Goal: Task Accomplishment & Management: Manage account settings

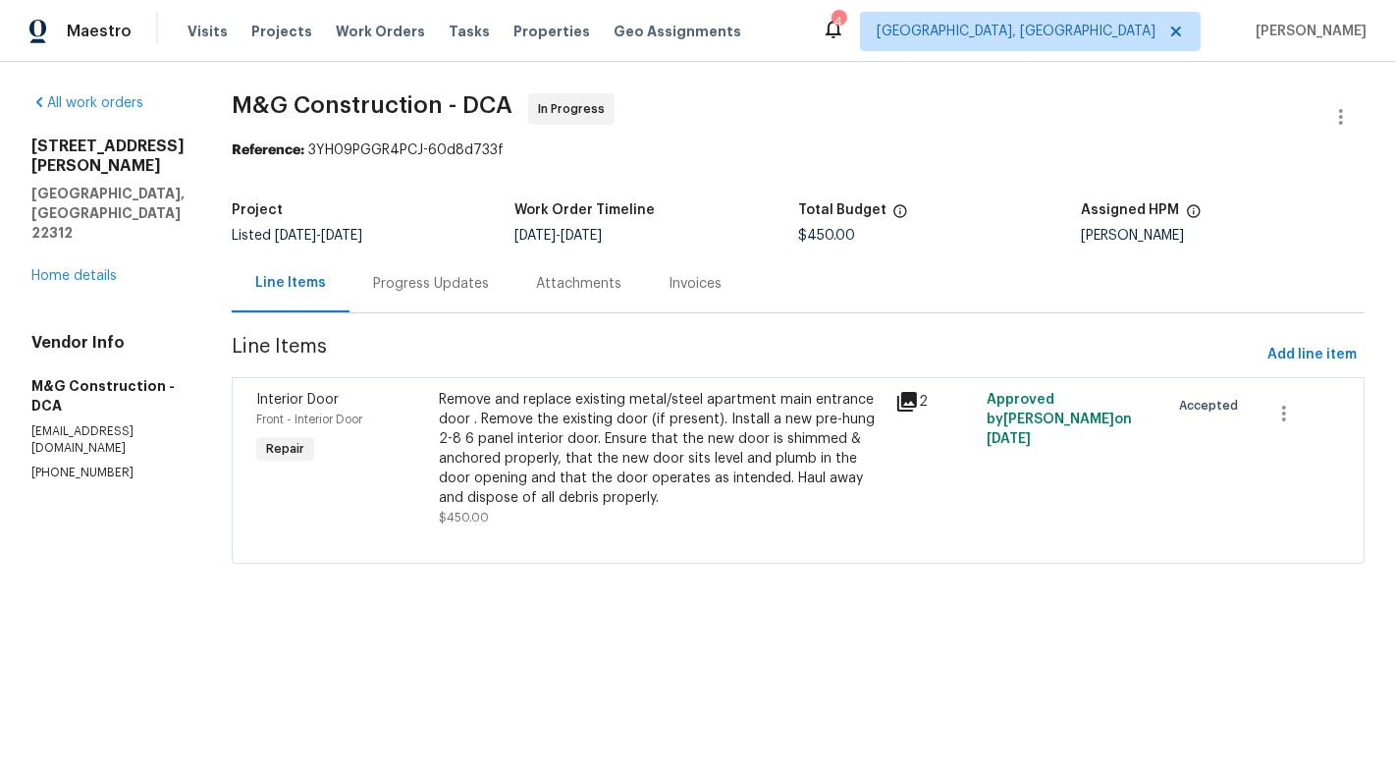
click at [599, 520] on div "Remove and replace existing metal/steel apartment main entrance door . Remove t…" at bounding box center [661, 458] width 445 height 137
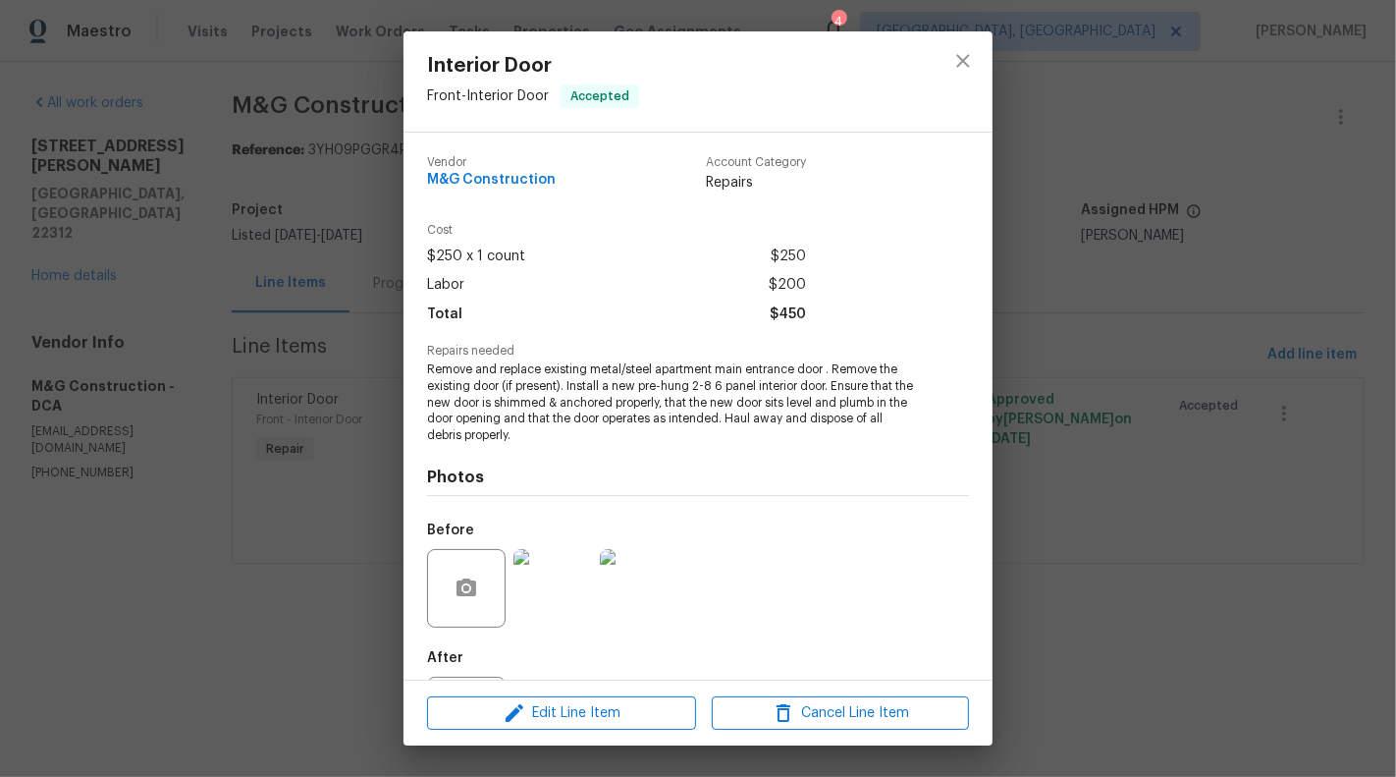
scroll to position [95, 0]
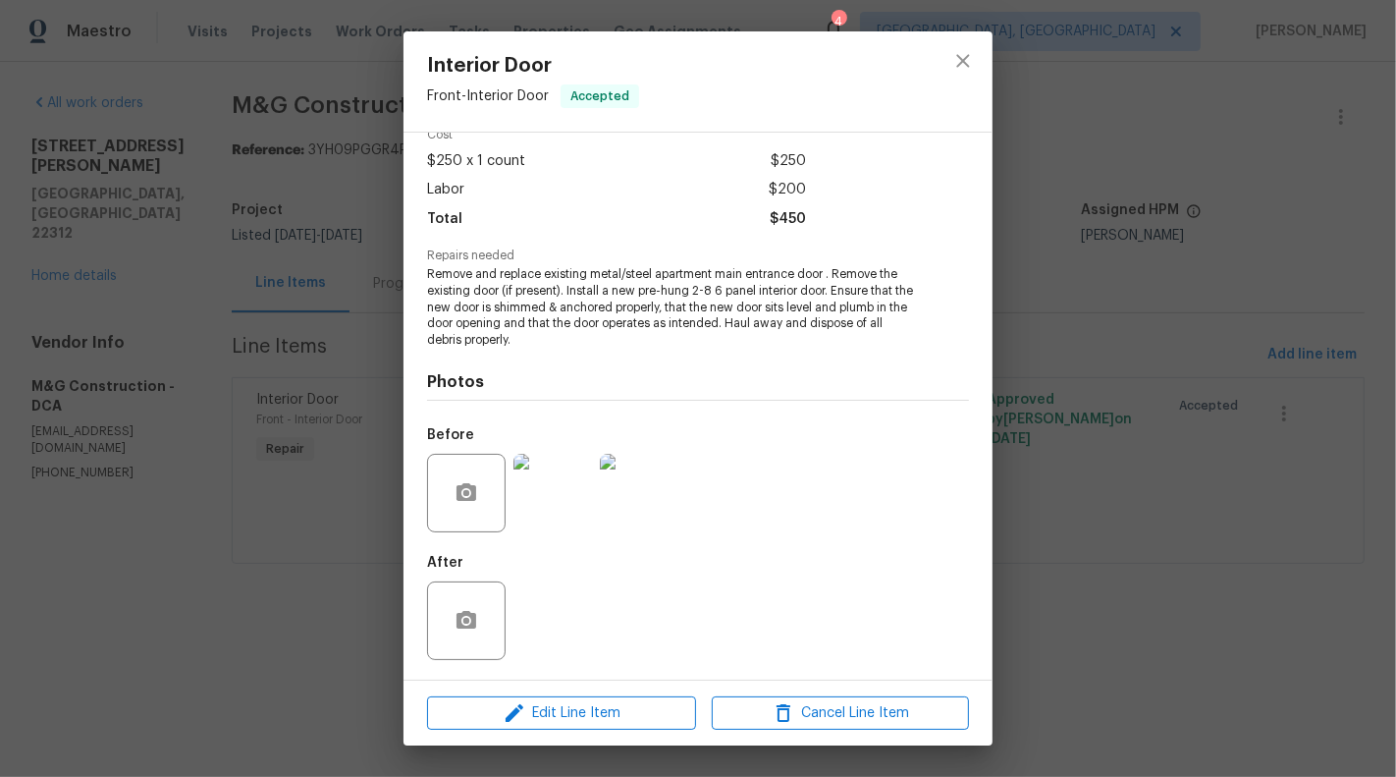
click at [306, 522] on div "Interior Door Front - Interior Door Accepted Vendor M&G Construction Account Ca…" at bounding box center [698, 388] width 1396 height 777
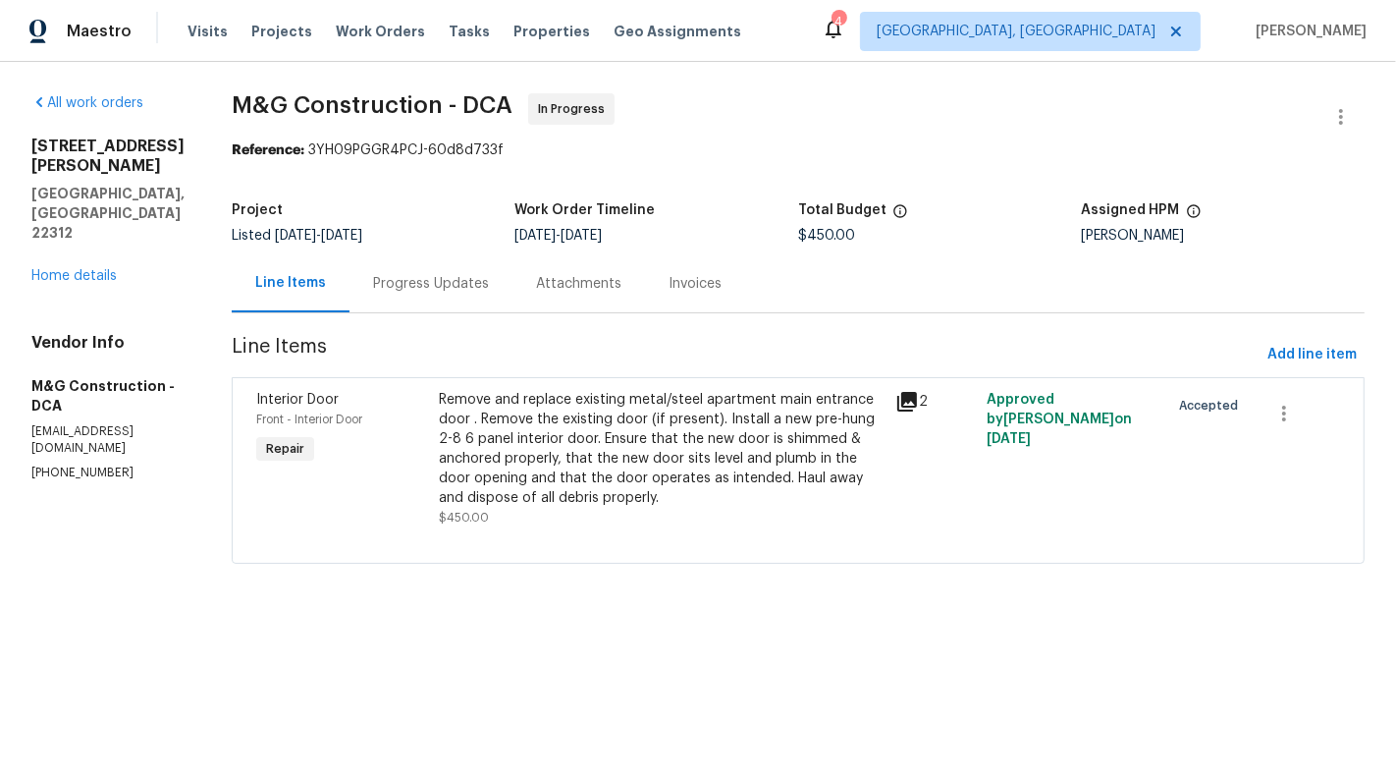
click at [475, 296] on div "Progress Updates" at bounding box center [431, 283] width 163 height 58
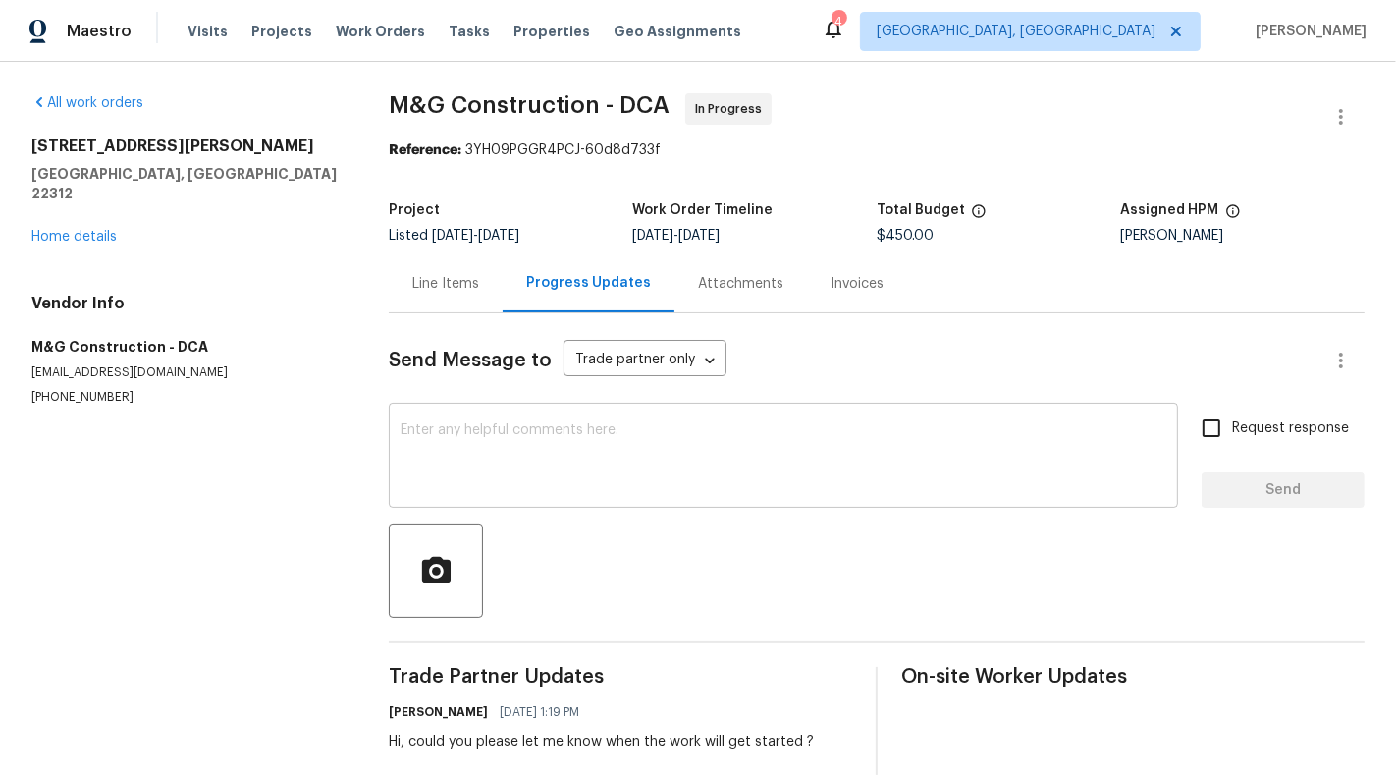
scroll to position [29, 0]
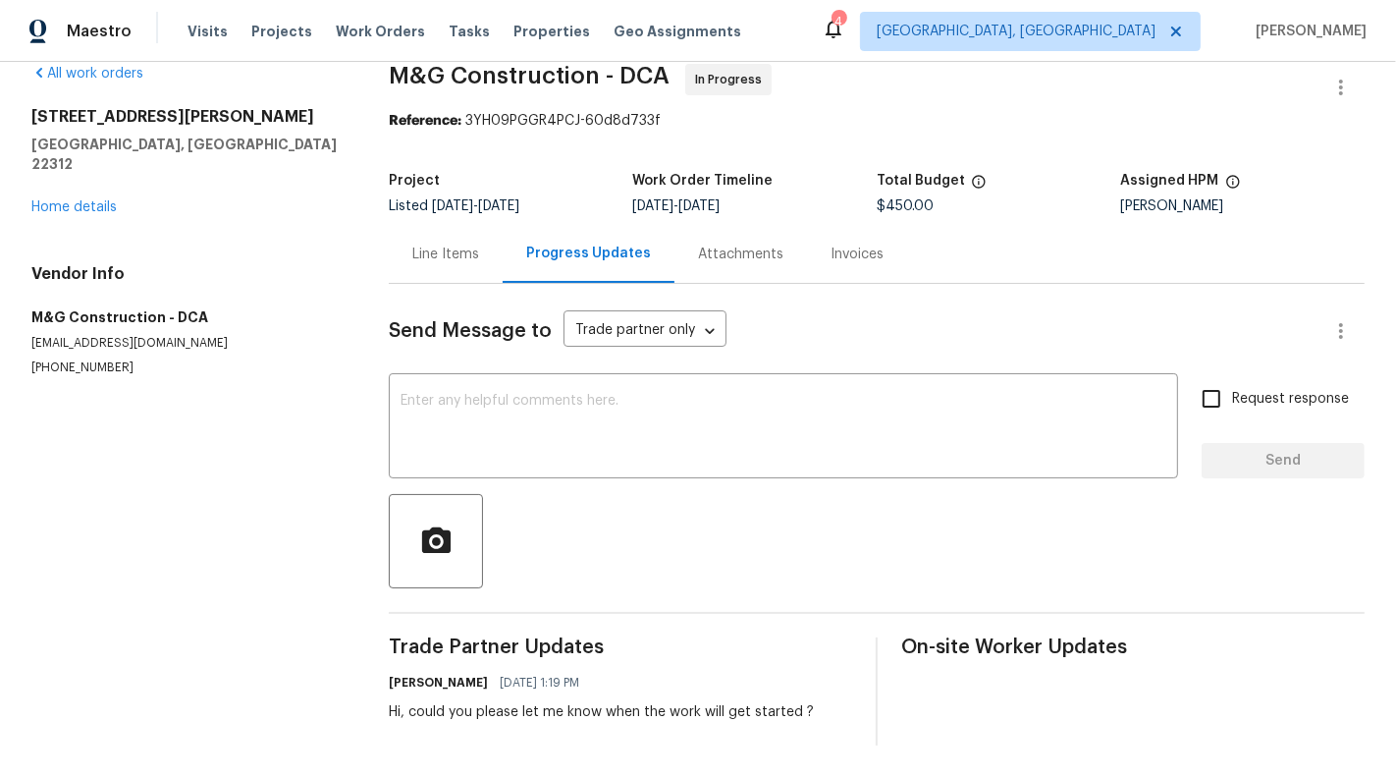
click at [417, 278] on div "Line Items" at bounding box center [446, 254] width 114 height 58
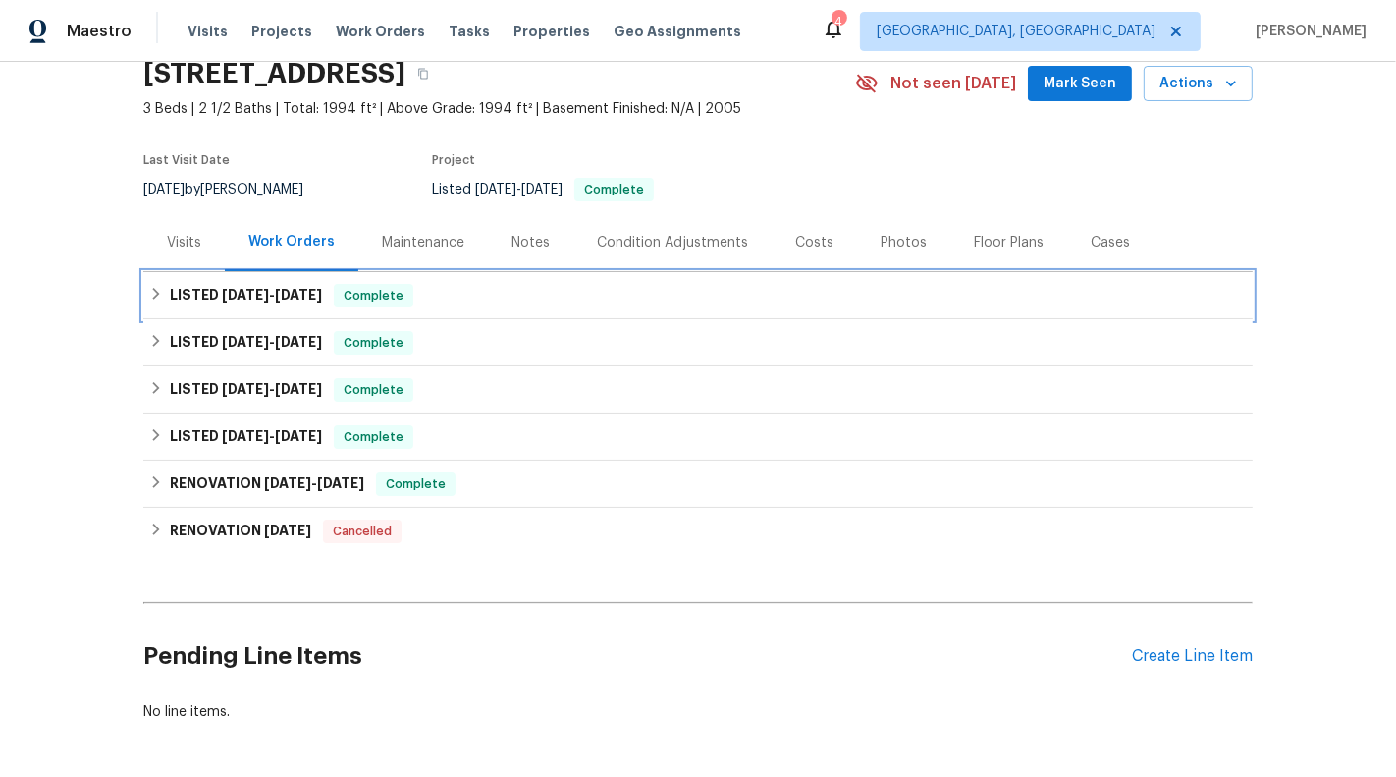
click at [613, 284] on div "LISTED 8/7/25 - 8/13/25 Complete" at bounding box center [698, 296] width 1098 height 24
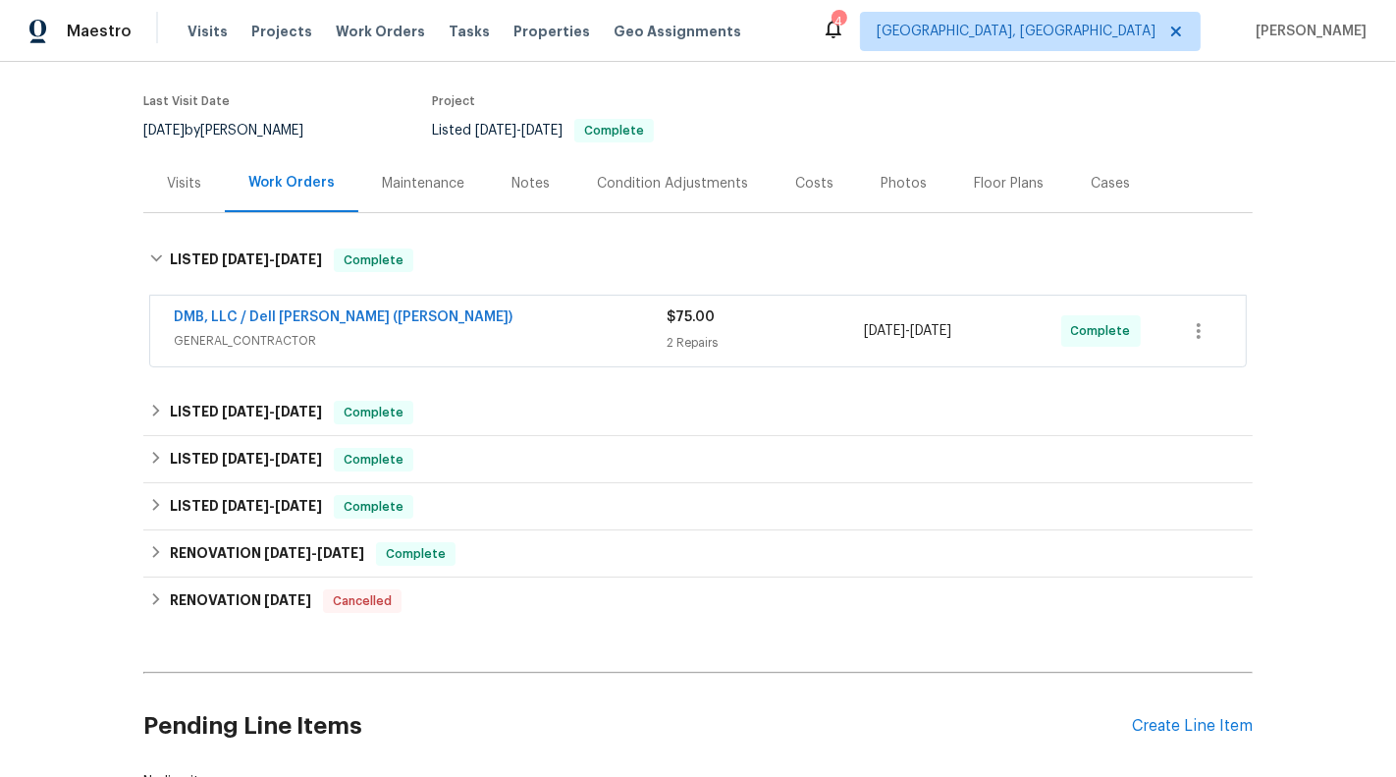
click at [616, 318] on div "DMB, LLC / Dell Bryson (Heise)" at bounding box center [420, 319] width 493 height 24
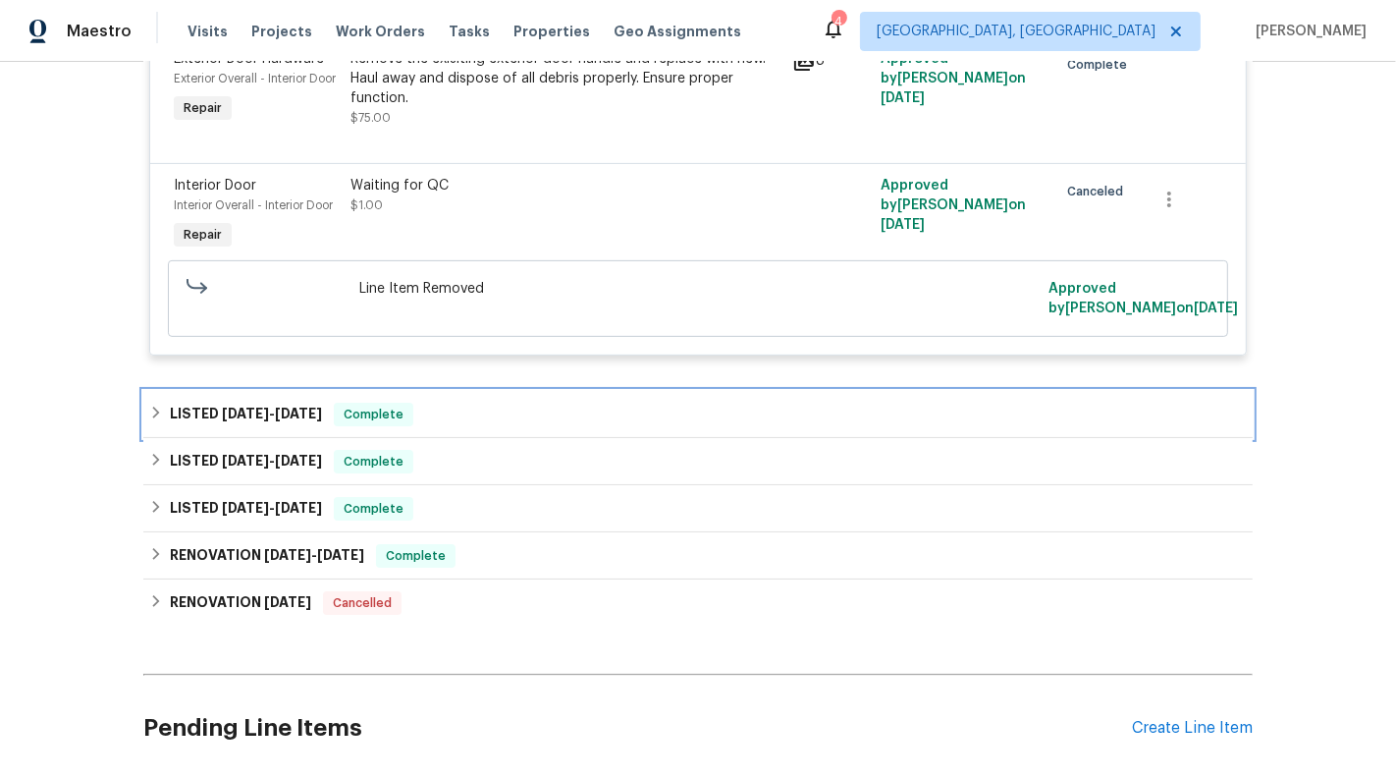
click at [583, 413] on div "LISTED 7/17/25 - 7/23/25 Complete" at bounding box center [698, 414] width 1110 height 47
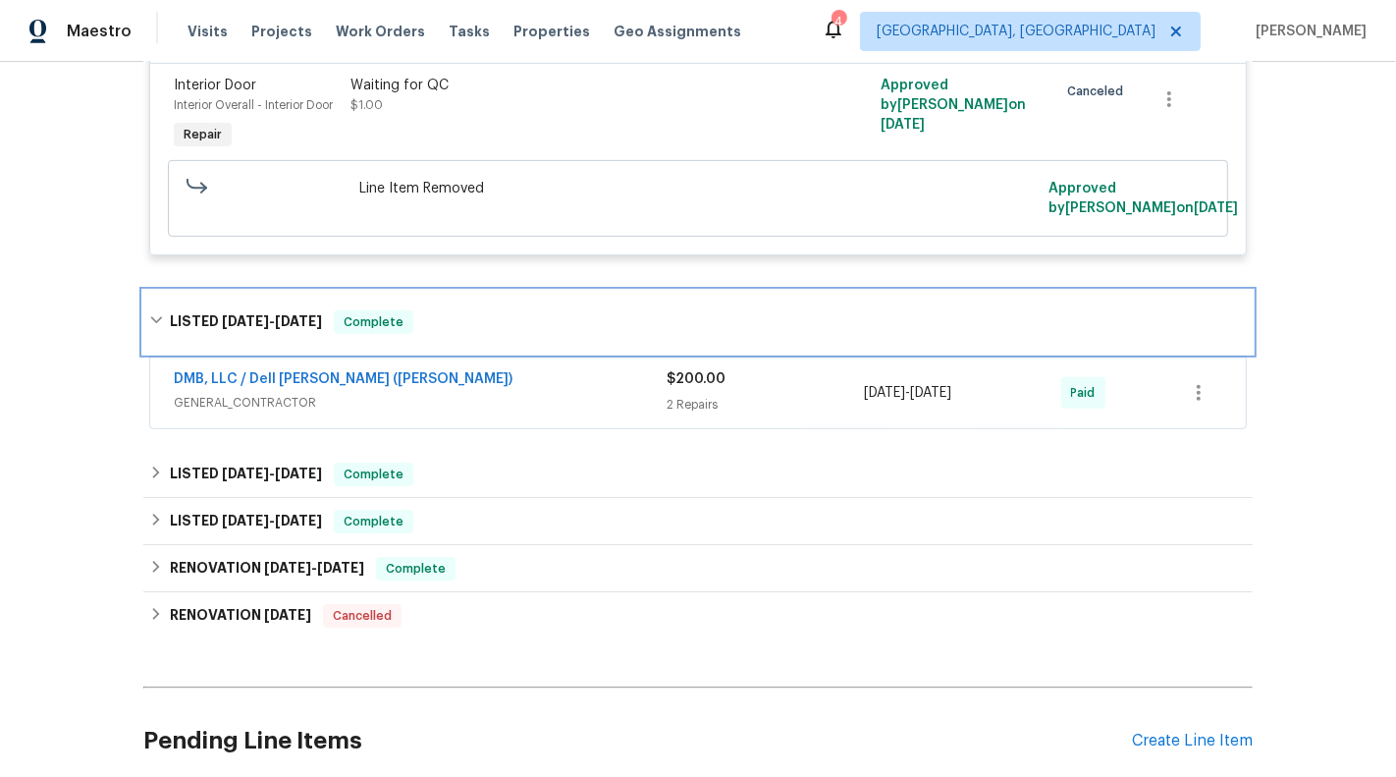
scroll to position [746, 0]
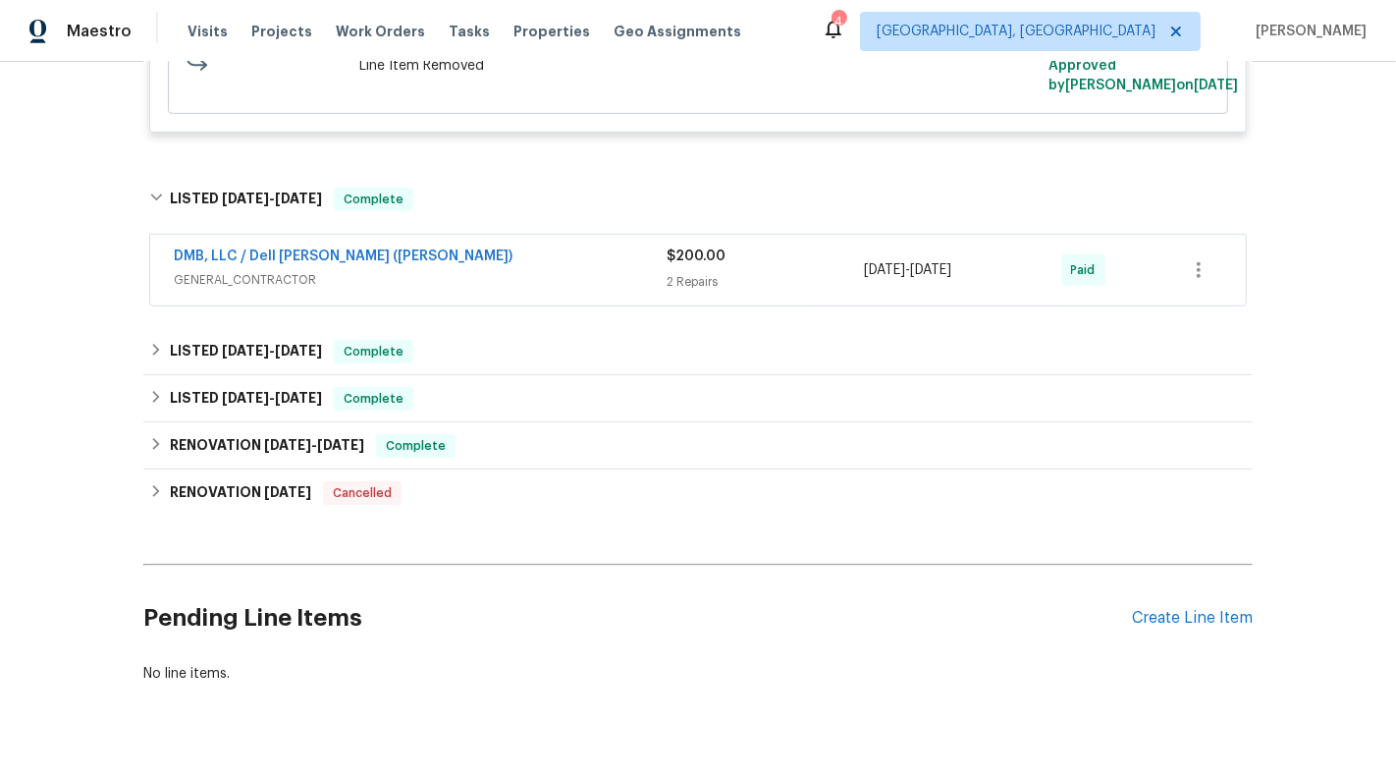
click at [600, 270] on div "DMB, LLC / Dell Bryson (Heise)" at bounding box center [420, 258] width 493 height 24
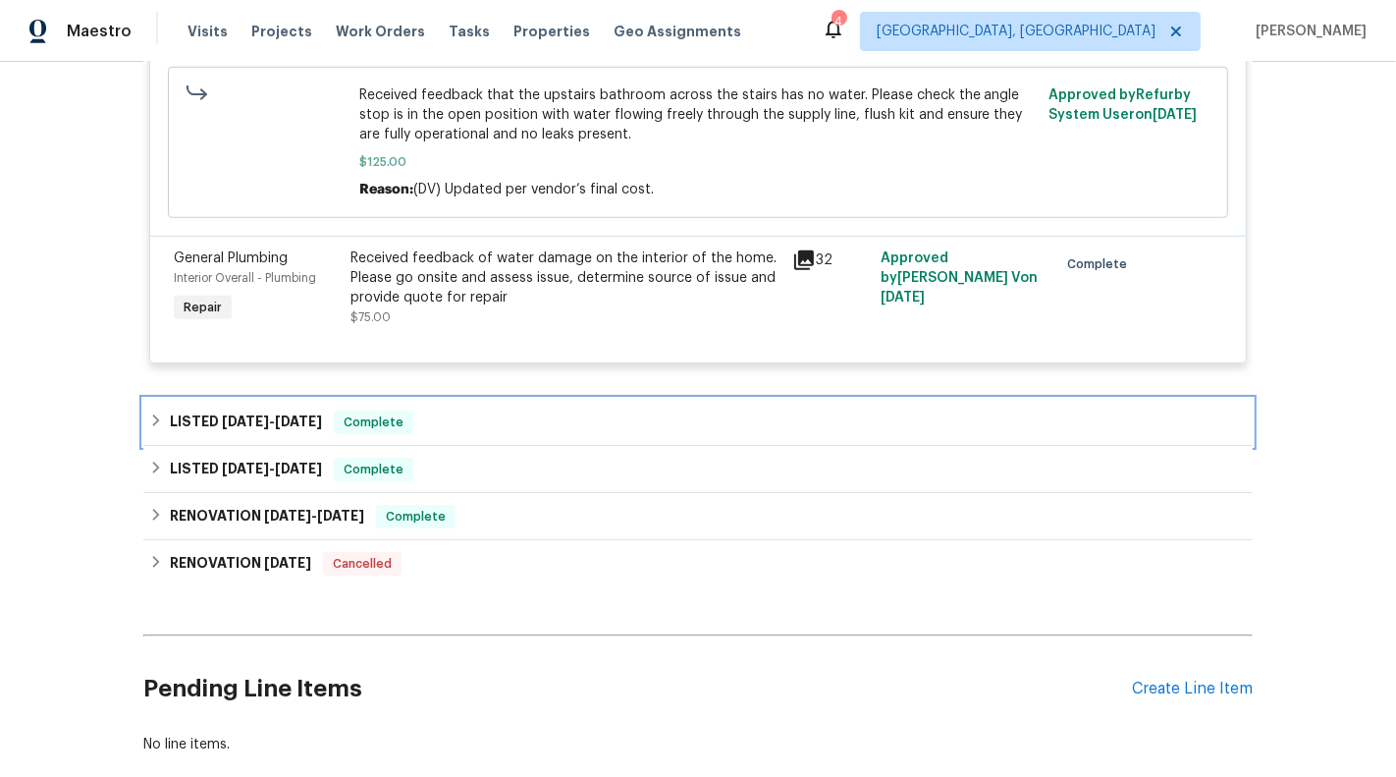
click at [626, 434] on div "LISTED 6/25/25 - 7/1/25 Complete" at bounding box center [698, 422] width 1098 height 24
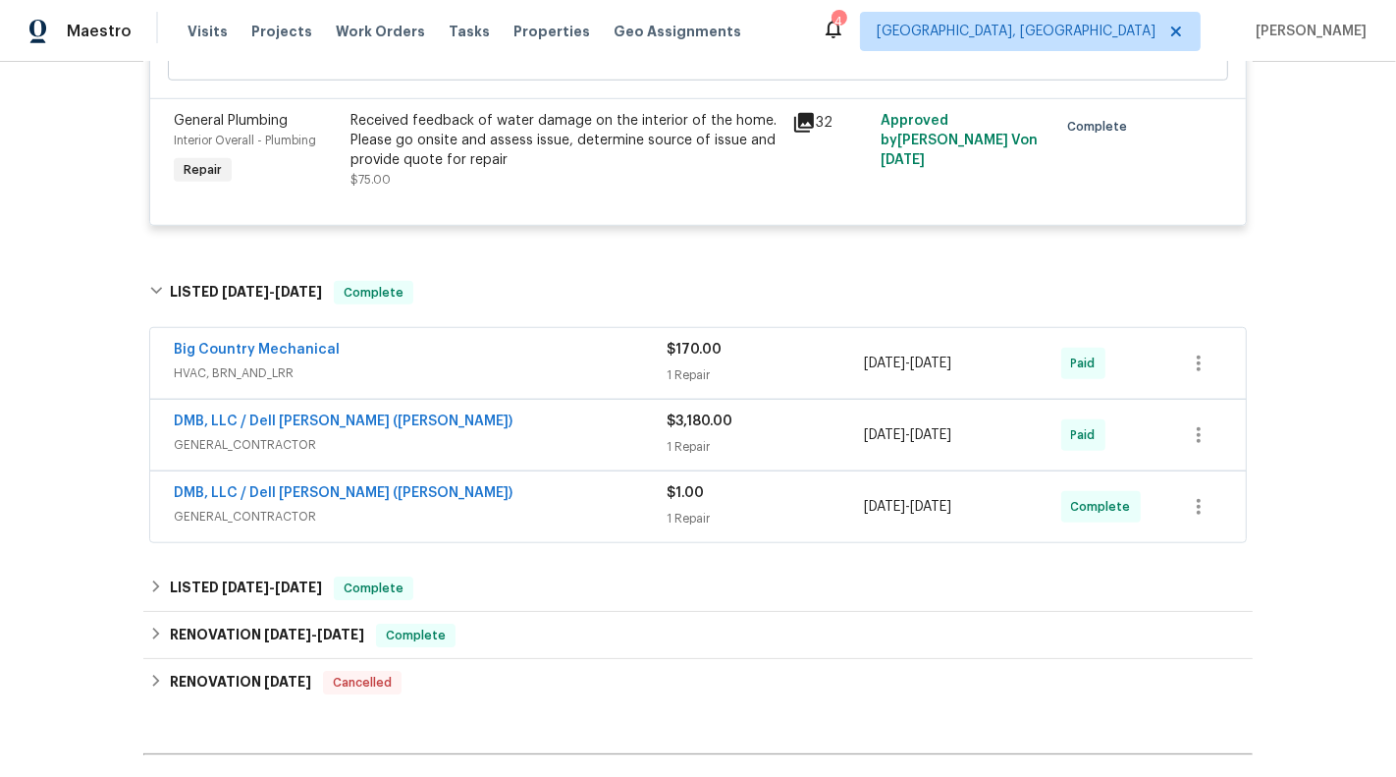
click at [620, 383] on span "HVAC, BRN_AND_LRR" at bounding box center [420, 373] width 493 height 20
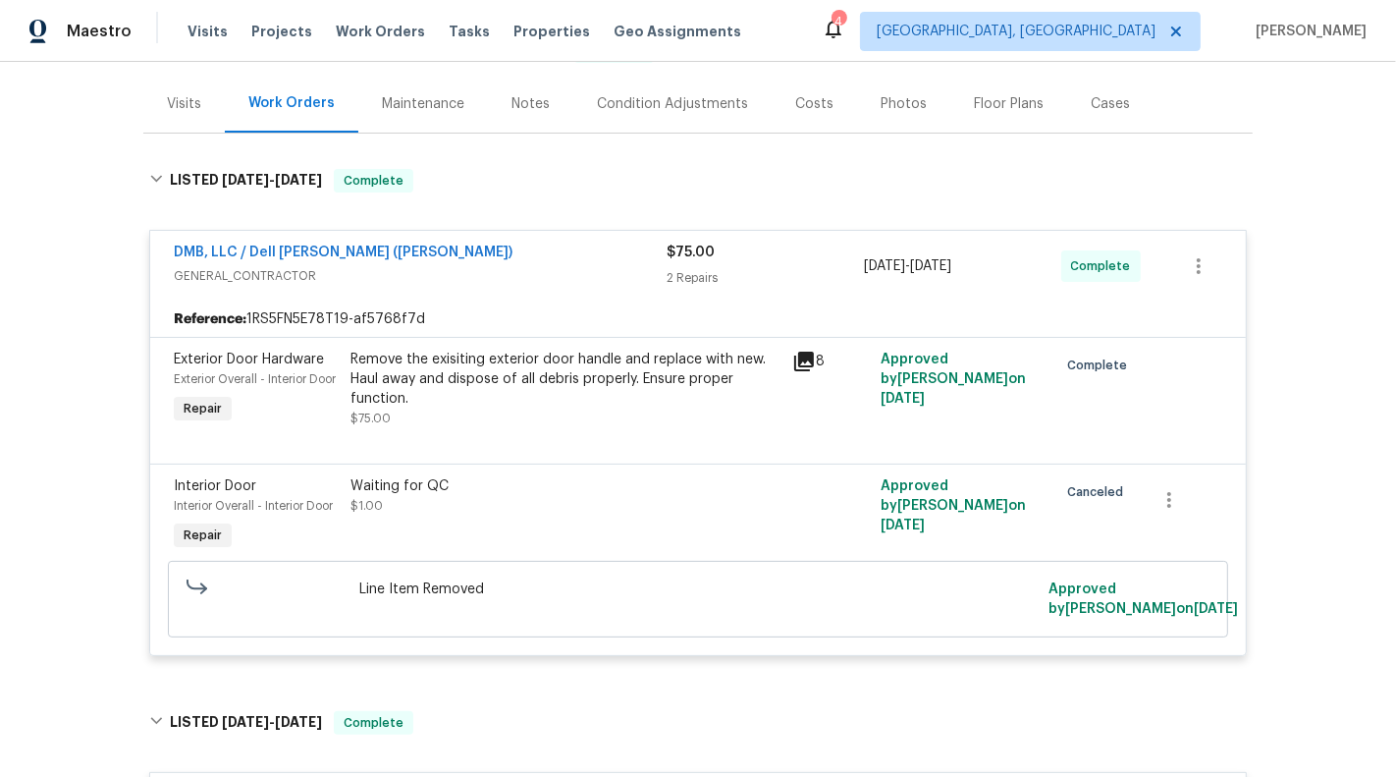
scroll to position [0, 0]
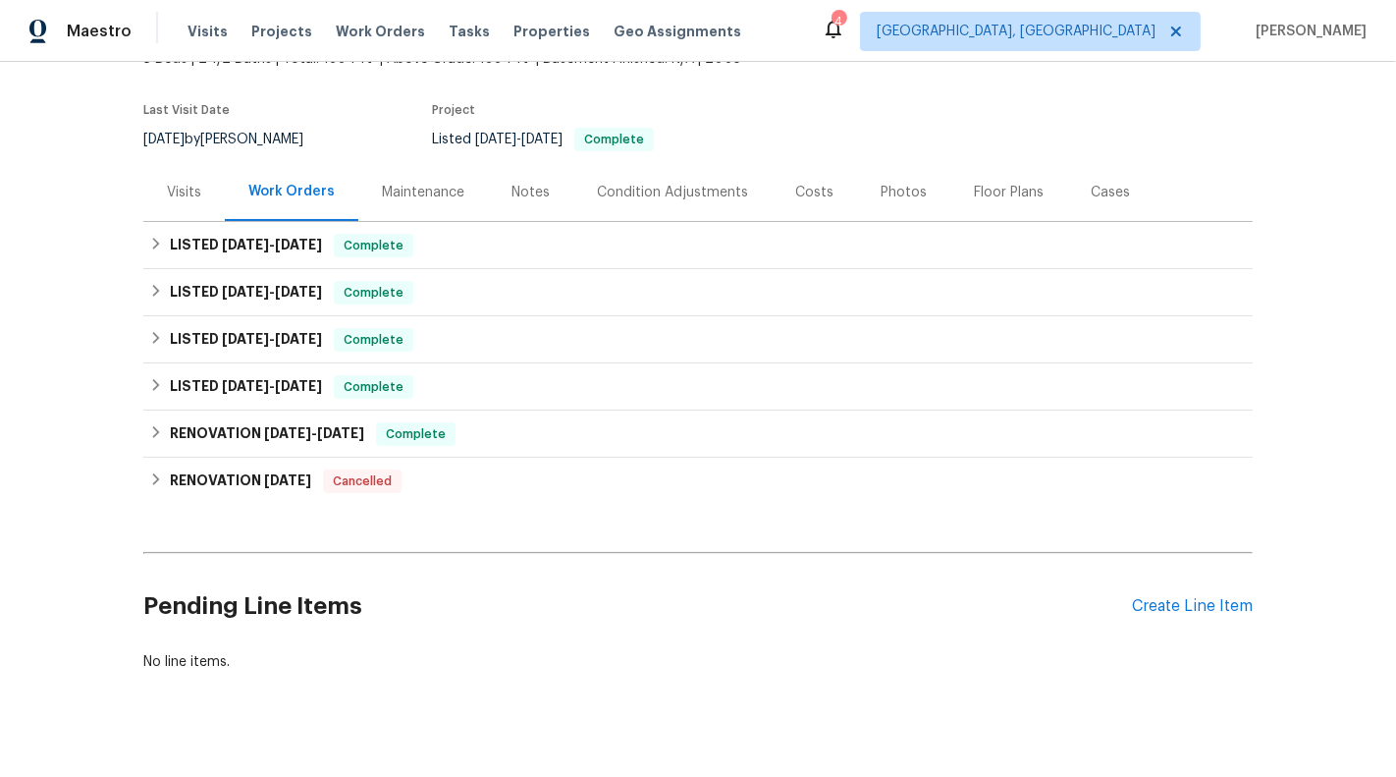
click at [814, 217] on div "Costs" at bounding box center [814, 192] width 85 height 58
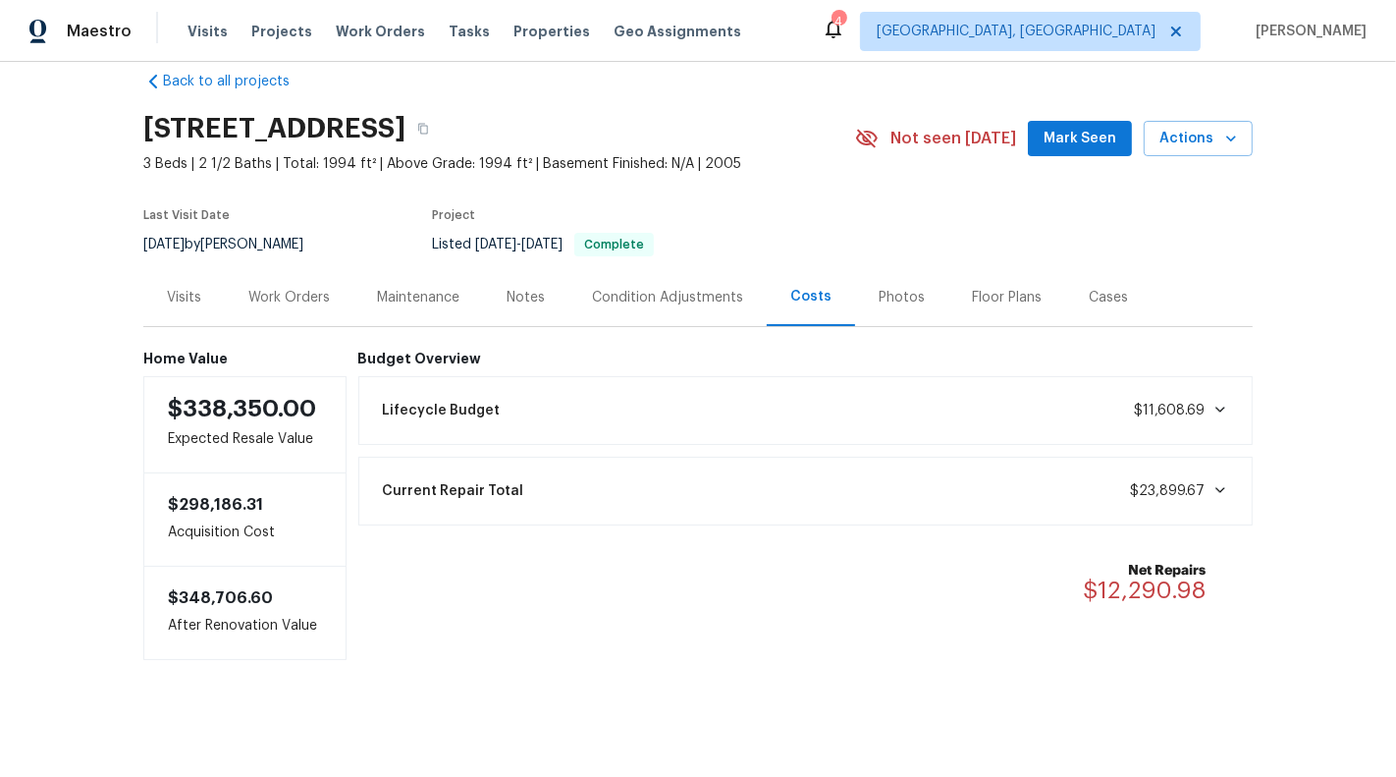
click at [176, 305] on div "Visits" at bounding box center [184, 298] width 34 height 20
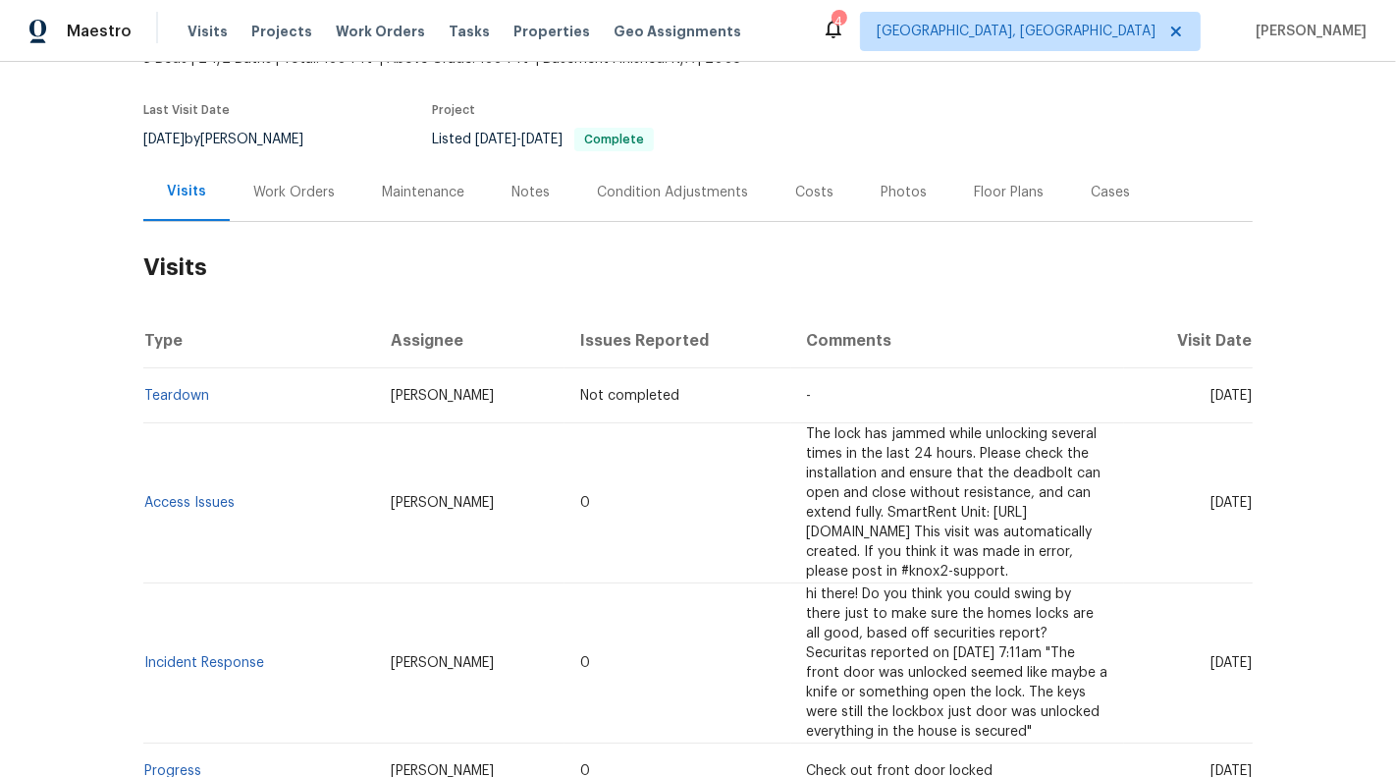
click at [275, 195] on div "Work Orders" at bounding box center [294, 193] width 82 height 20
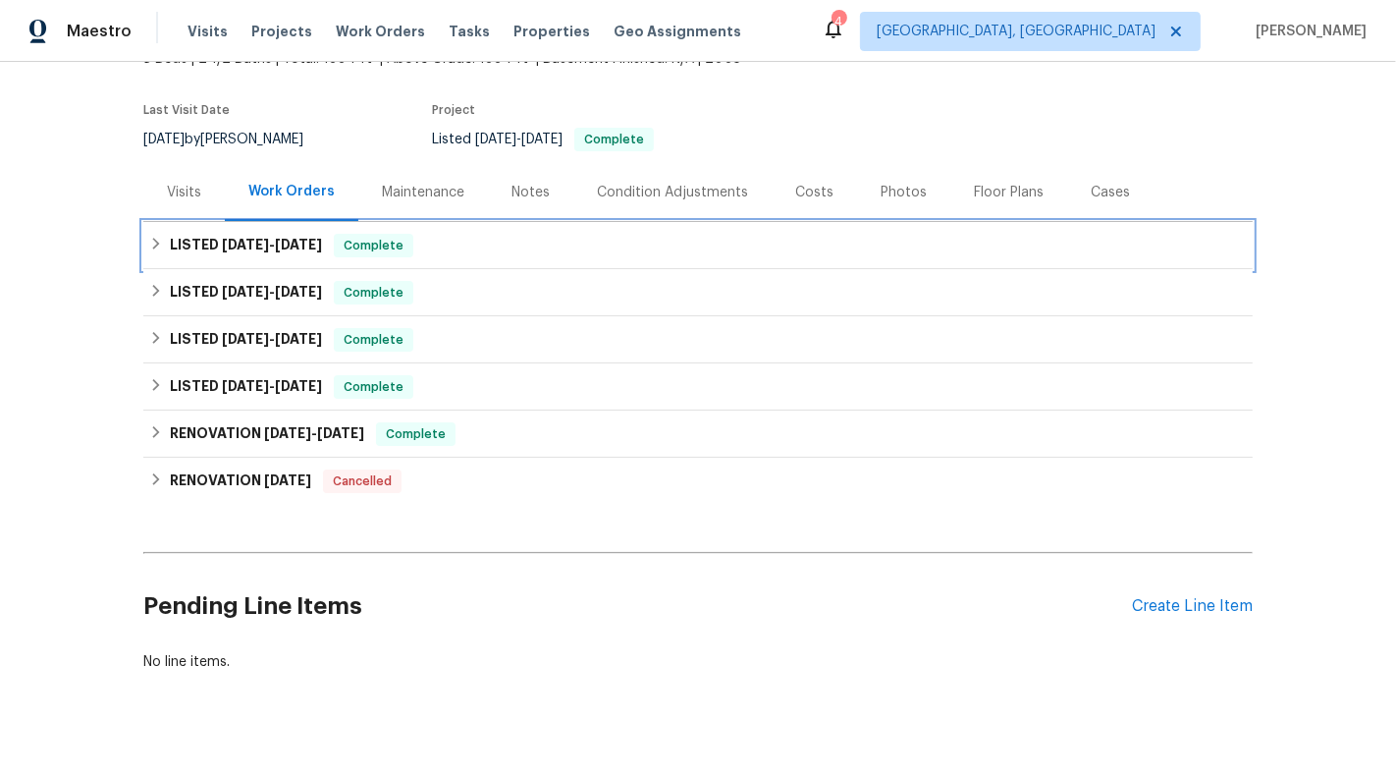
click at [613, 249] on div "LISTED 8/7/25 - 8/13/25 Complete" at bounding box center [698, 246] width 1098 height 24
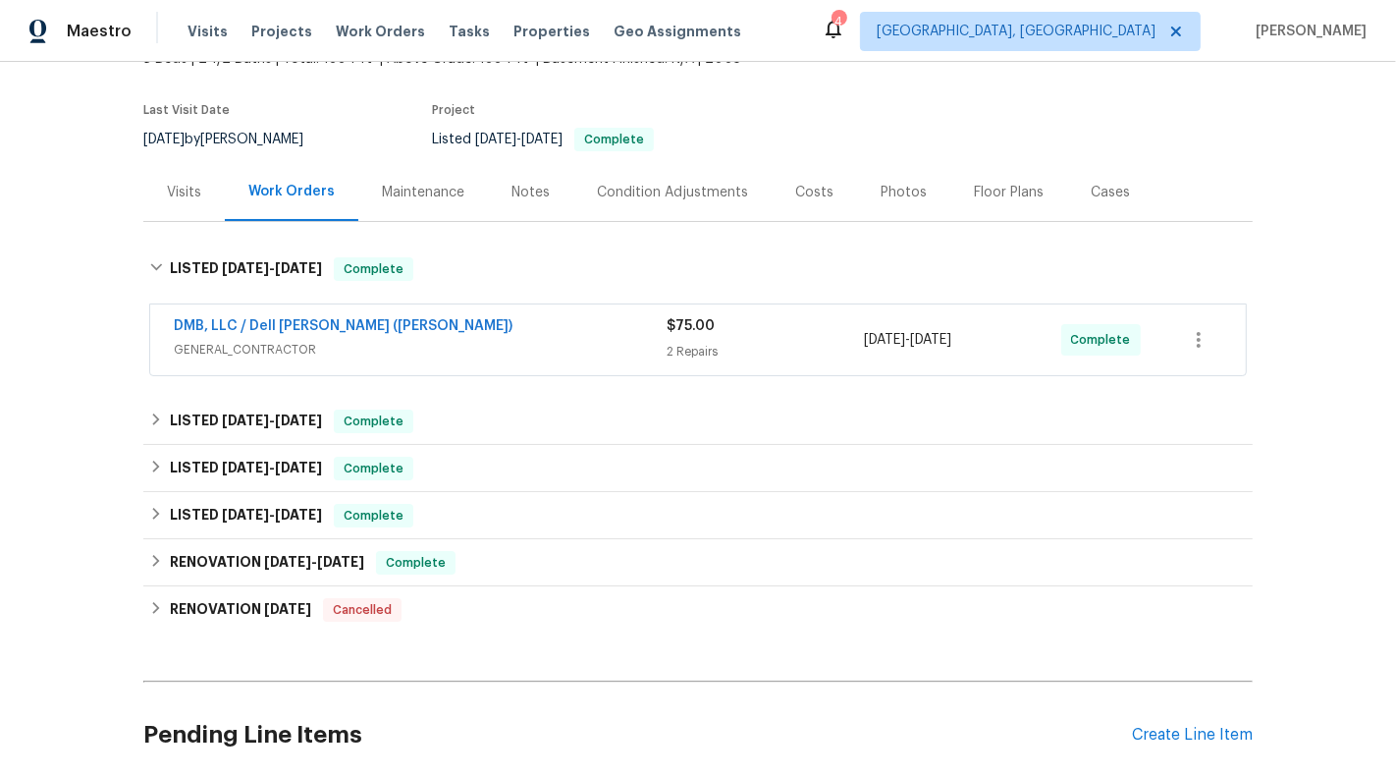
click at [617, 330] on div "DMB, LLC / Dell Bryson (Heise)" at bounding box center [420, 328] width 493 height 24
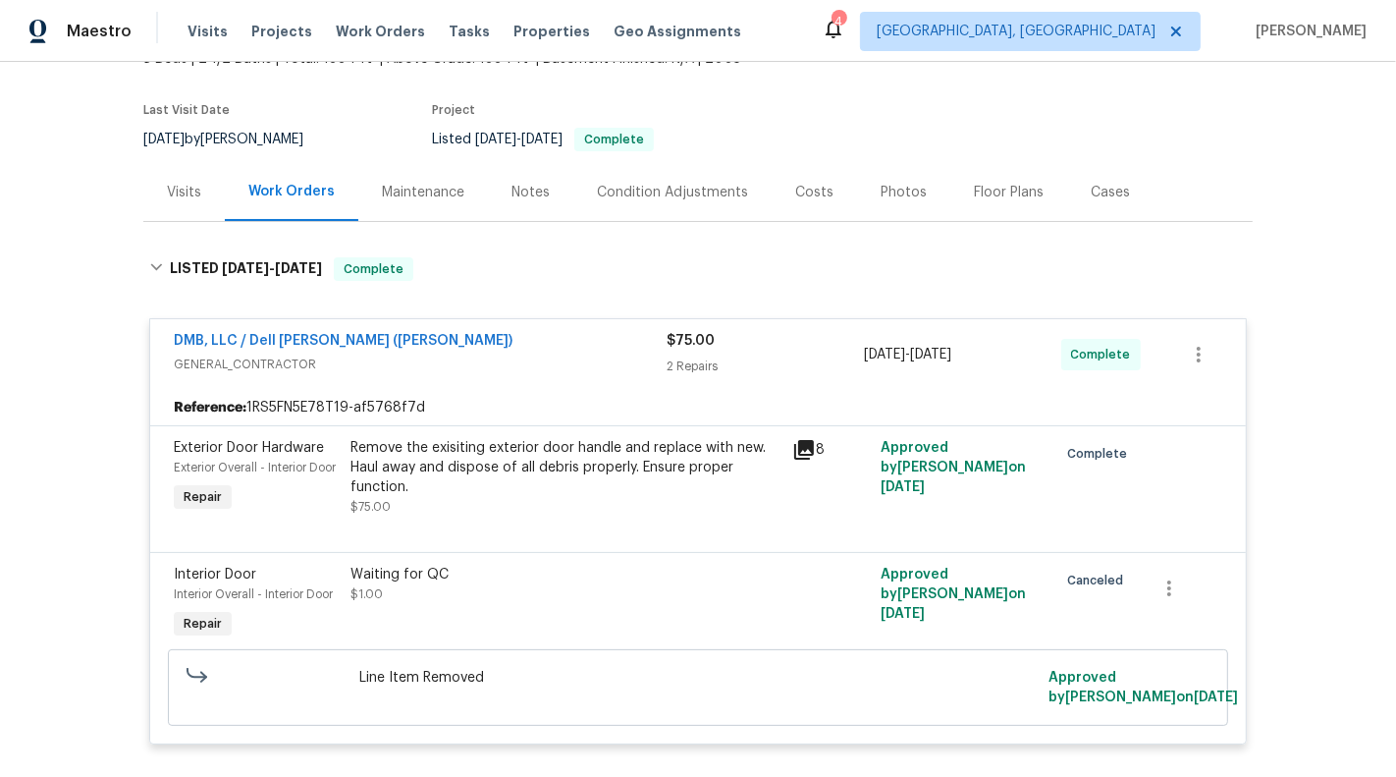
click at [625, 361] on span "GENERAL_CONTRACTOR" at bounding box center [420, 364] width 493 height 20
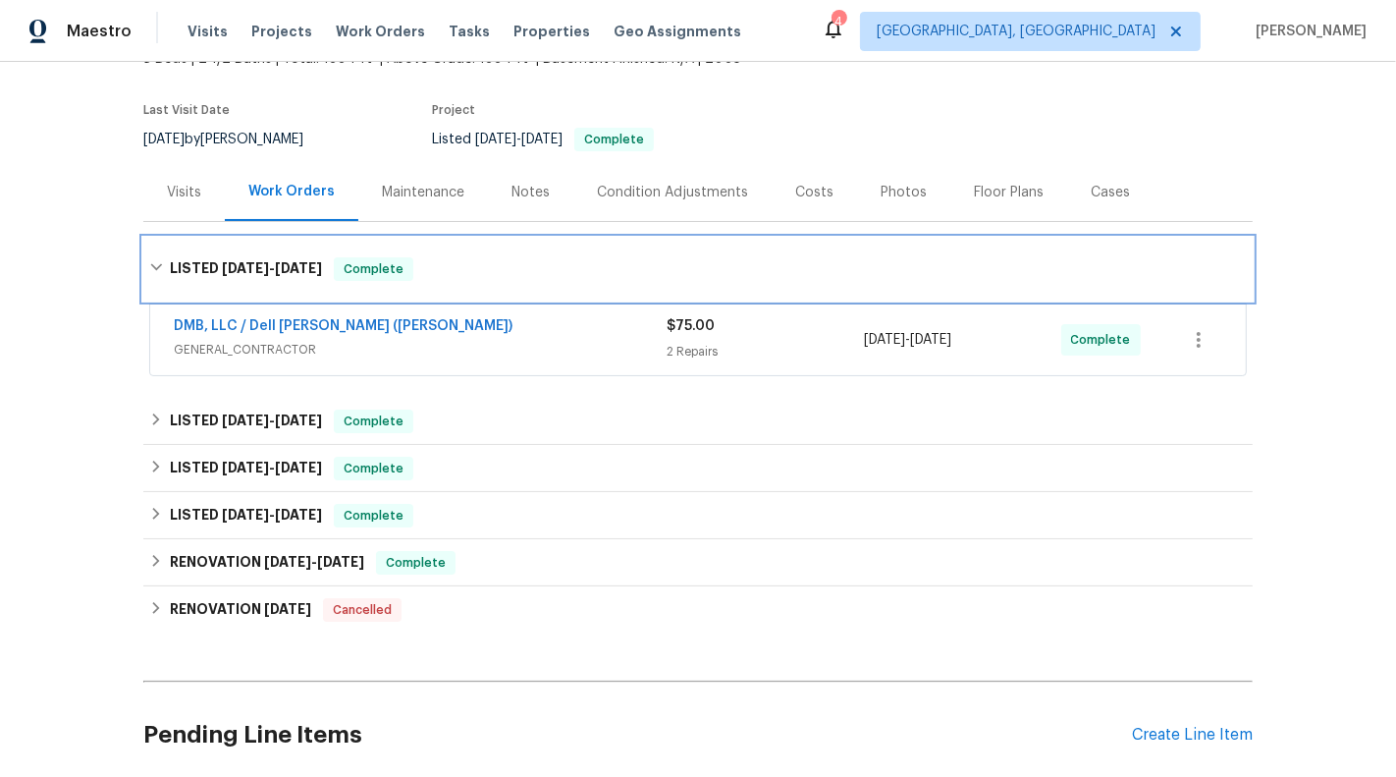
click at [625, 245] on div "LISTED [DATE] - [DATE] Complete" at bounding box center [698, 269] width 1110 height 63
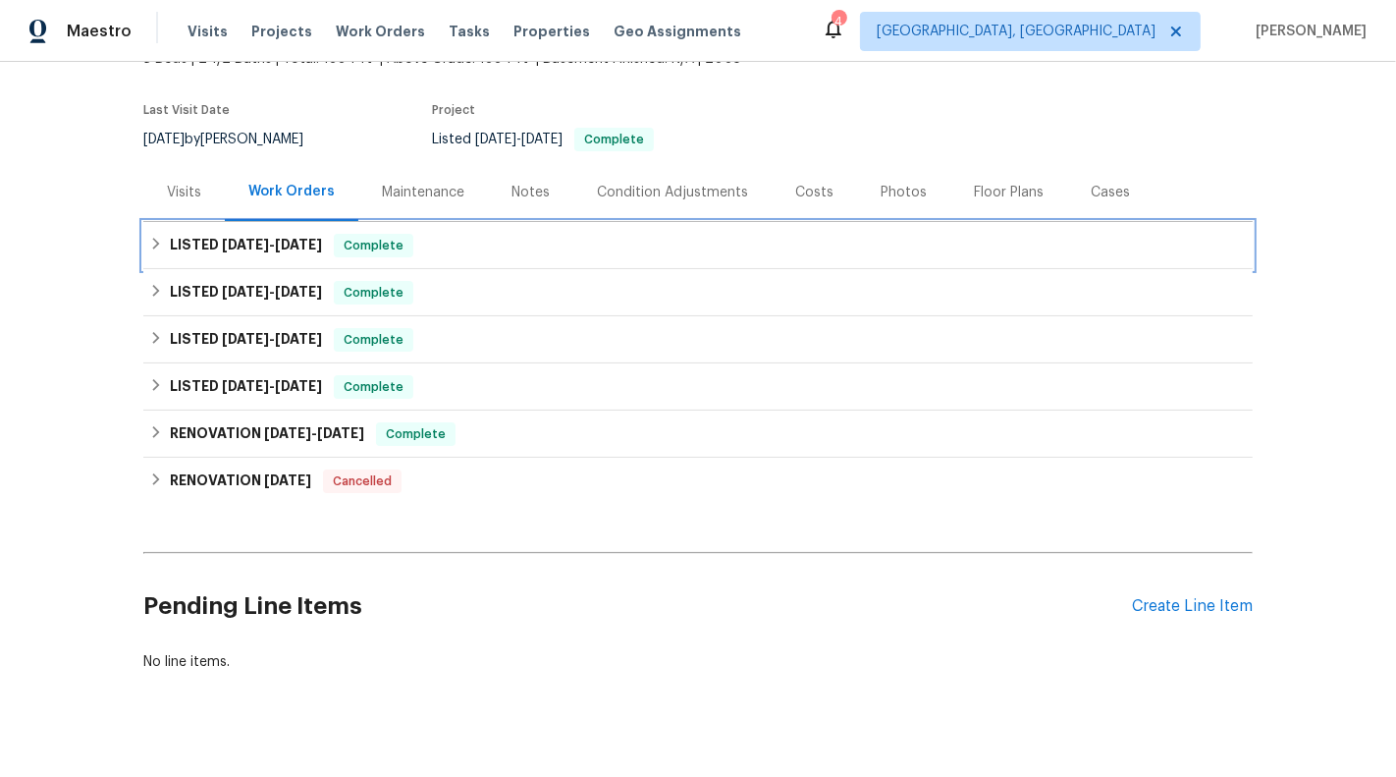
scroll to position [161, 0]
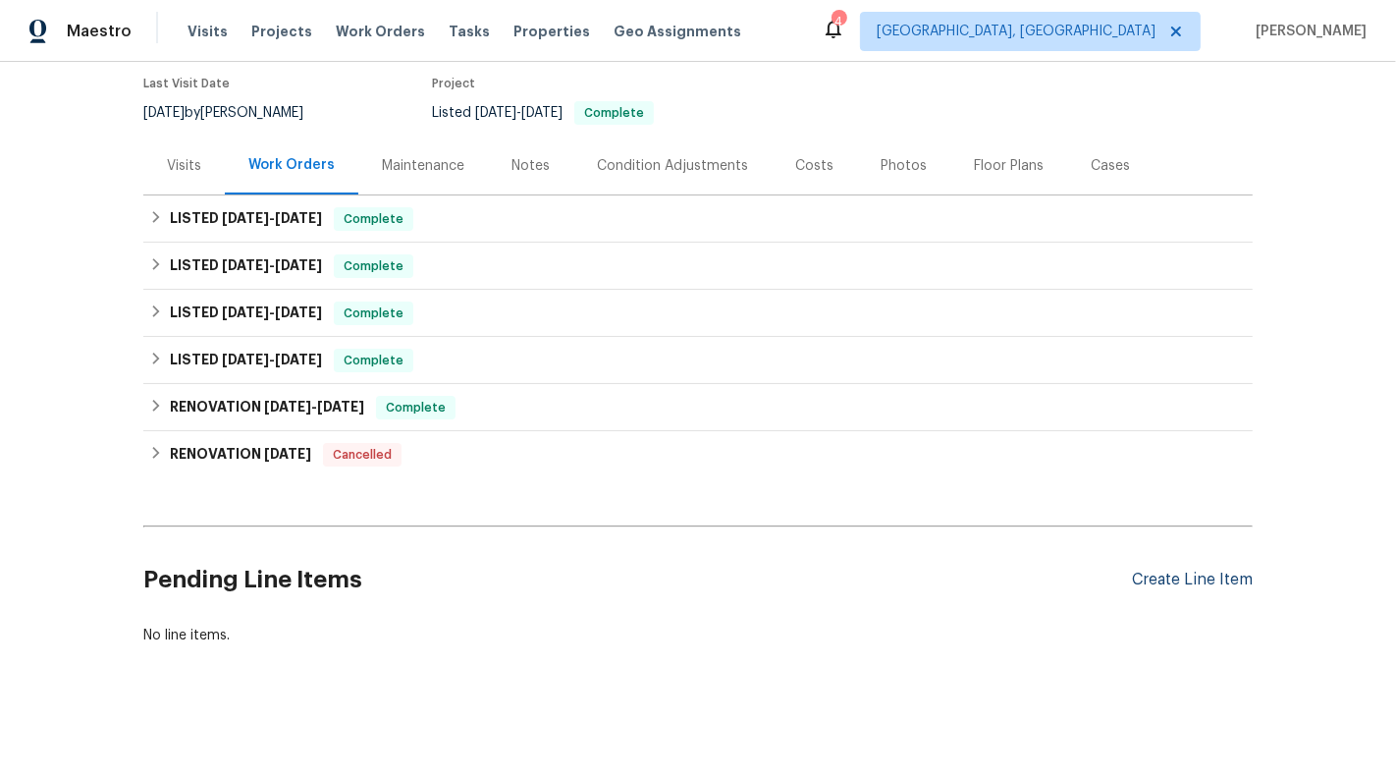
click at [1203, 583] on div "Create Line Item" at bounding box center [1192, 580] width 121 height 19
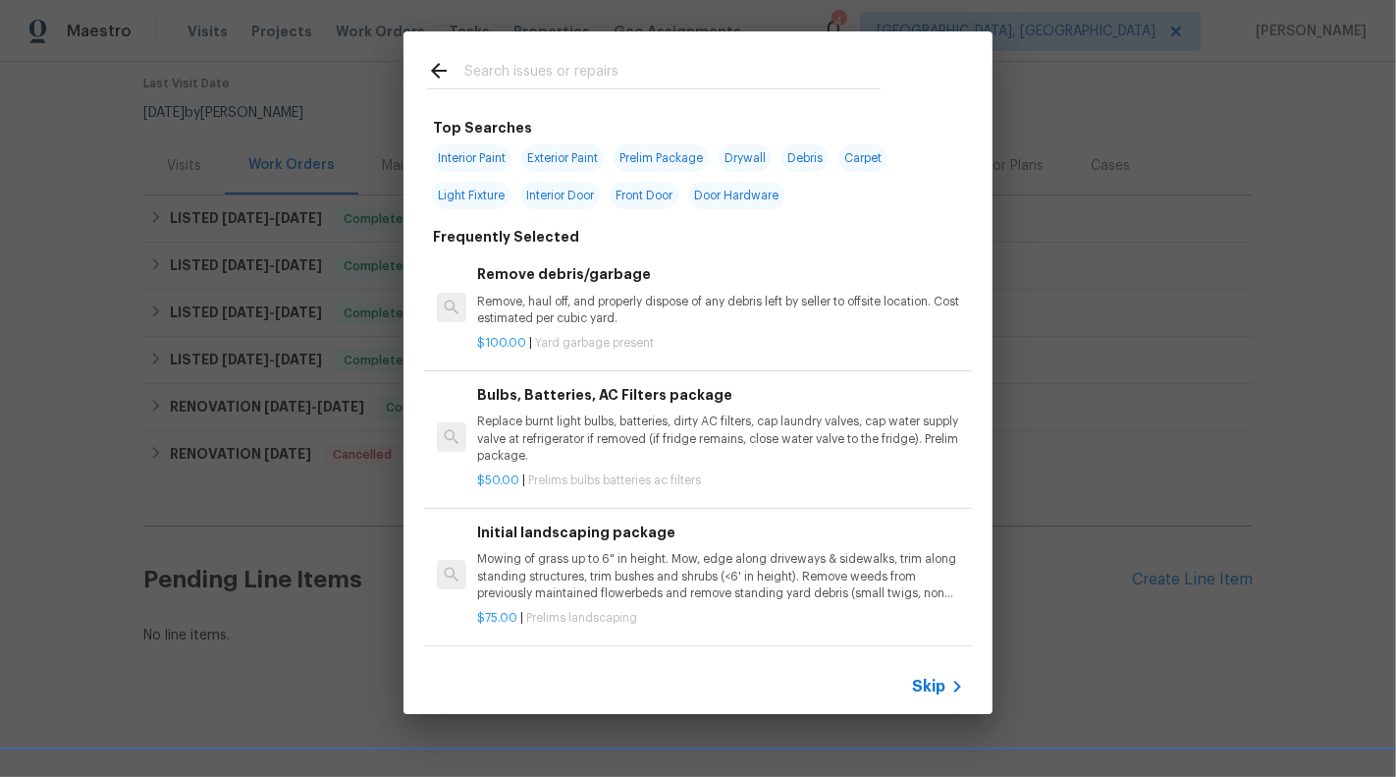
click at [933, 688] on span "Skip" at bounding box center [928, 687] width 33 height 20
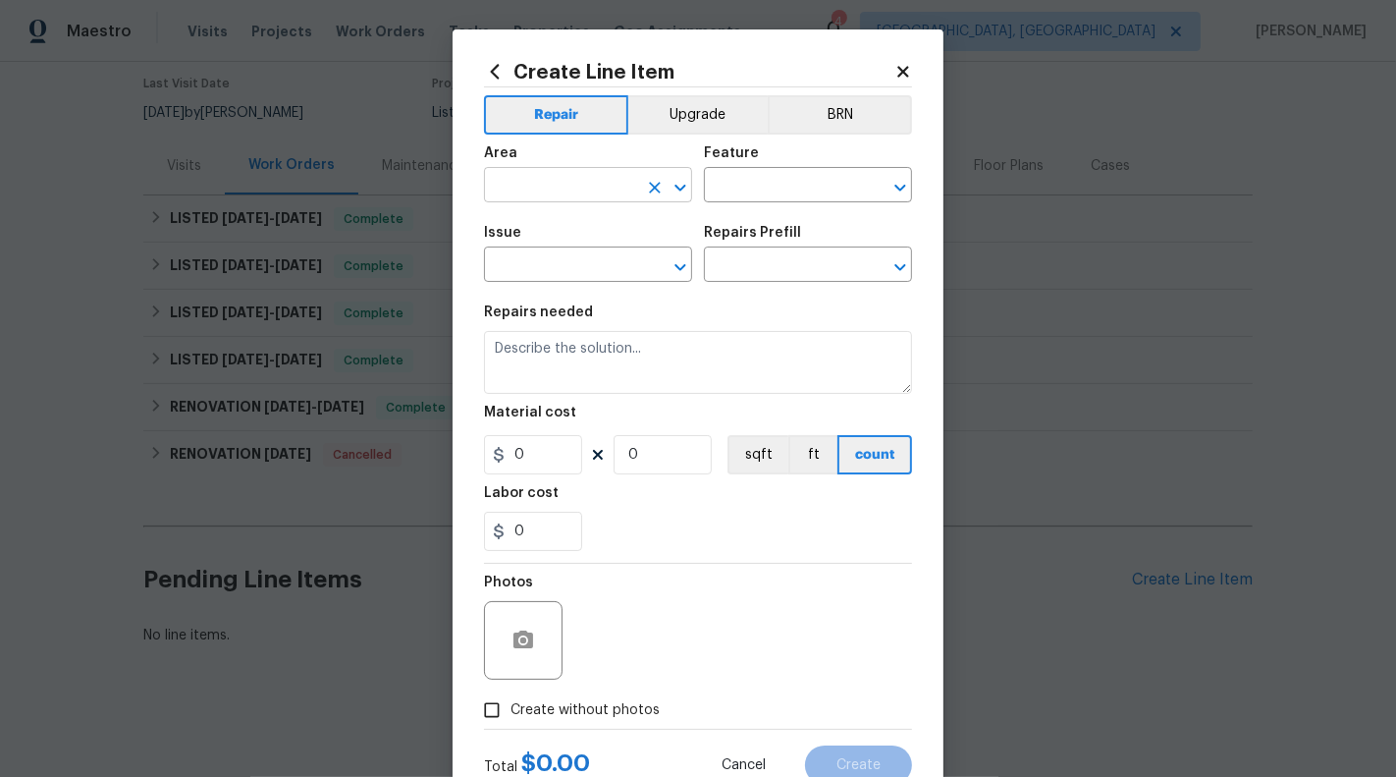
click at [530, 187] on input "text" at bounding box center [560, 187] width 153 height 30
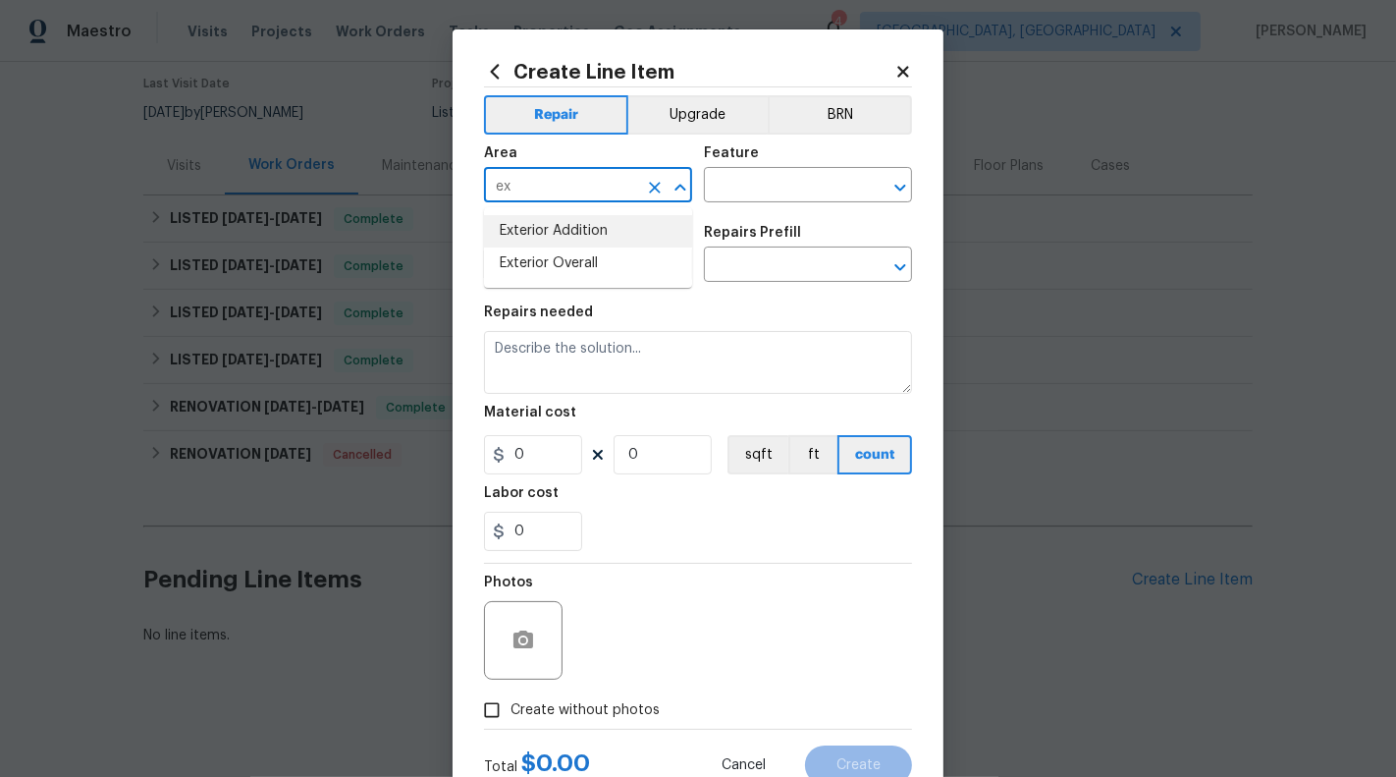
click at [567, 261] on li "Exterior Overall" at bounding box center [588, 263] width 208 height 32
type input "Exterior Overall"
click at [782, 163] on div "Feature" at bounding box center [808, 159] width 208 height 26
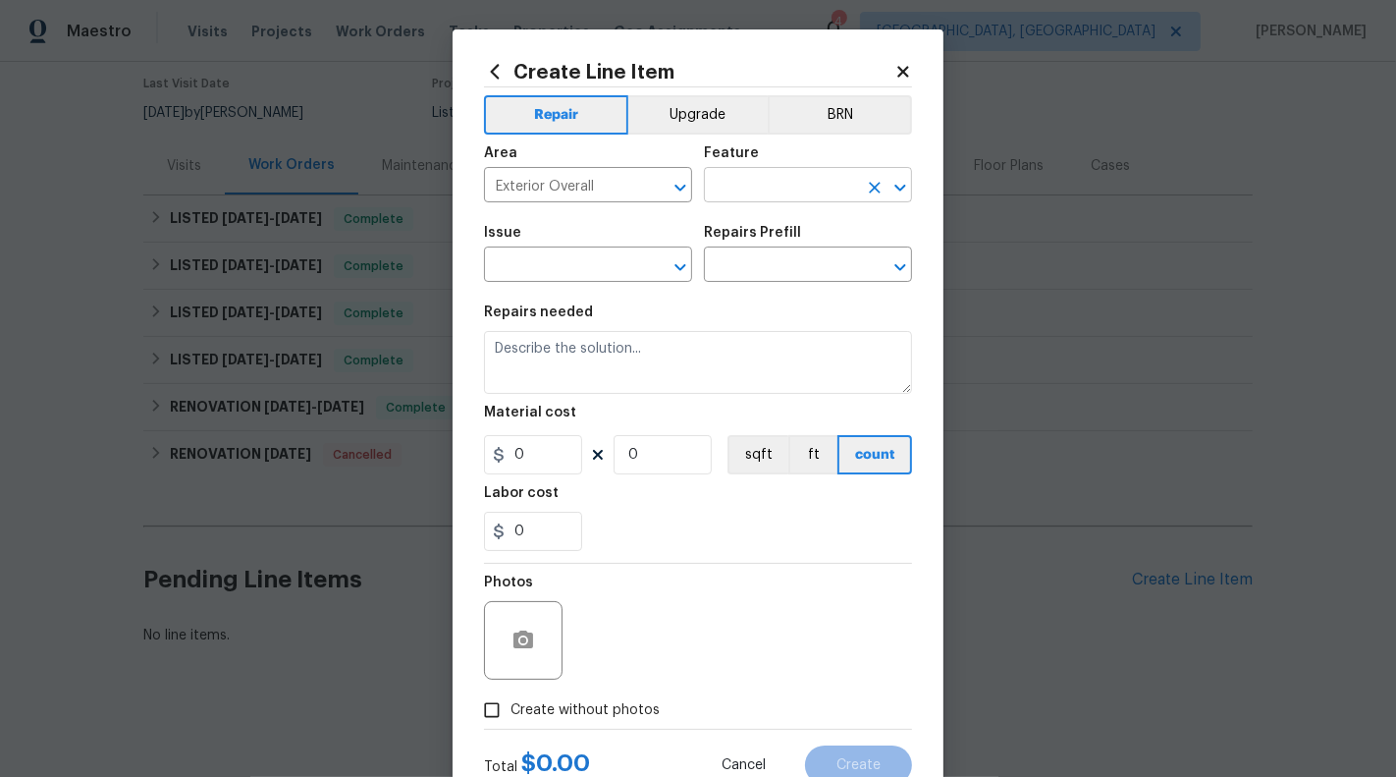
click at [782, 186] on input "text" at bounding box center [780, 187] width 153 height 30
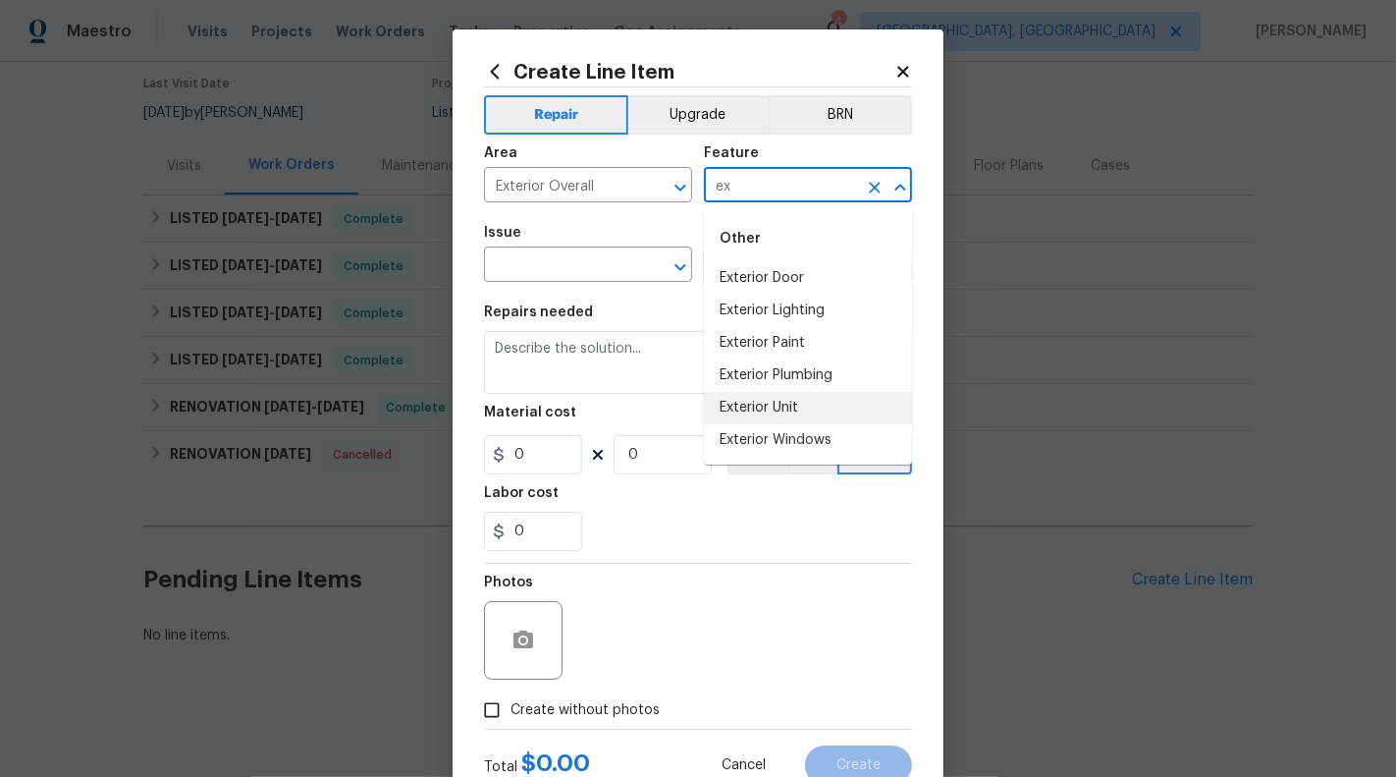
click at [795, 404] on li "Exterior Unit" at bounding box center [808, 408] width 208 height 32
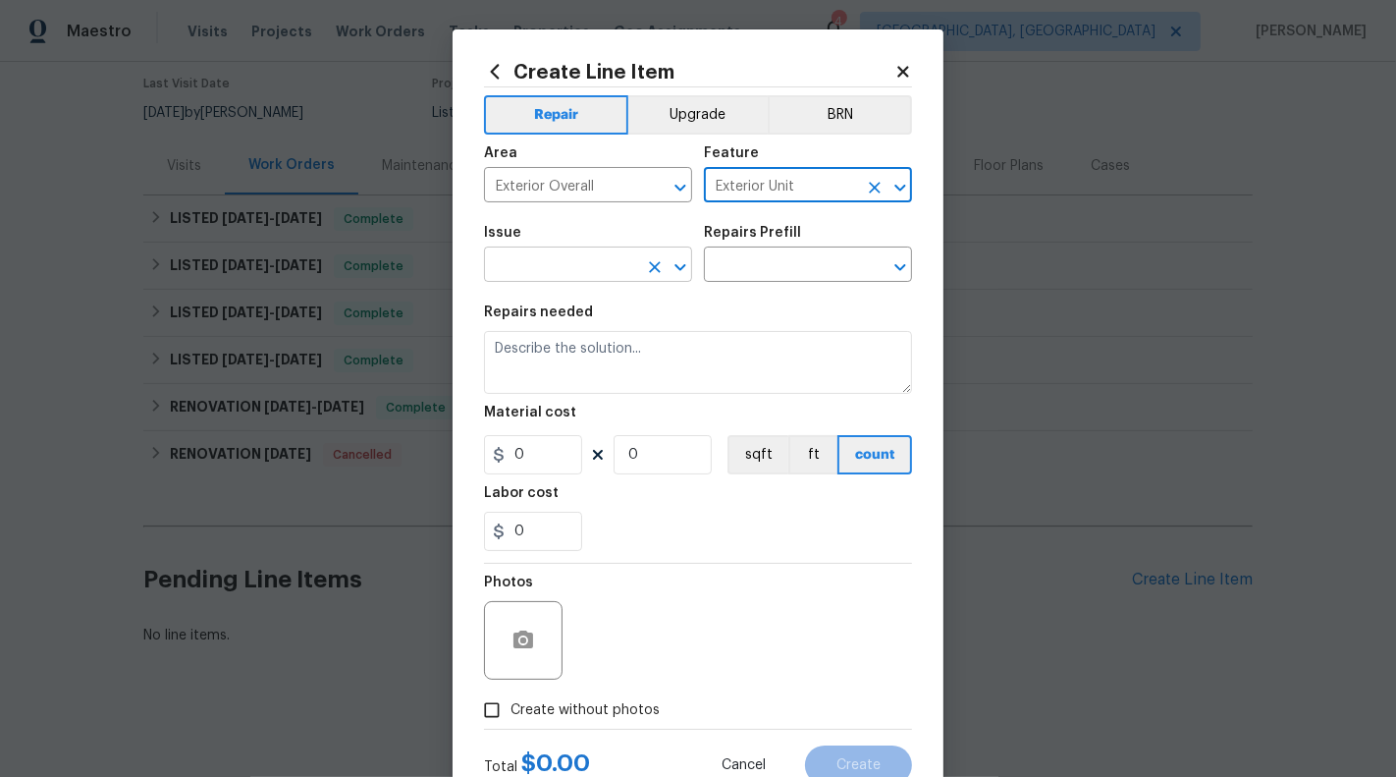
type input "Exterior Unit"
click at [584, 277] on input "text" at bounding box center [560, 266] width 153 height 30
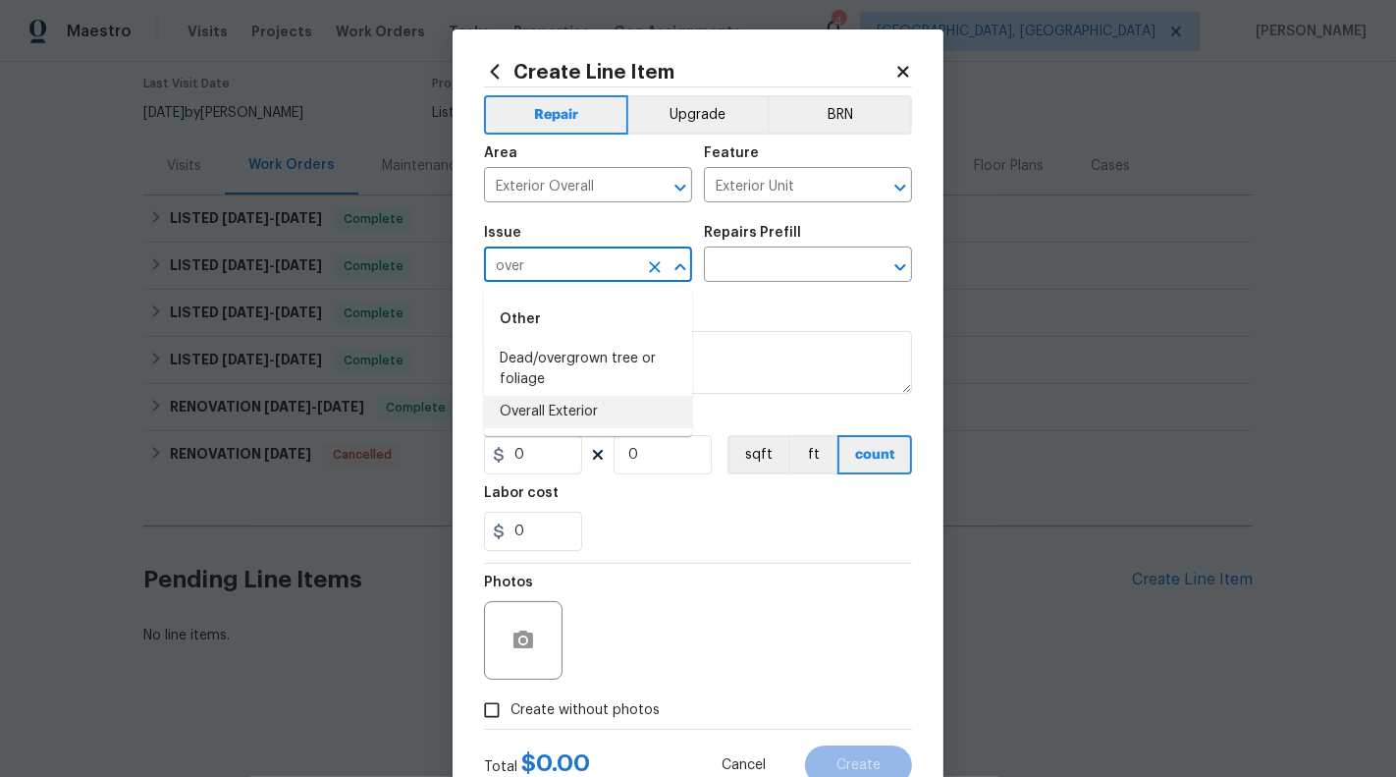
click at [564, 400] on li "Overall Exterior" at bounding box center [588, 412] width 208 height 32
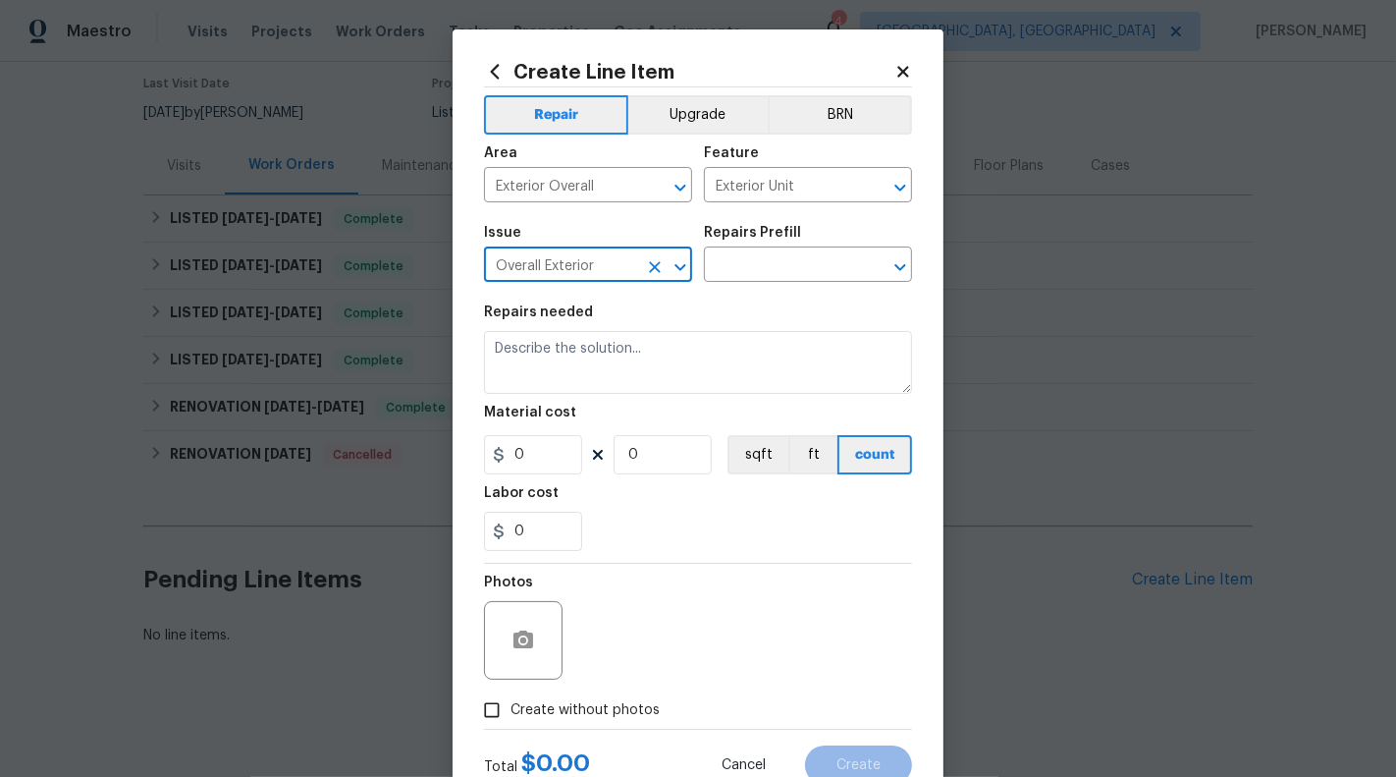
type input "Overall Exterior"
click at [750, 291] on div "Issue Overall Exterior ​ Repairs Prefill ​" at bounding box center [698, 254] width 428 height 80
click at [750, 275] on input "text" at bounding box center [780, 266] width 153 height 30
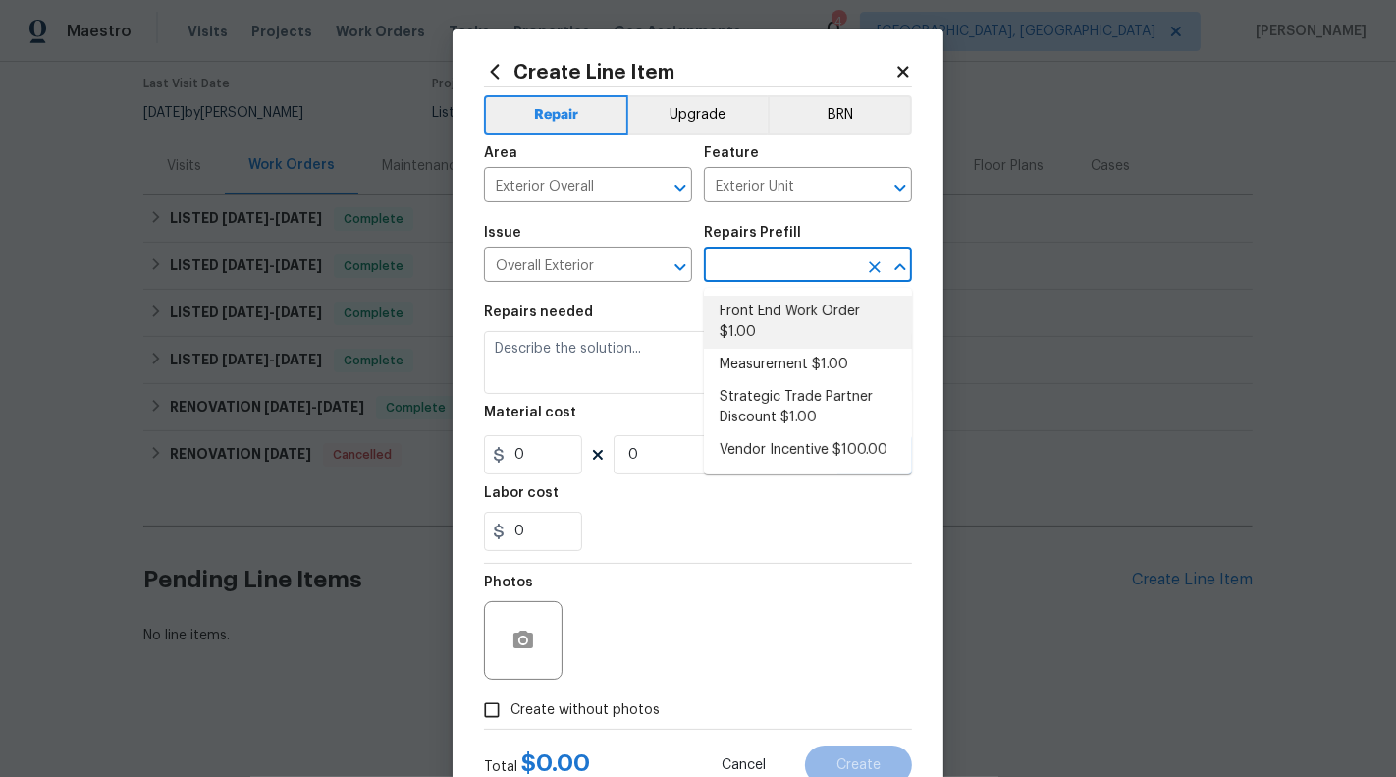
click at [754, 303] on li "Front End Work Order $1.00" at bounding box center [808, 322] width 208 height 53
type input "Front End Work Order $1.00"
type textarea "Placeholder line item for the creation of front end work orders."
type input "1"
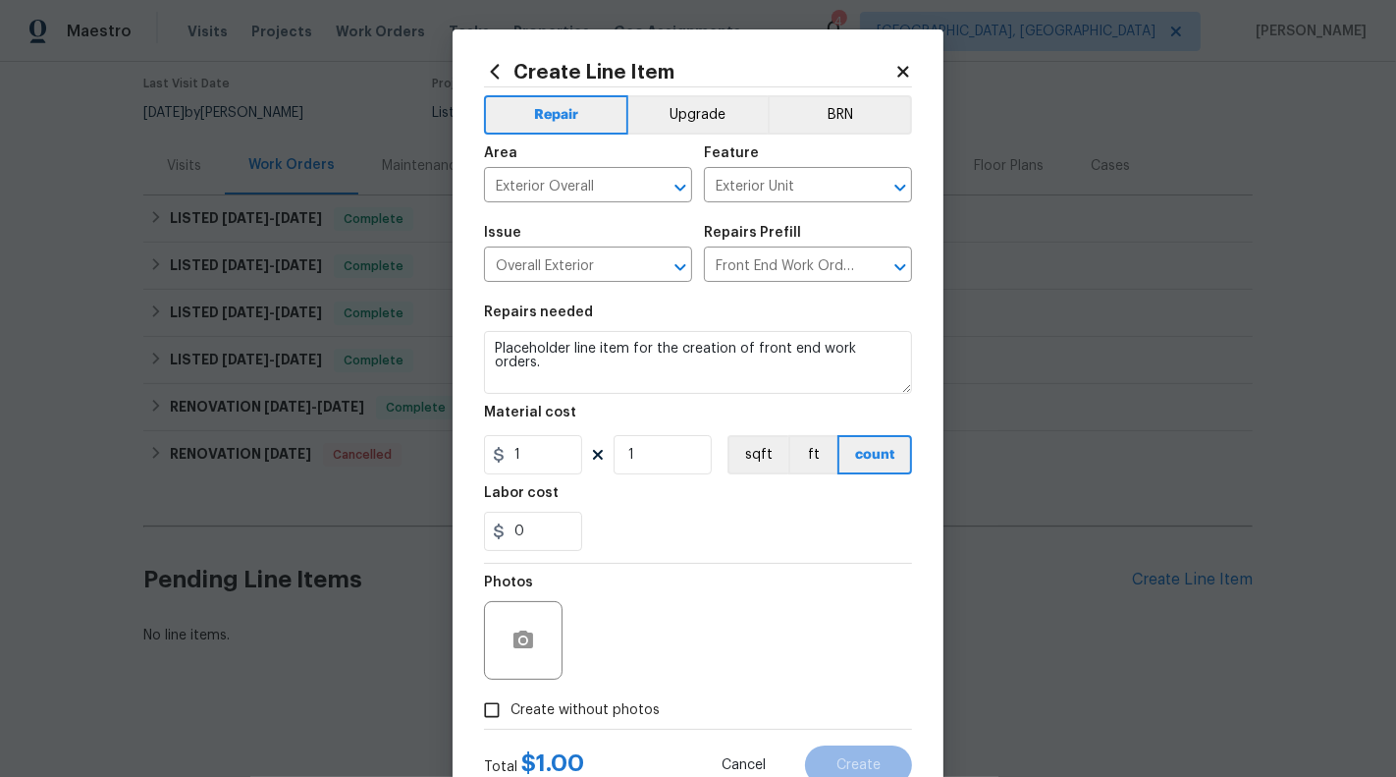
click at [734, 331] on div "Repairs needed" at bounding box center [698, 318] width 428 height 26
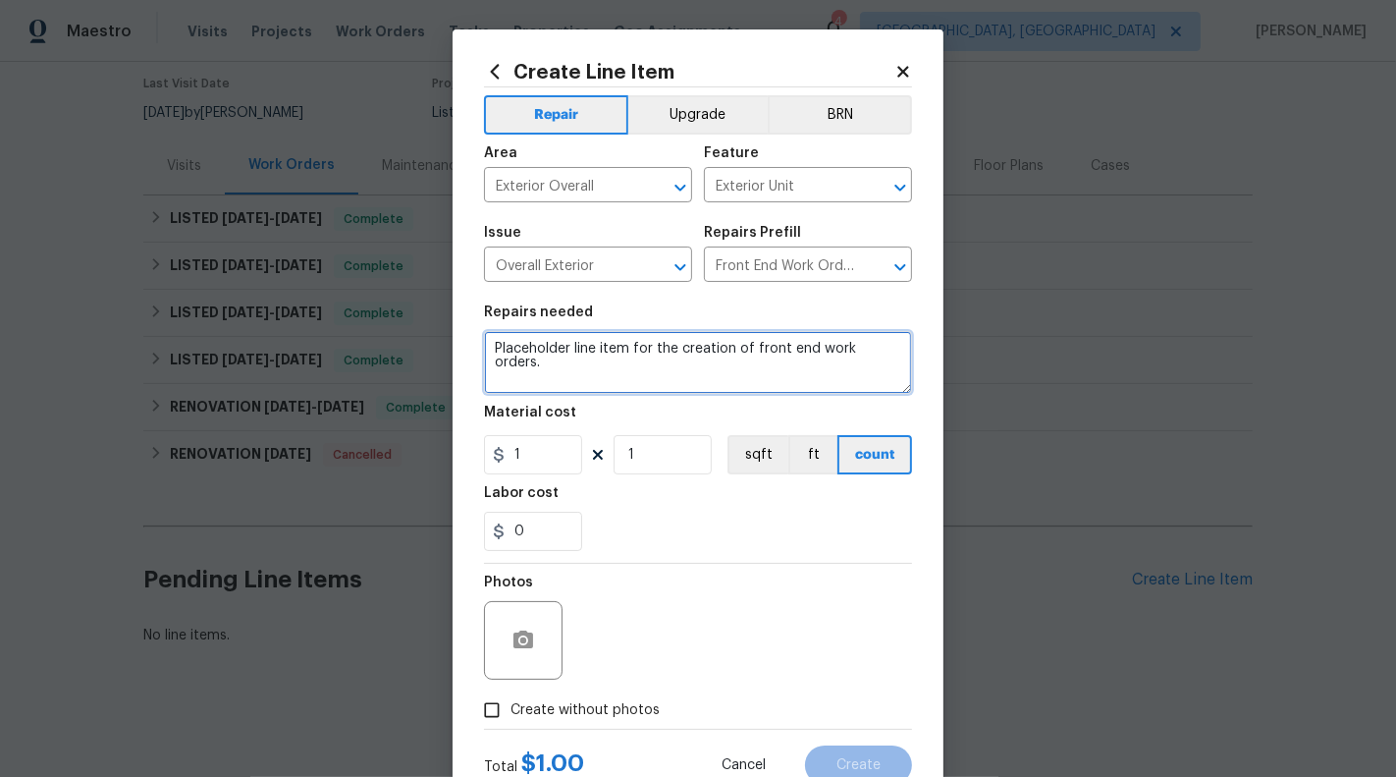
click at [734, 338] on textarea "Placeholder line item for the creation of front end work orders." at bounding box center [698, 362] width 428 height 63
drag, startPoint x: 620, startPoint y: 353, endPoint x: 979, endPoint y: 364, distance: 359.6
click at [979, 364] on div "Create Line Item Repair Upgrade BRN Area Exterior Overall ​ Feature Exterior Un…" at bounding box center [698, 388] width 1396 height 777
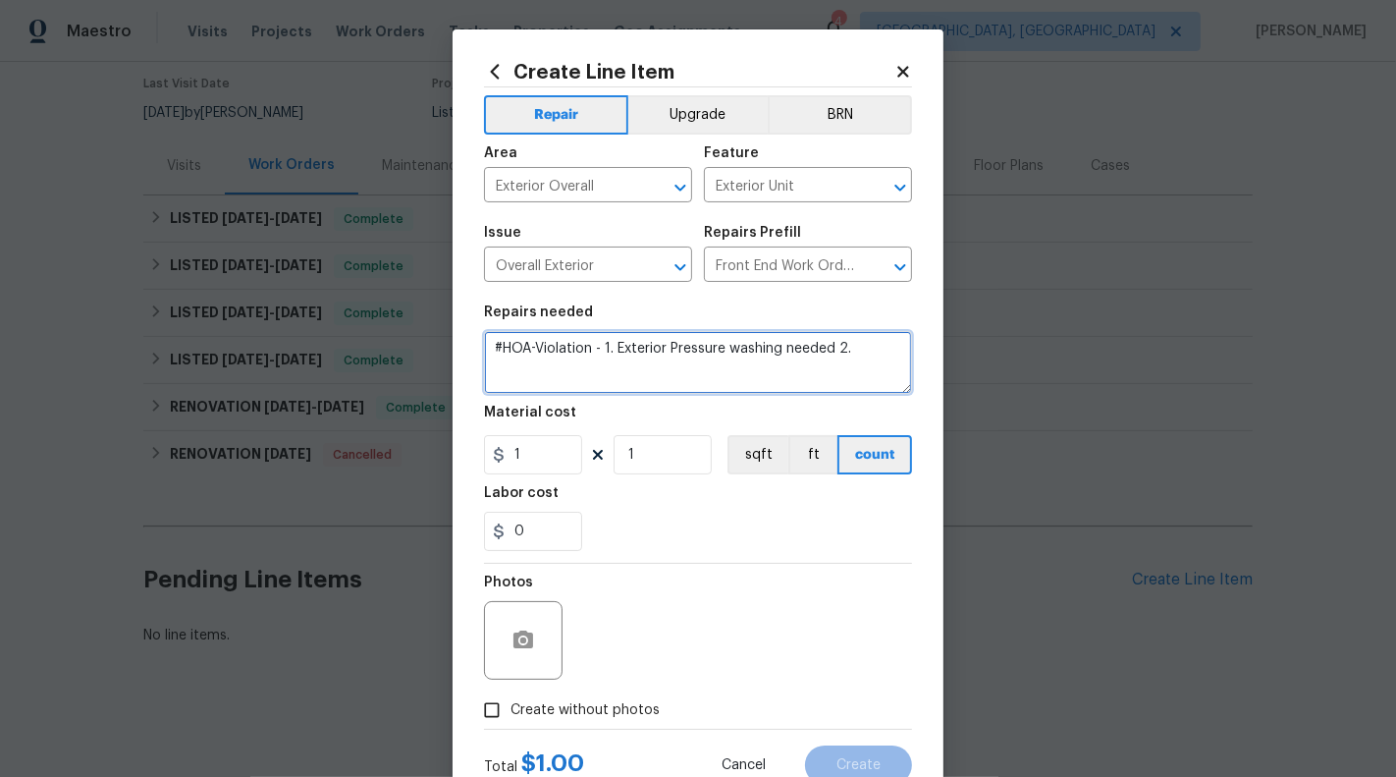
click at [834, 353] on textarea "#HOA-Violation - 1. Exterior Pressure washing needed 2." at bounding box center [698, 362] width 428 height 63
drag, startPoint x: 494, startPoint y: 365, endPoint x: 574, endPoint y: 363, distance: 80.5
click at [574, 363] on textarea "#HOA-Violation - 1. Exterior Pressure washing needed on sides and drivway 2." at bounding box center [698, 362] width 428 height 63
click at [871, 351] on textarea "#HOA-Violation - 1. Exterior Pressure washing needed 2." at bounding box center [698, 362] width 428 height 63
paste textarea "Please Paint the Trim between top & bottom coloumns where paints has worn"
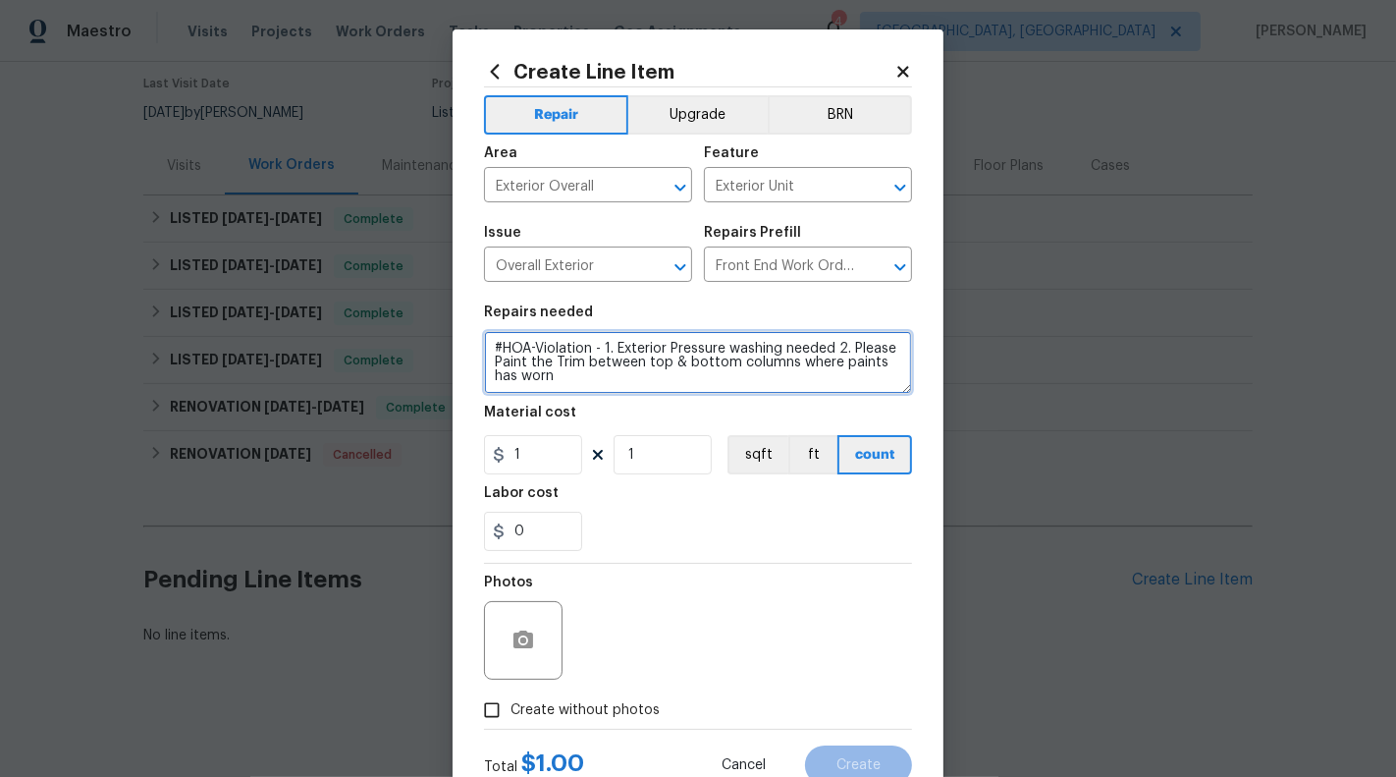
click at [642, 366] on textarea "#HOA-Violation - 1. Exterior Pressure washing needed 2. Please Paint the Trim b…" at bounding box center [698, 362] width 428 height 63
click at [572, 377] on textarea "#HOA-Violation - 1. Exterior Pressure washing needed 2. Please Paint the Trim b…" at bounding box center [698, 362] width 428 height 63
click at [757, 394] on textarea "#HOA-Violation - 1. Exterior Pressure washing needed 2. Please Paint the Trim b…" at bounding box center [698, 362] width 428 height 63
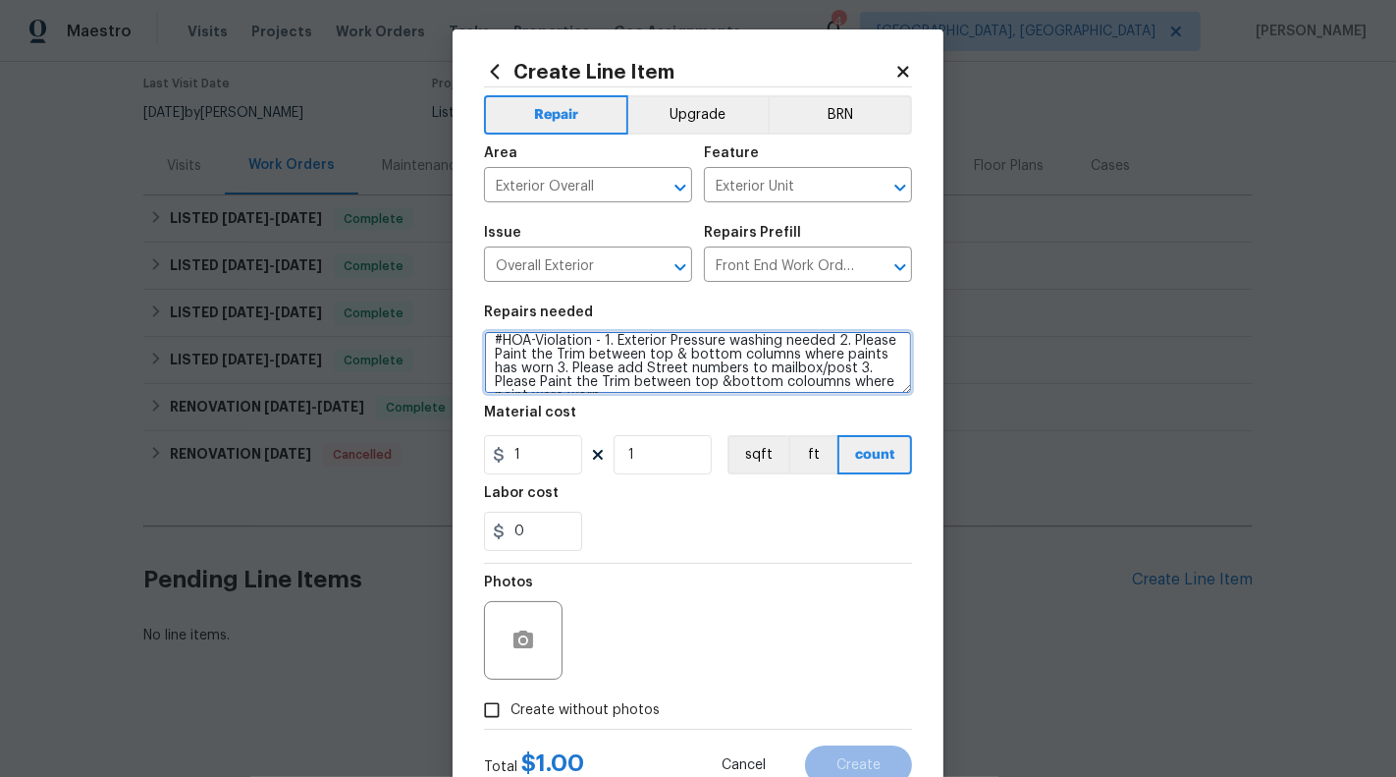
scroll to position [27, 0]
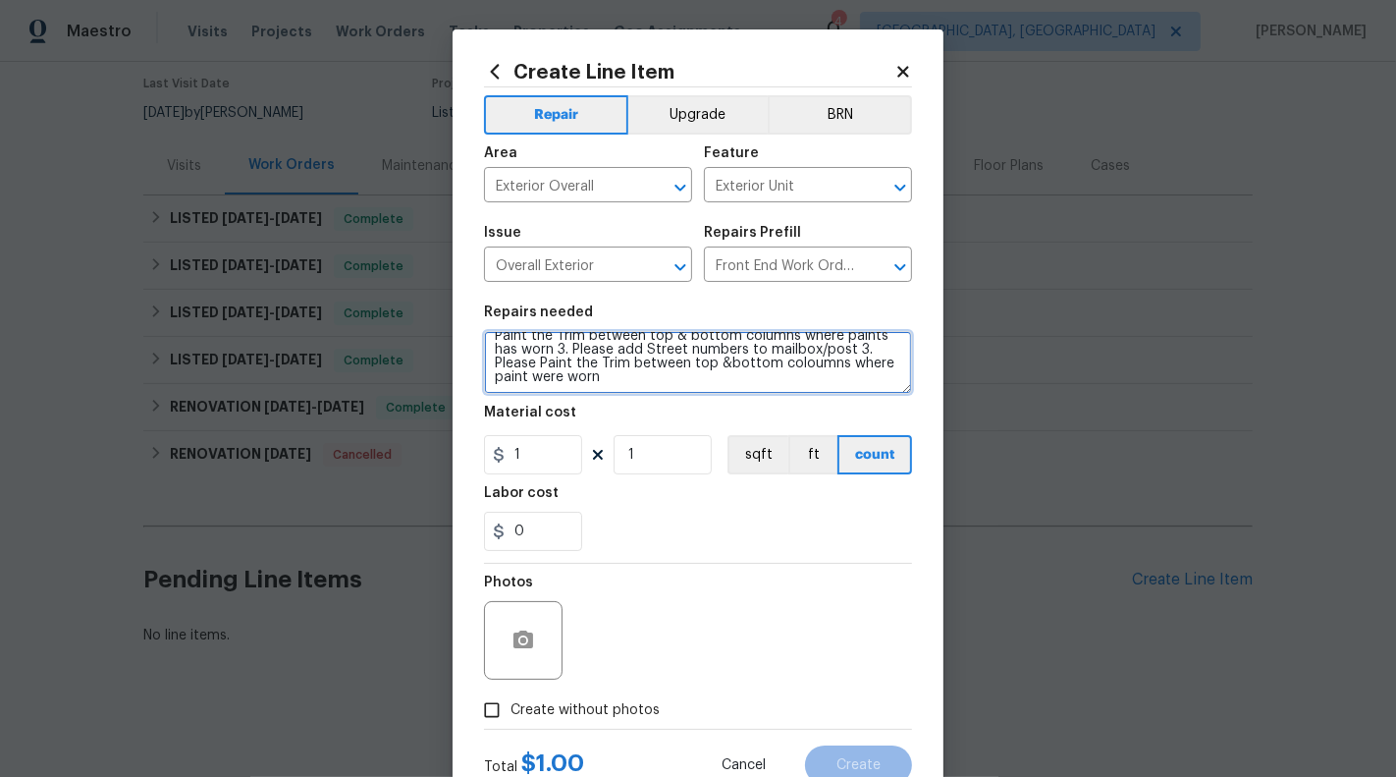
drag, startPoint x: 852, startPoint y: 369, endPoint x: 853, endPoint y: 405, distance: 35.4
click at [853, 405] on section "Repairs needed #HOA-Violation - 1. Exterior Pressure washing needed 2. Please P…" at bounding box center [698, 428] width 428 height 269
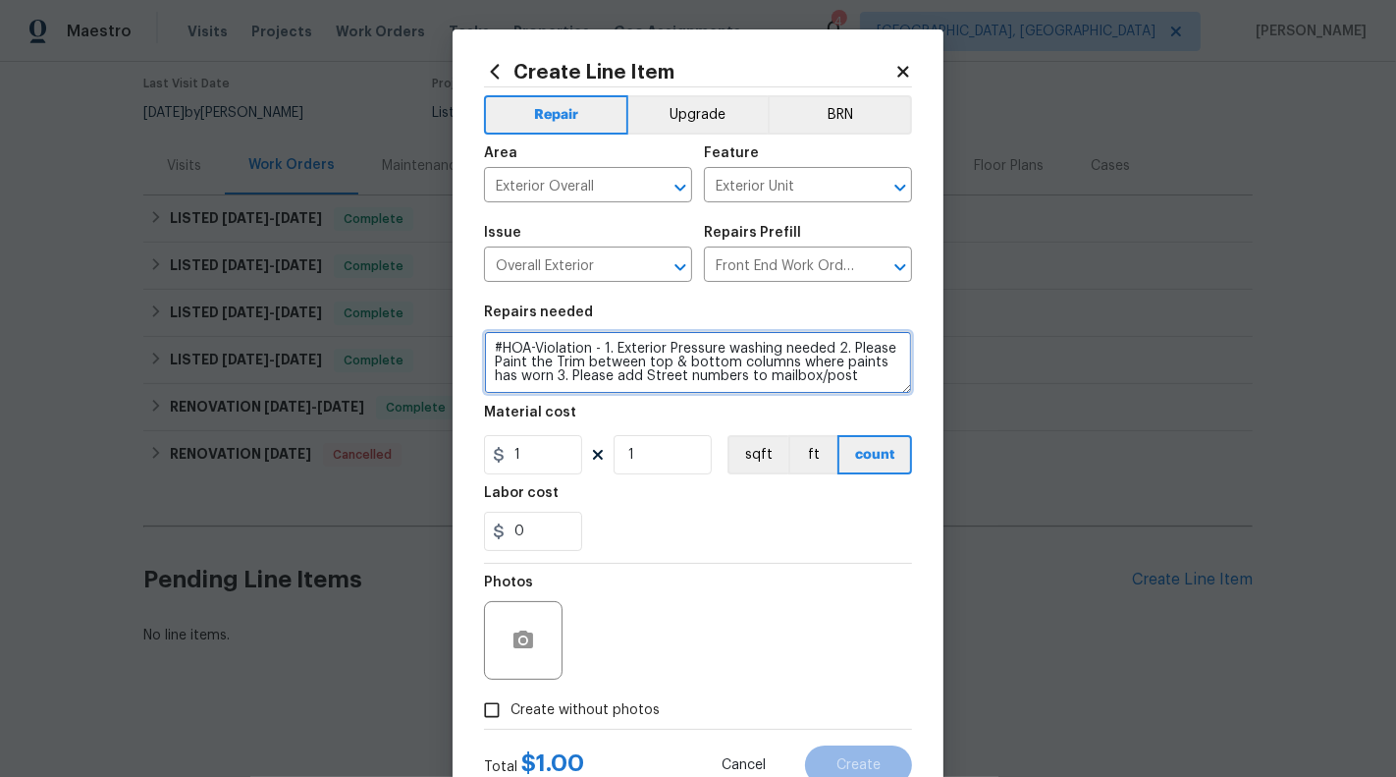
scroll to position [0, 0]
type textarea "#HOA-Violation - 1. Exterior Pressure washing needed 2. Please Paint the Trim b…"
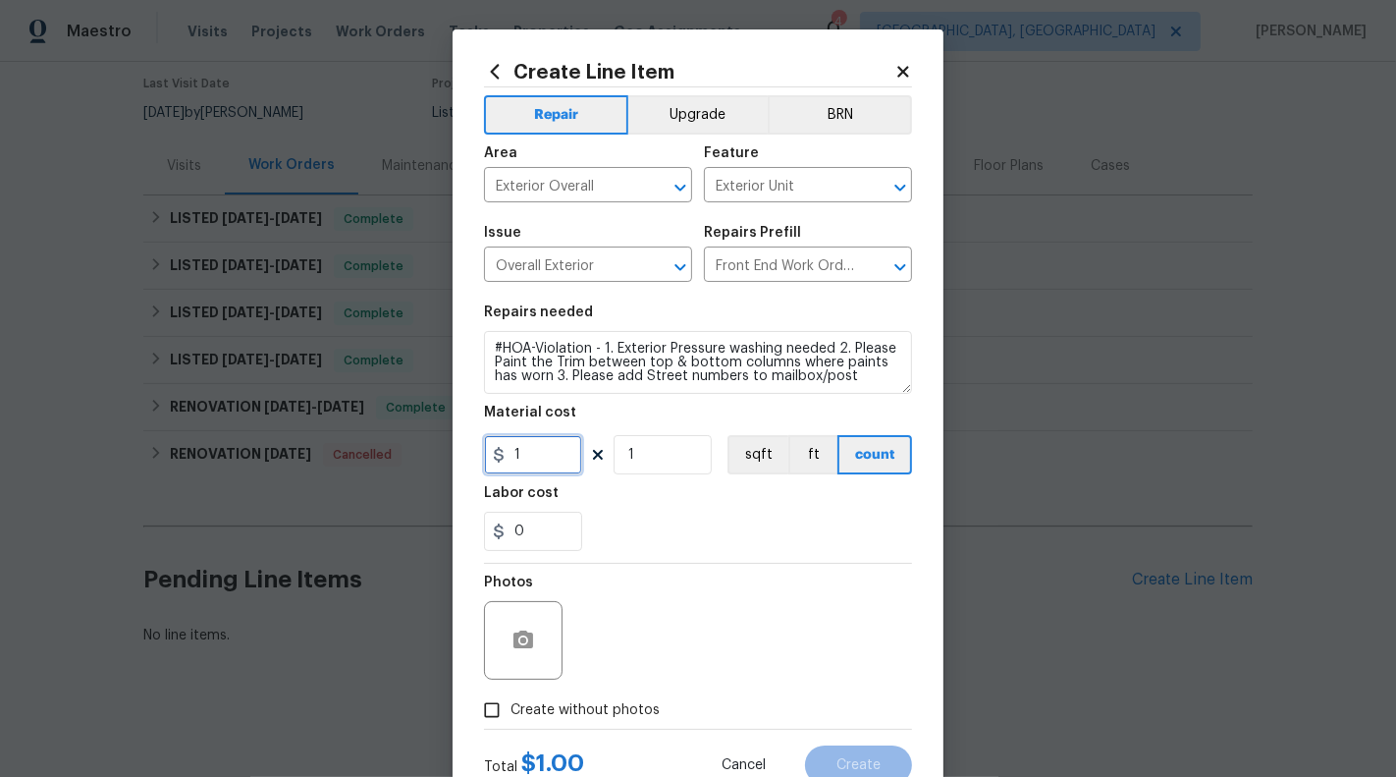
click at [543, 457] on input "1" at bounding box center [533, 454] width 98 height 39
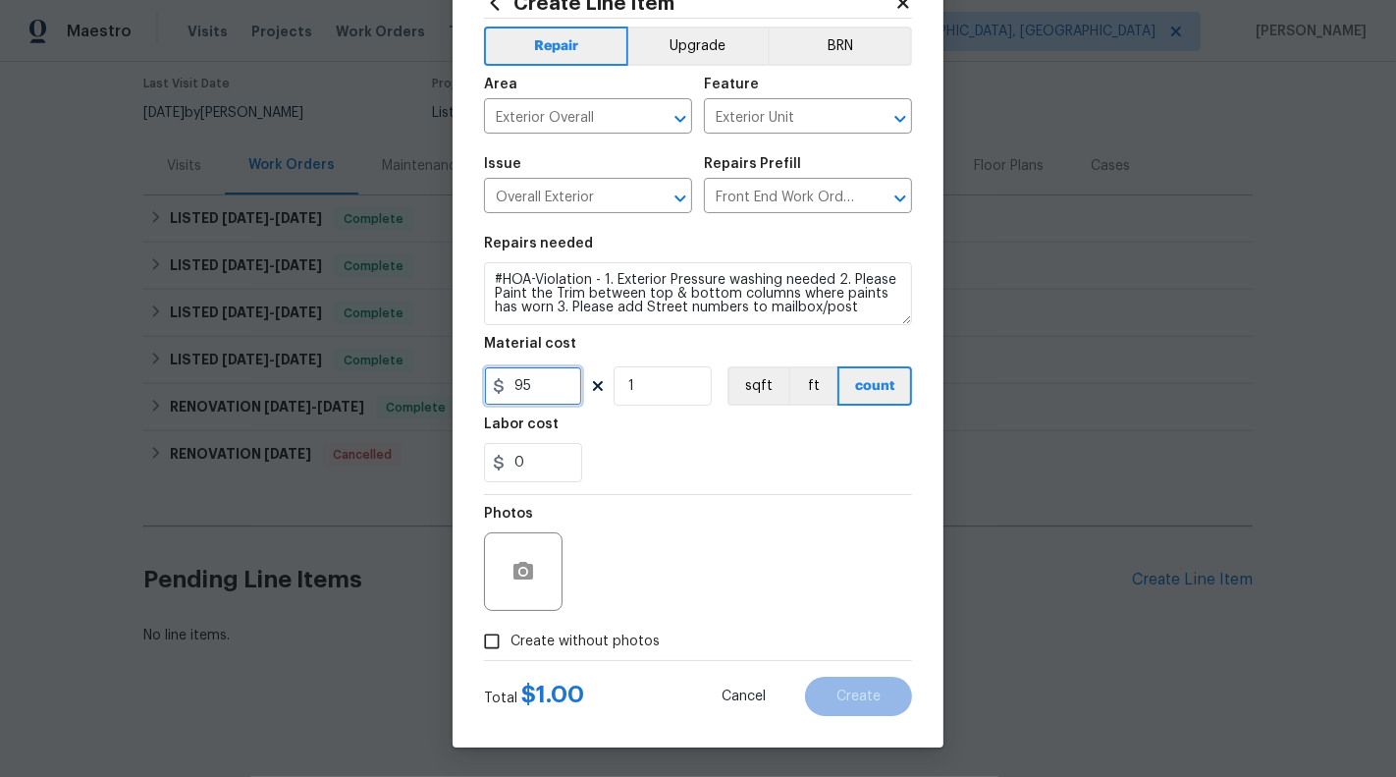
type input "95"
click at [505, 595] on div at bounding box center [523, 571] width 79 height 79
click at [520, 571] on circle "button" at bounding box center [523, 572] width 6 height 6
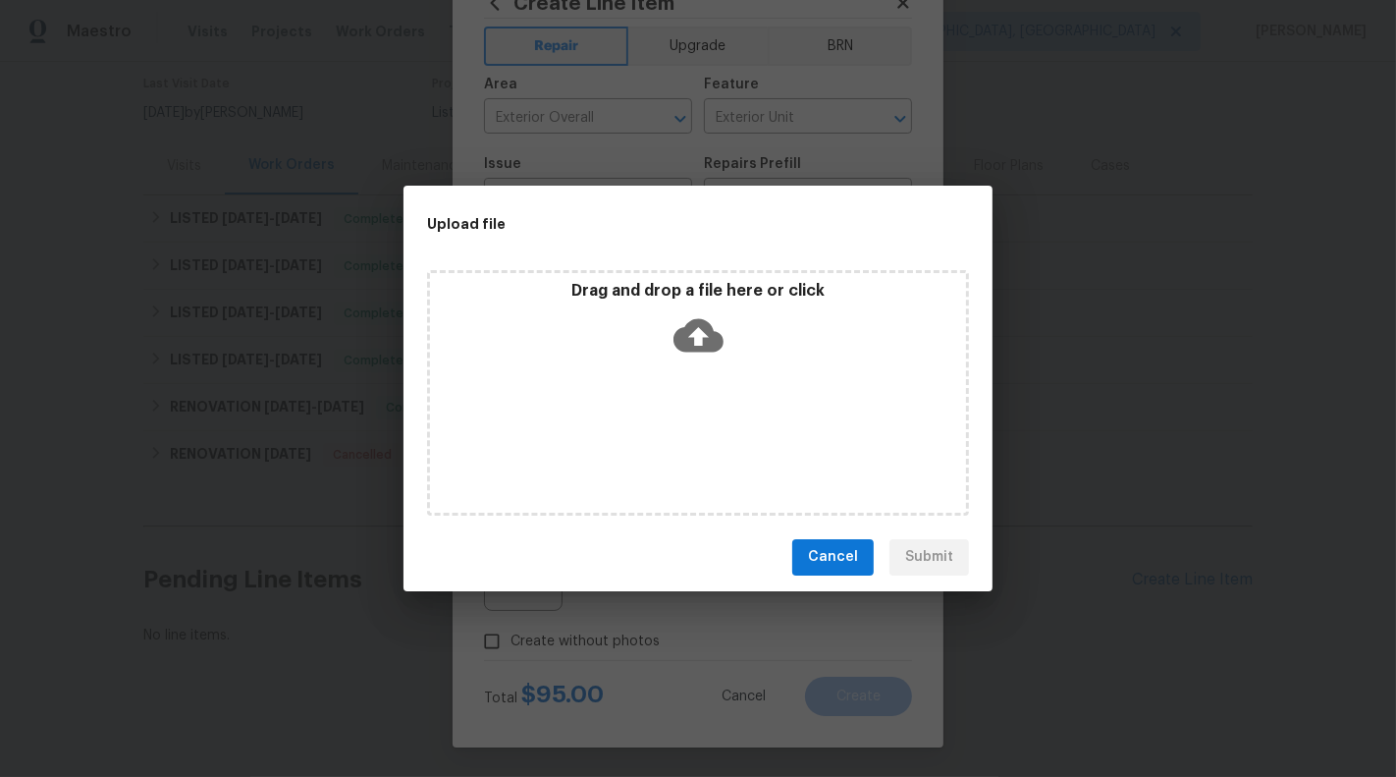
click at [704, 343] on icon at bounding box center [699, 334] width 50 height 33
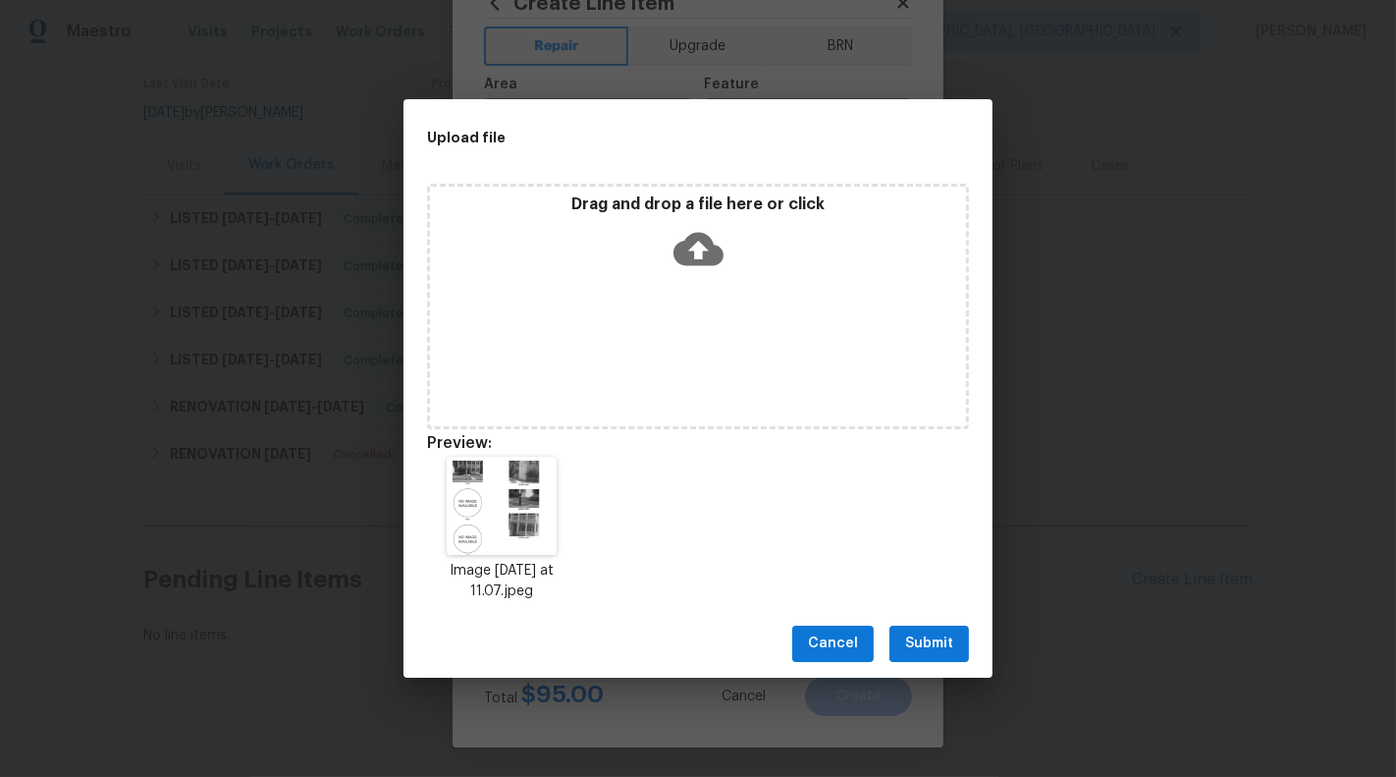
click at [941, 624] on div "Cancel Submit" at bounding box center [698, 644] width 589 height 68
click at [941, 643] on span "Submit" at bounding box center [929, 643] width 48 height 25
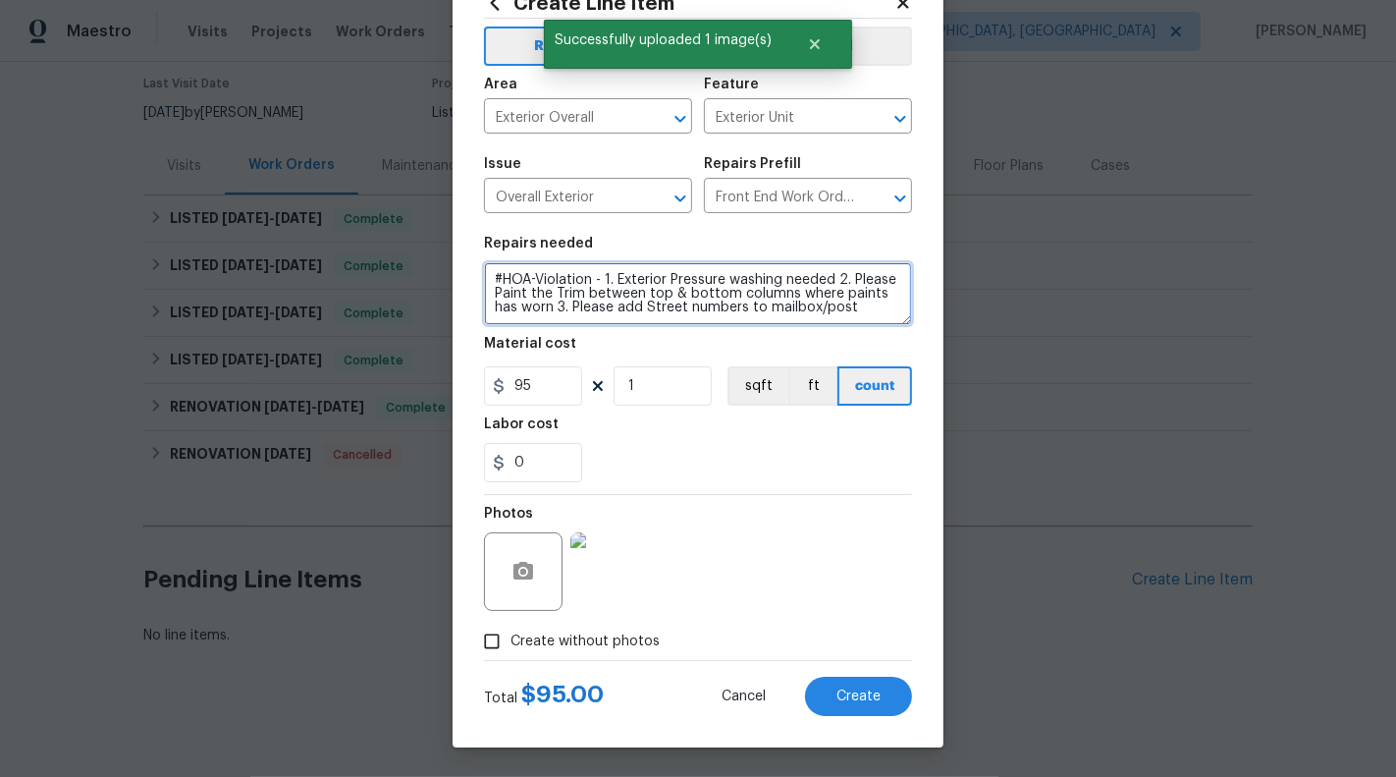
click at [864, 316] on textarea "#HOA-Violation - 1. Exterior Pressure washing needed 2. Please Paint the Trim b…" at bounding box center [698, 293] width 428 height 63
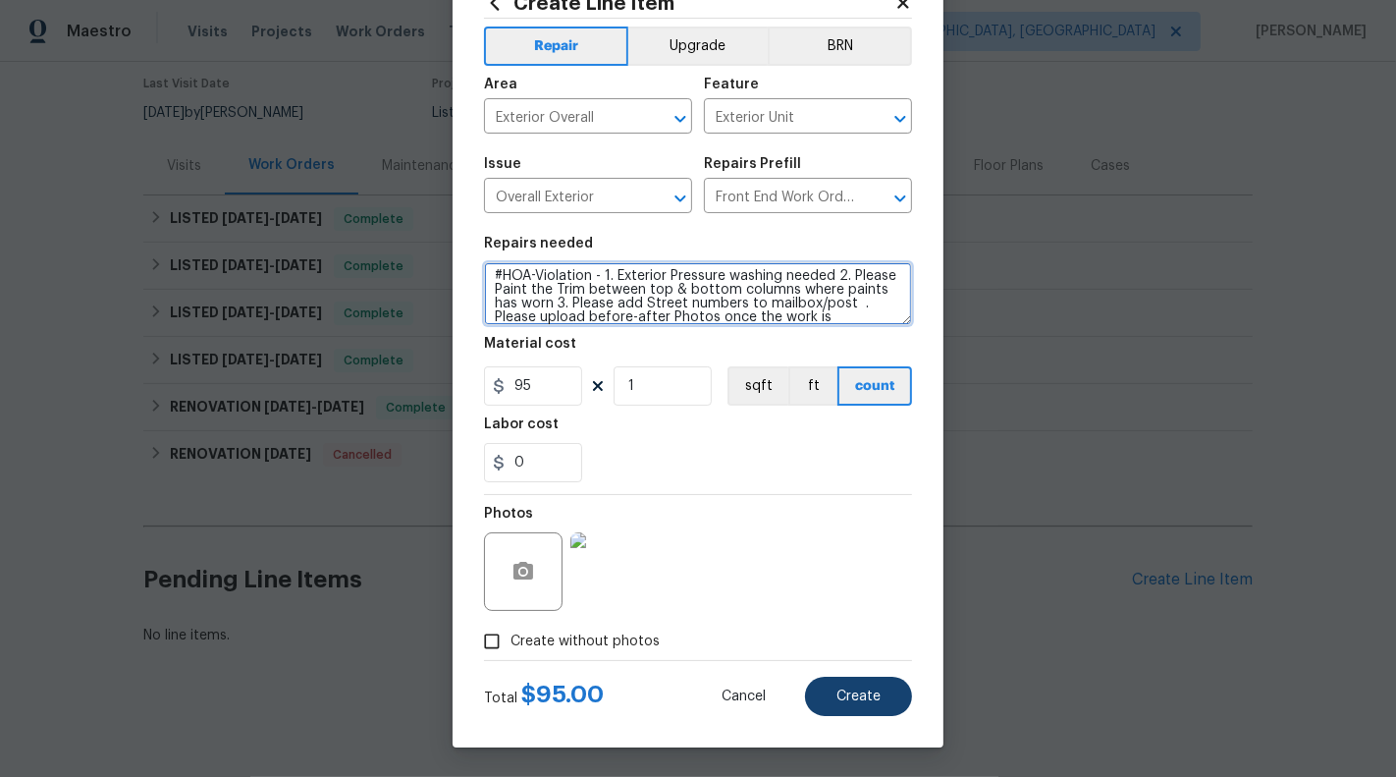
type textarea "#HOA-Violation - 1. Exterior Pressure washing needed 2. Please Paint the Trim b…"
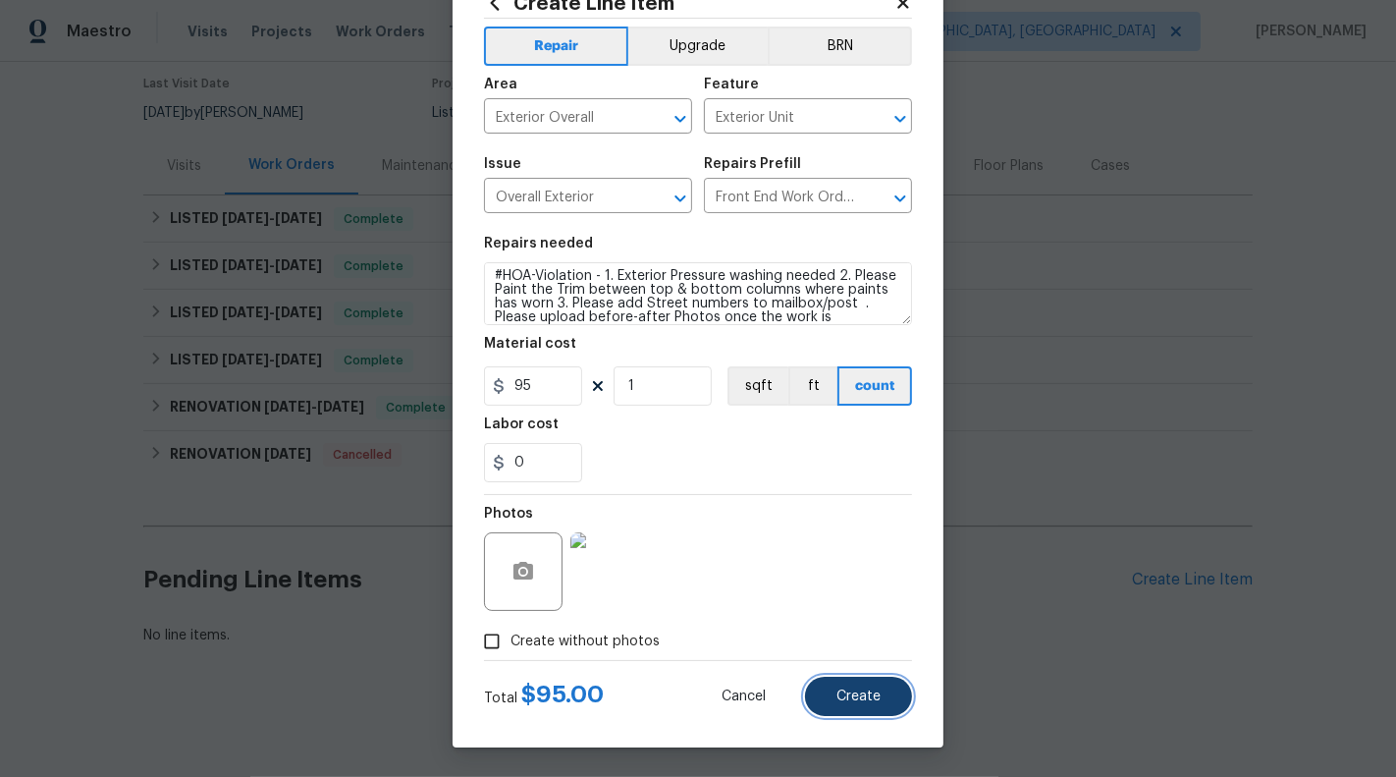
click at [853, 693] on span "Create" at bounding box center [859, 696] width 44 height 15
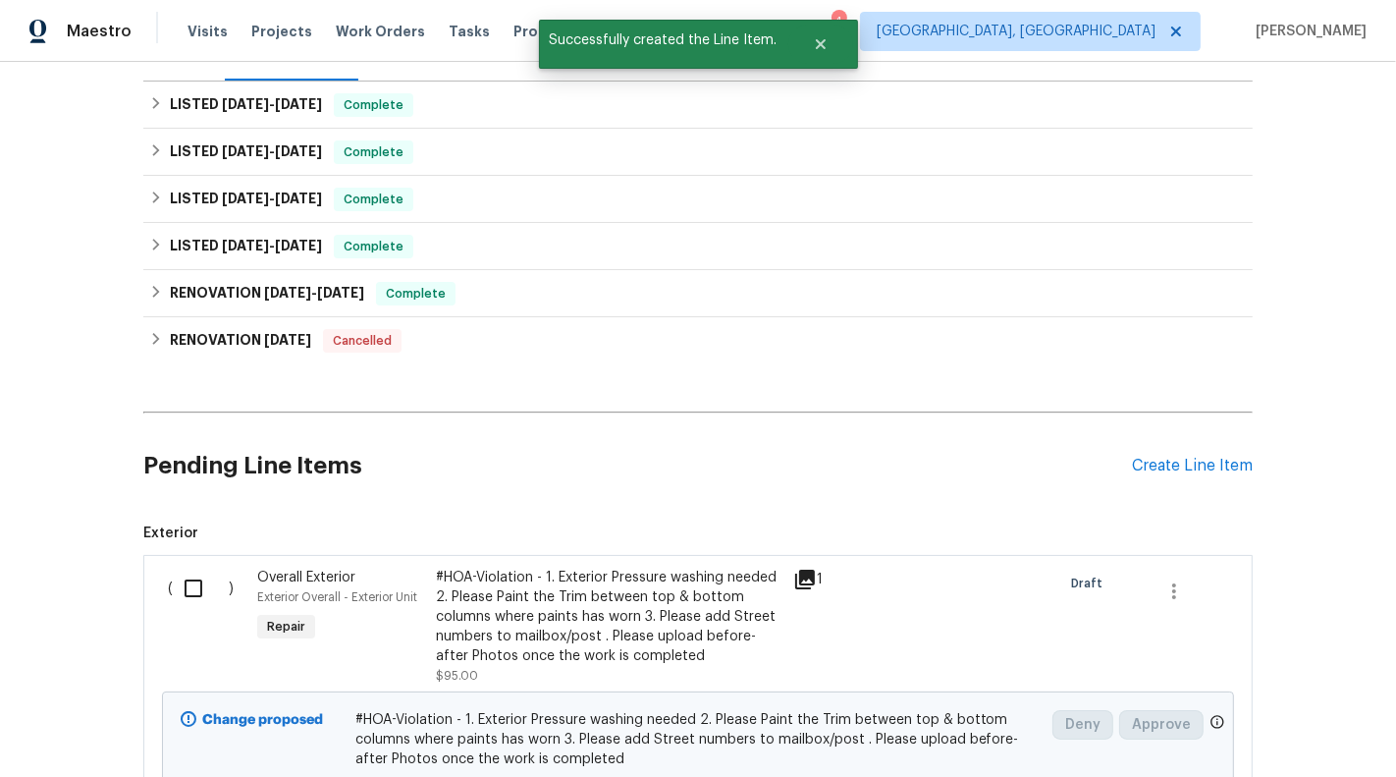
scroll to position [286, 0]
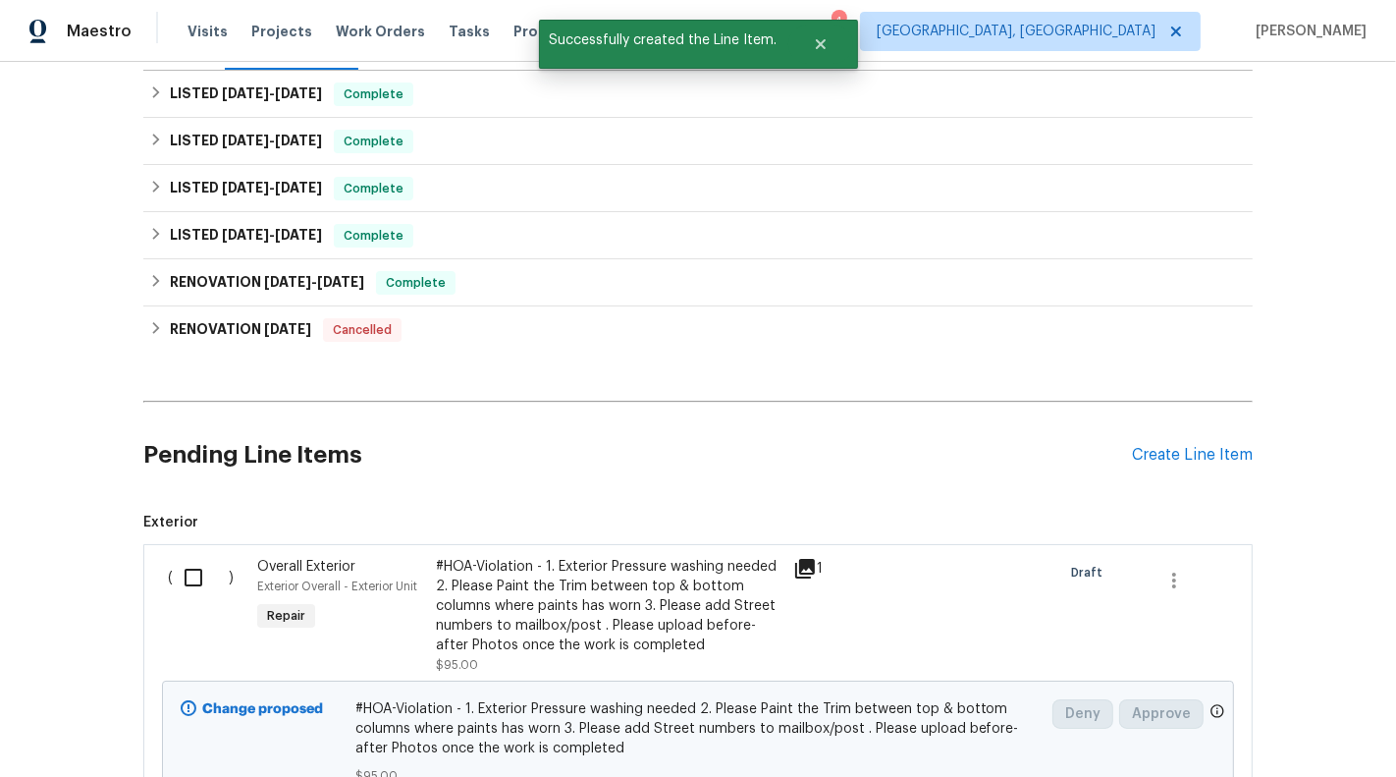
click at [194, 573] on input "checkbox" at bounding box center [201, 577] width 56 height 41
checkbox input "true"
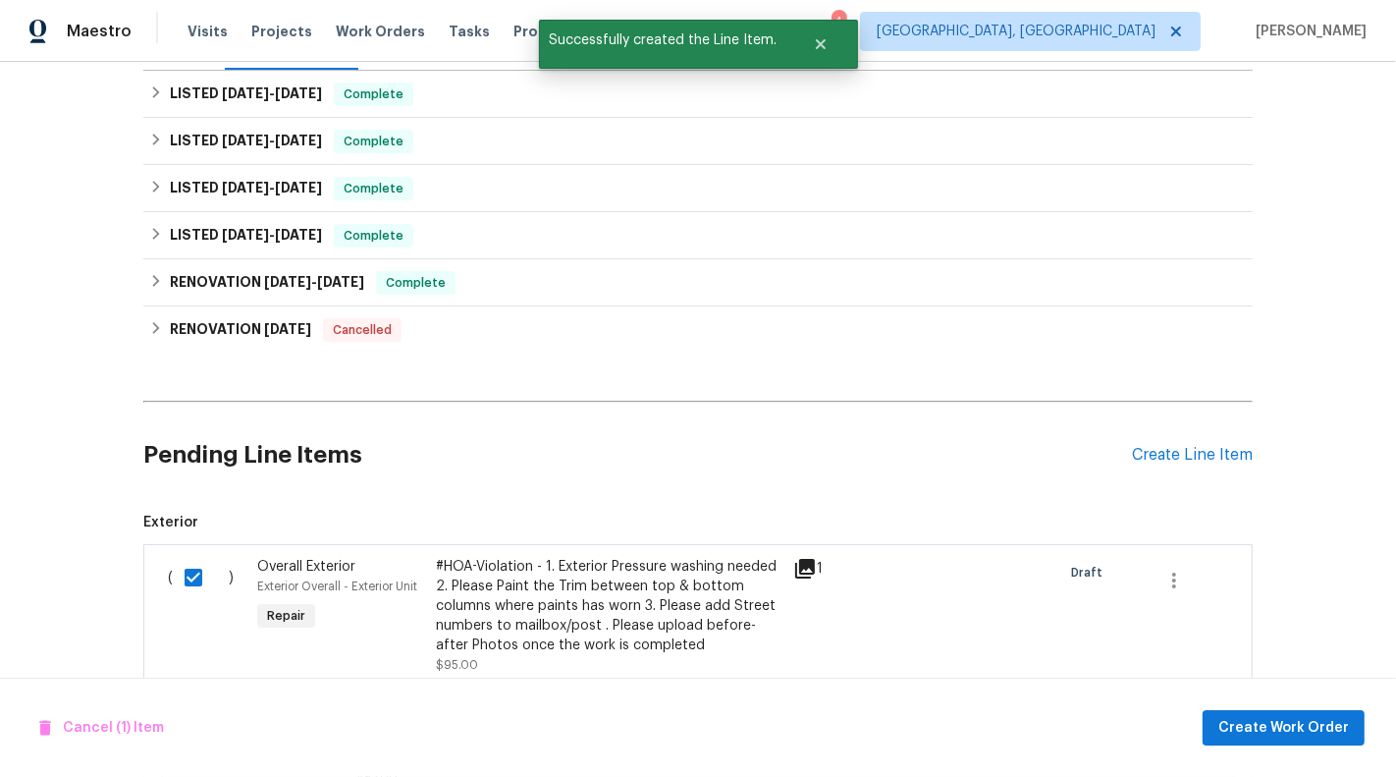
scroll to position [462, 0]
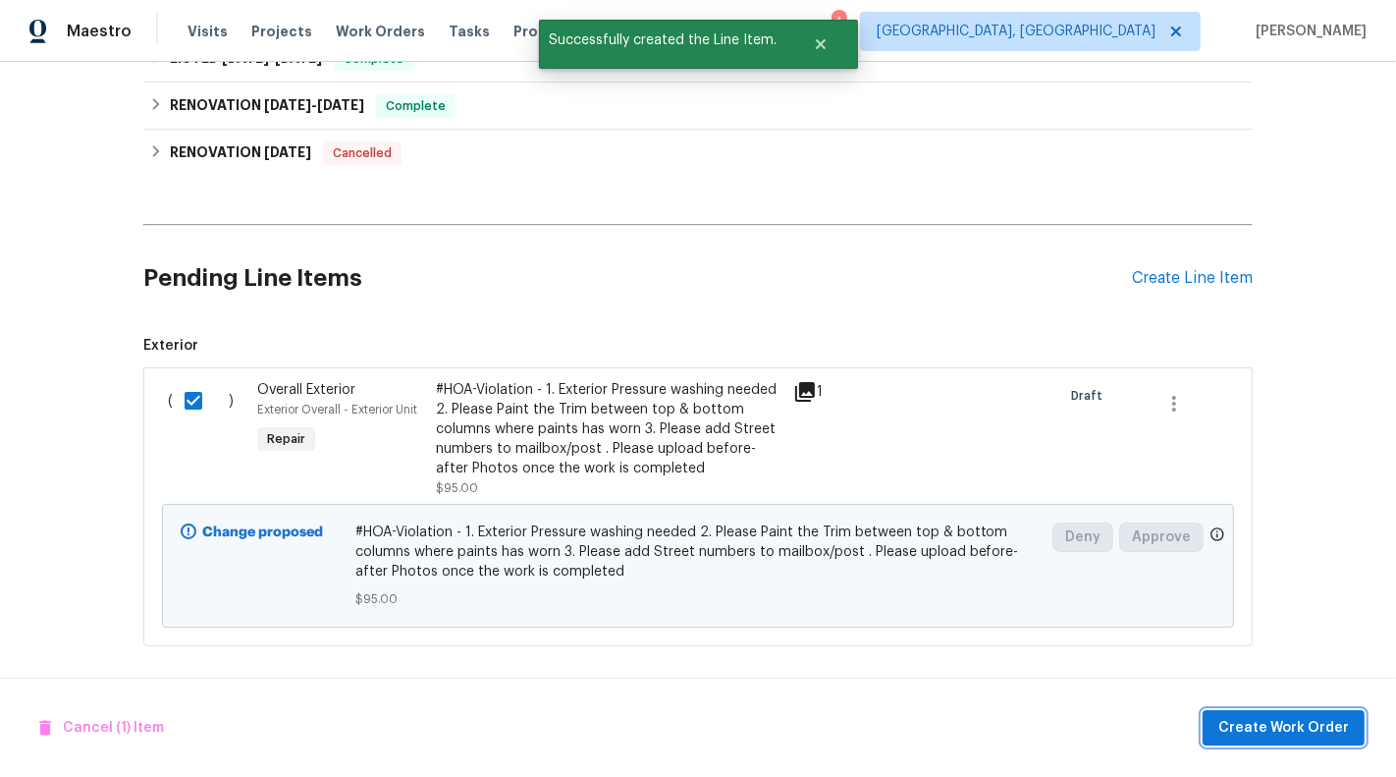
click at [1332, 731] on span "Create Work Order" at bounding box center [1284, 728] width 131 height 25
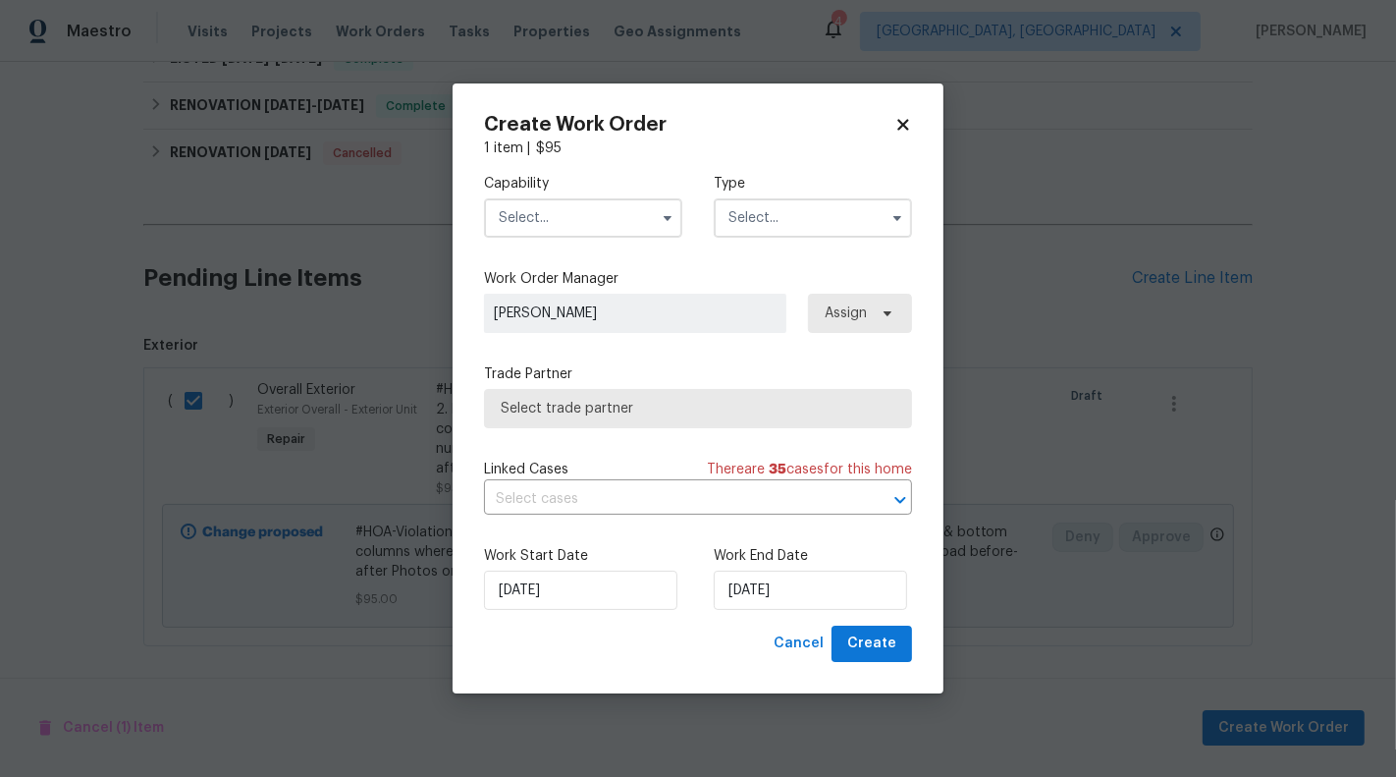
click at [756, 200] on input "text" at bounding box center [813, 217] width 198 height 39
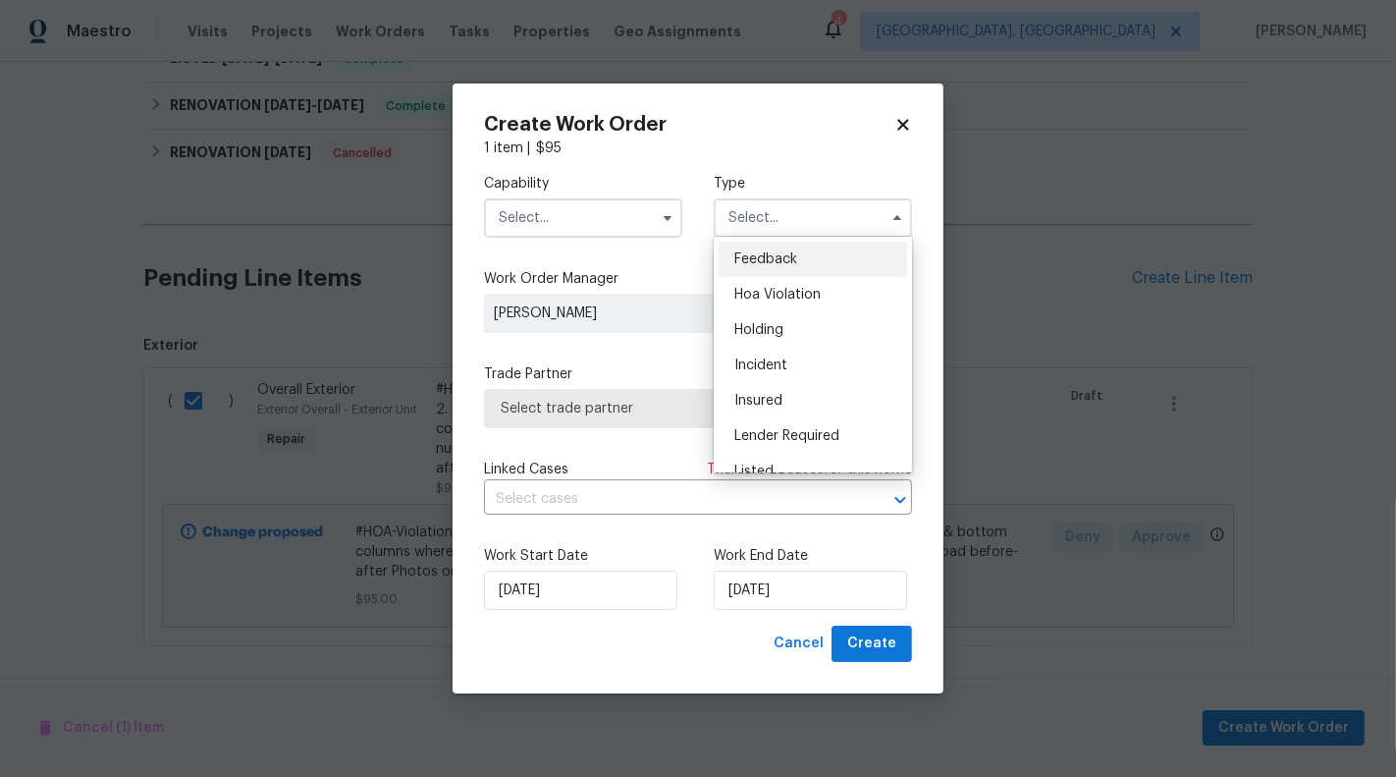
click at [632, 208] on input "text" at bounding box center [583, 217] width 198 height 39
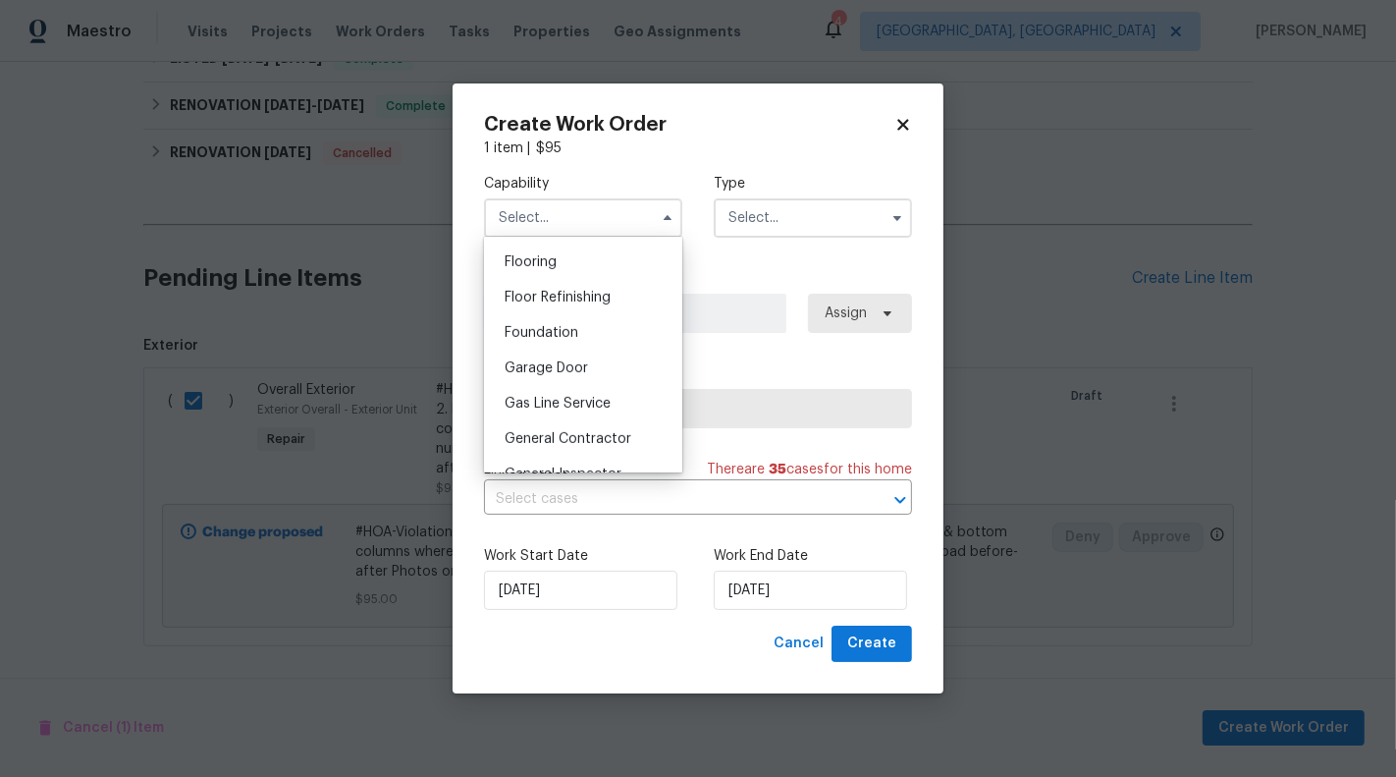
scroll to position [758, 0]
click at [610, 431] on div "General Contractor" at bounding box center [583, 439] width 189 height 35
type input "General Contractor"
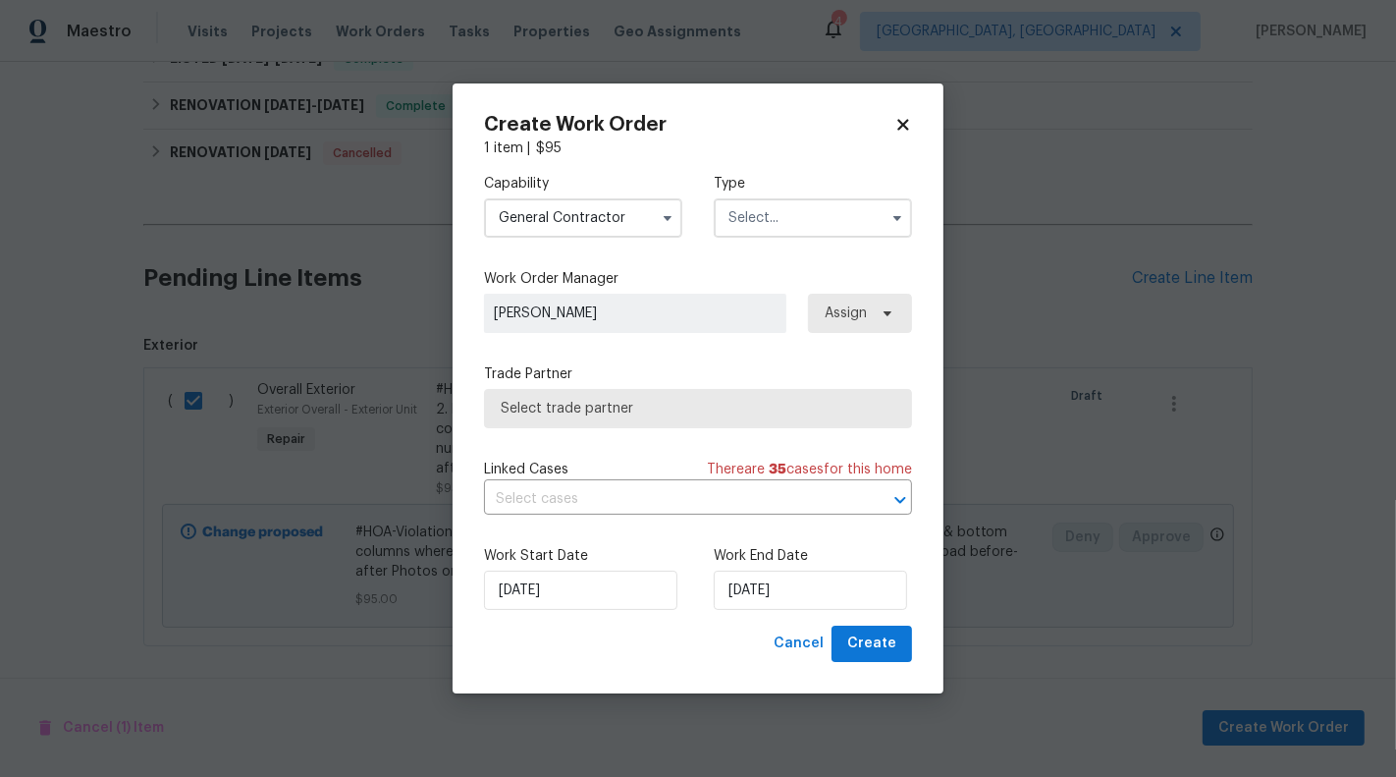
click at [790, 205] on input "text" at bounding box center [813, 217] width 198 height 39
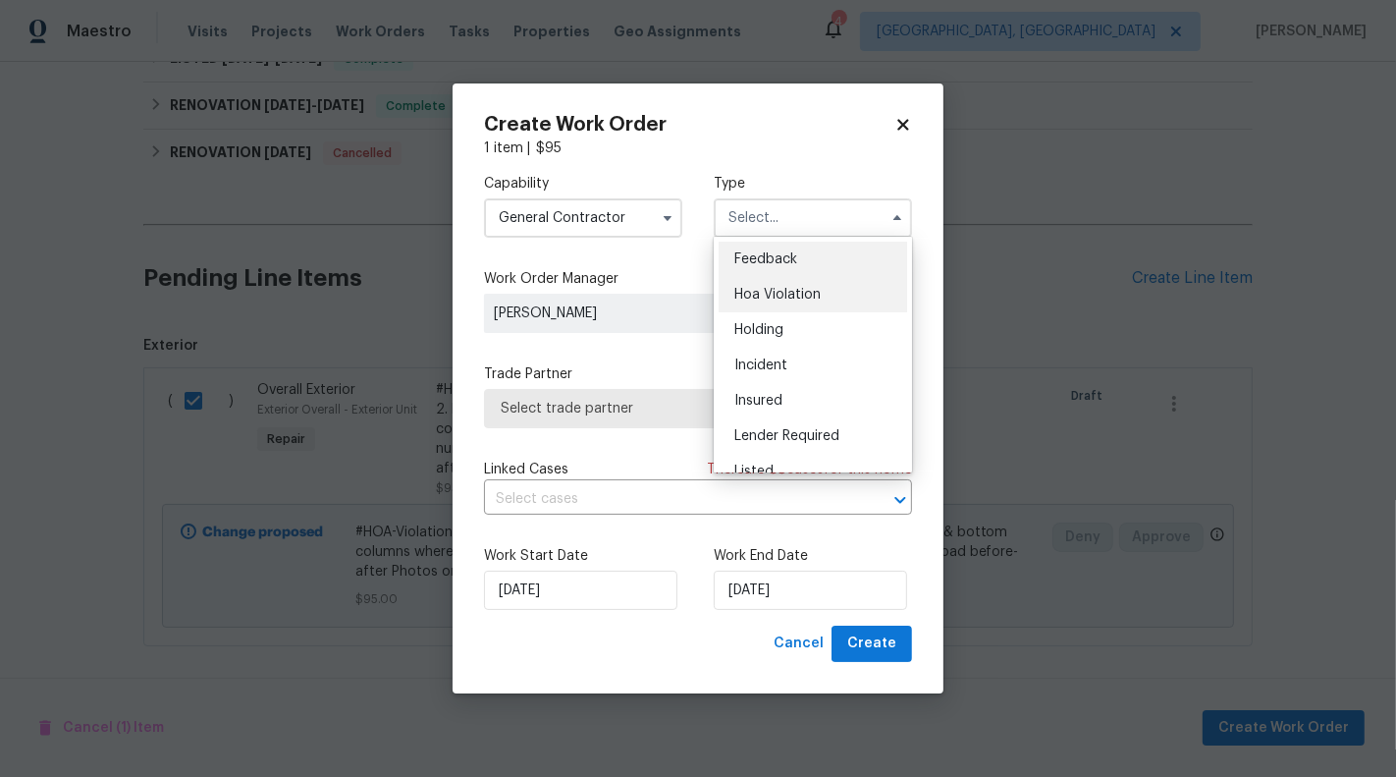
click at [783, 305] on div "Hoa Violation" at bounding box center [813, 294] width 189 height 35
type input "Hoa Violation"
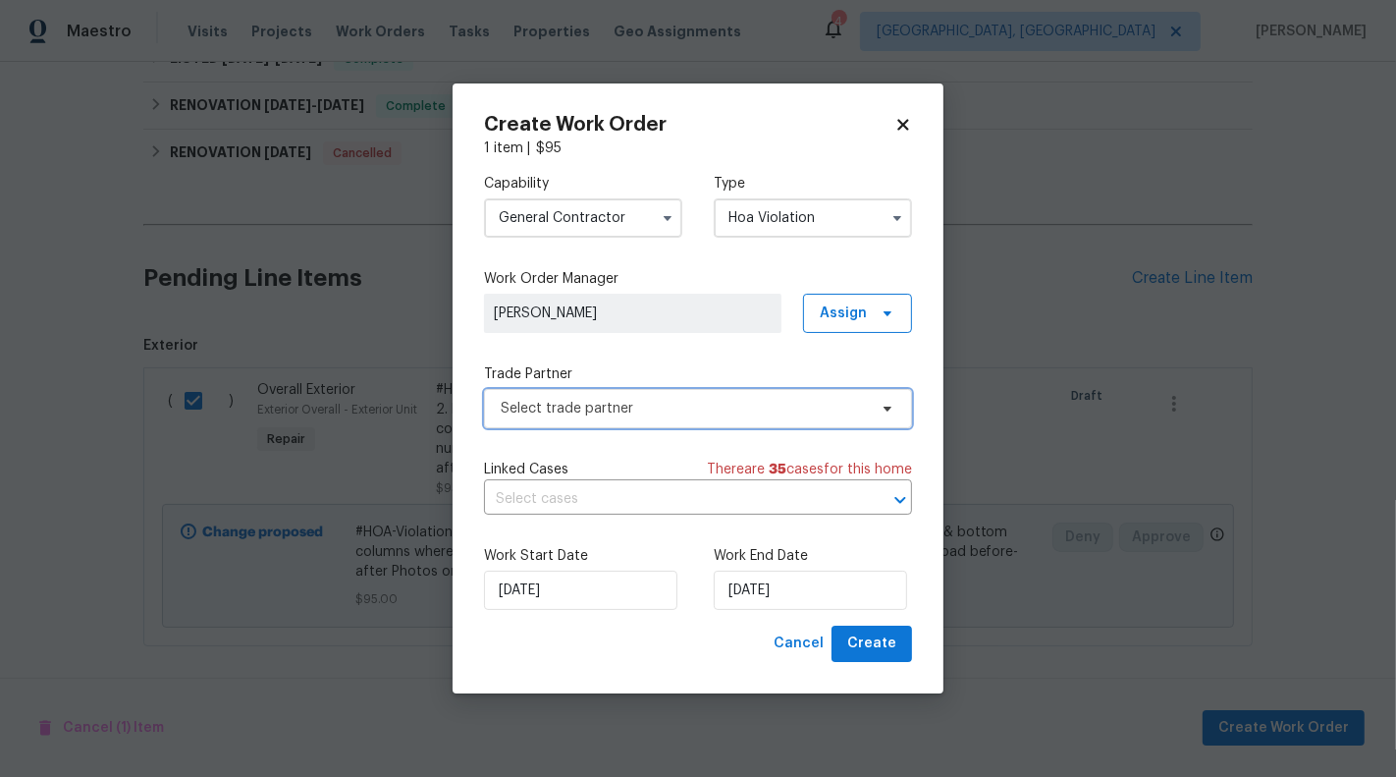
click at [719, 396] on span "Select trade partner" at bounding box center [698, 408] width 428 height 39
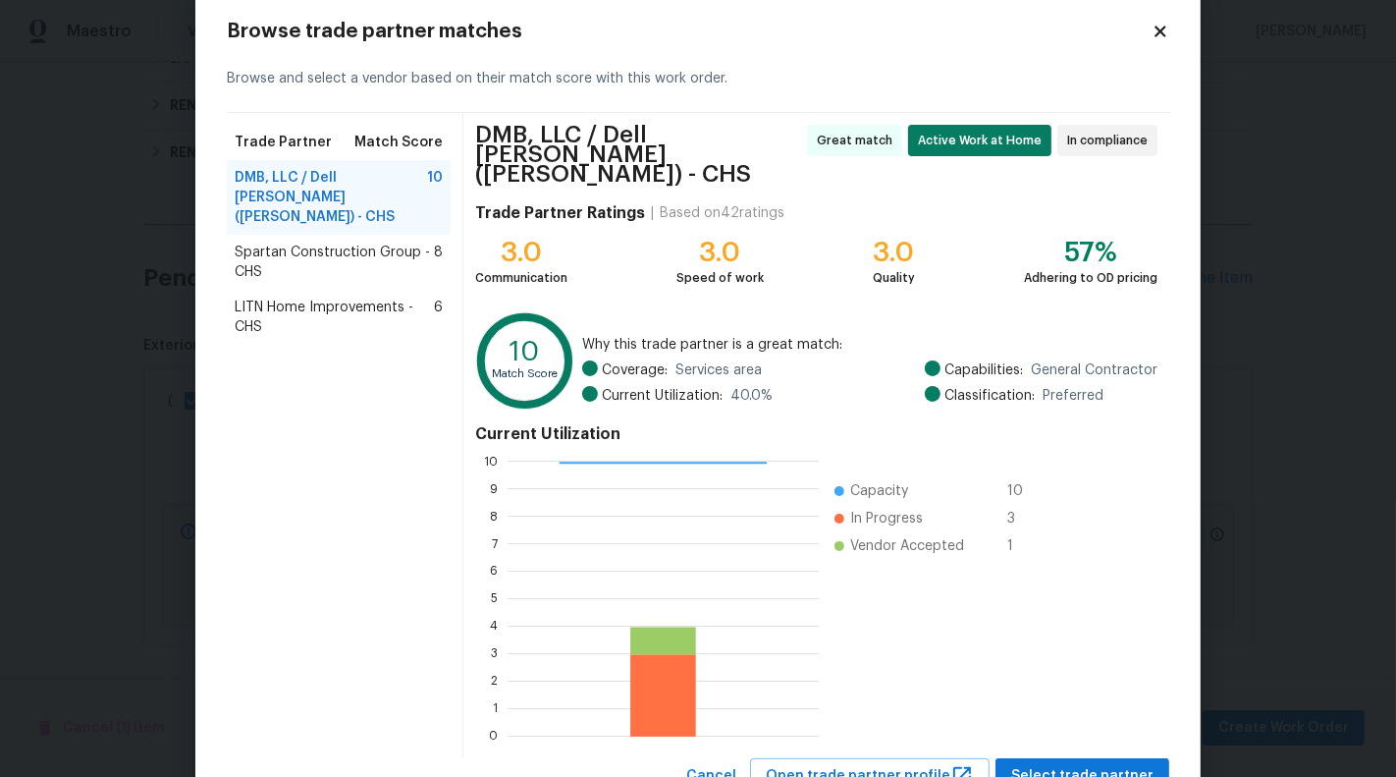
scroll to position [96, 0]
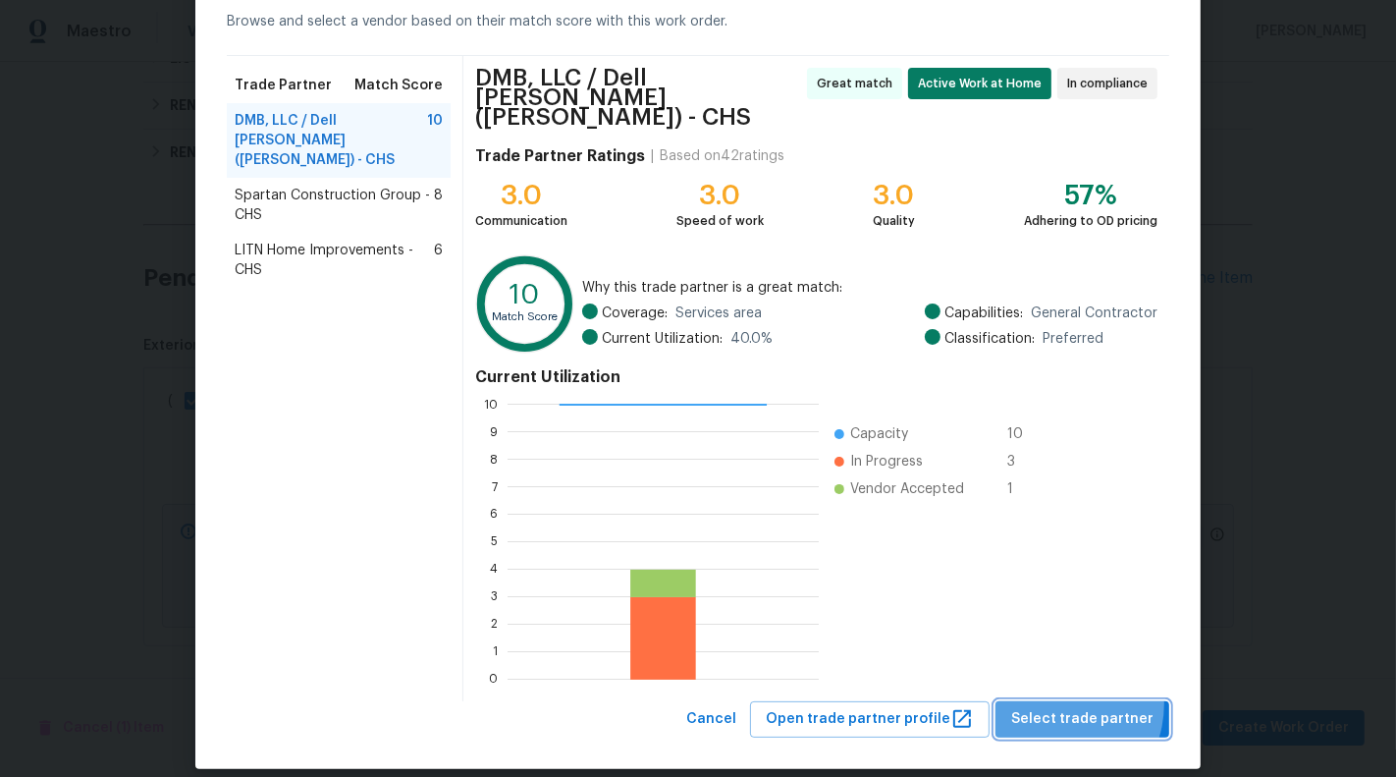
click at [1061, 701] on button "Select trade partner" at bounding box center [1083, 719] width 174 height 36
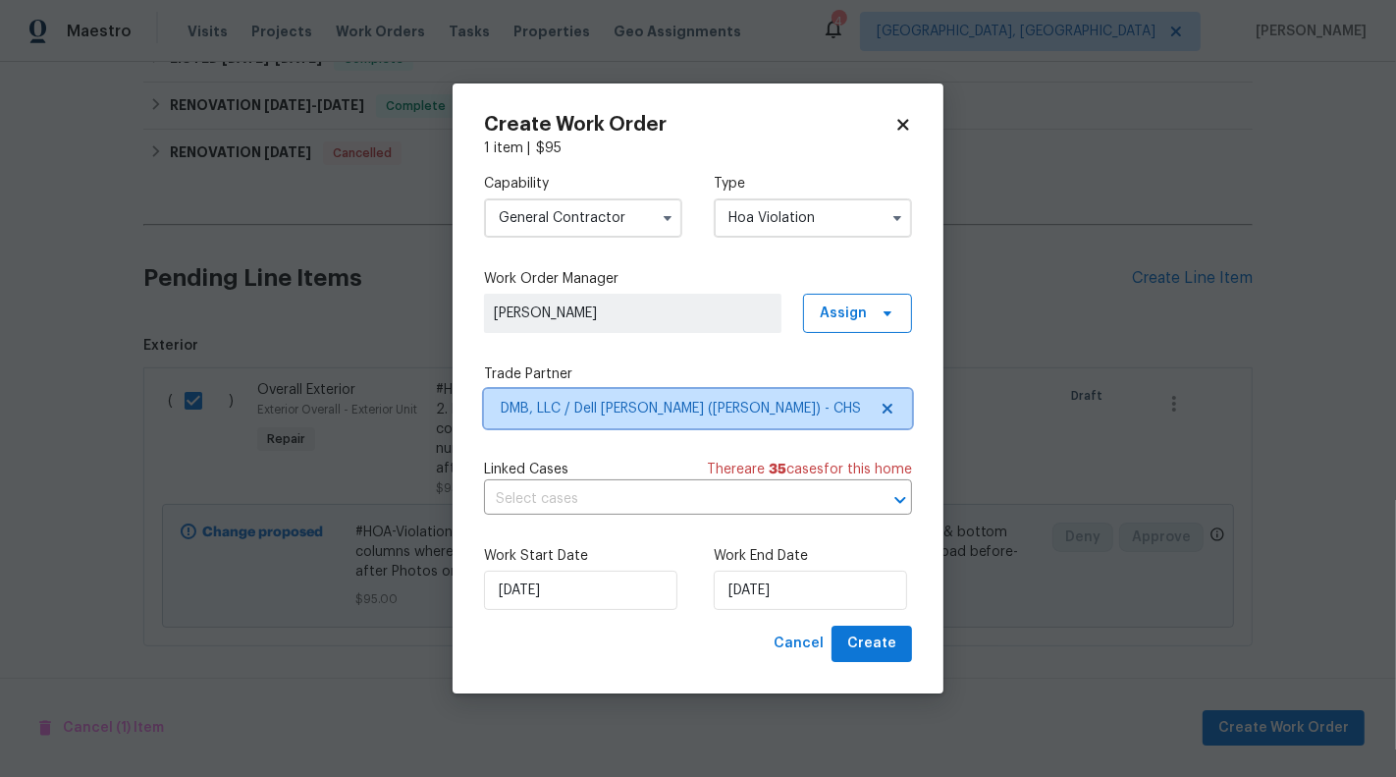
scroll to position [0, 0]
click at [613, 508] on input "text" at bounding box center [670, 499] width 373 height 30
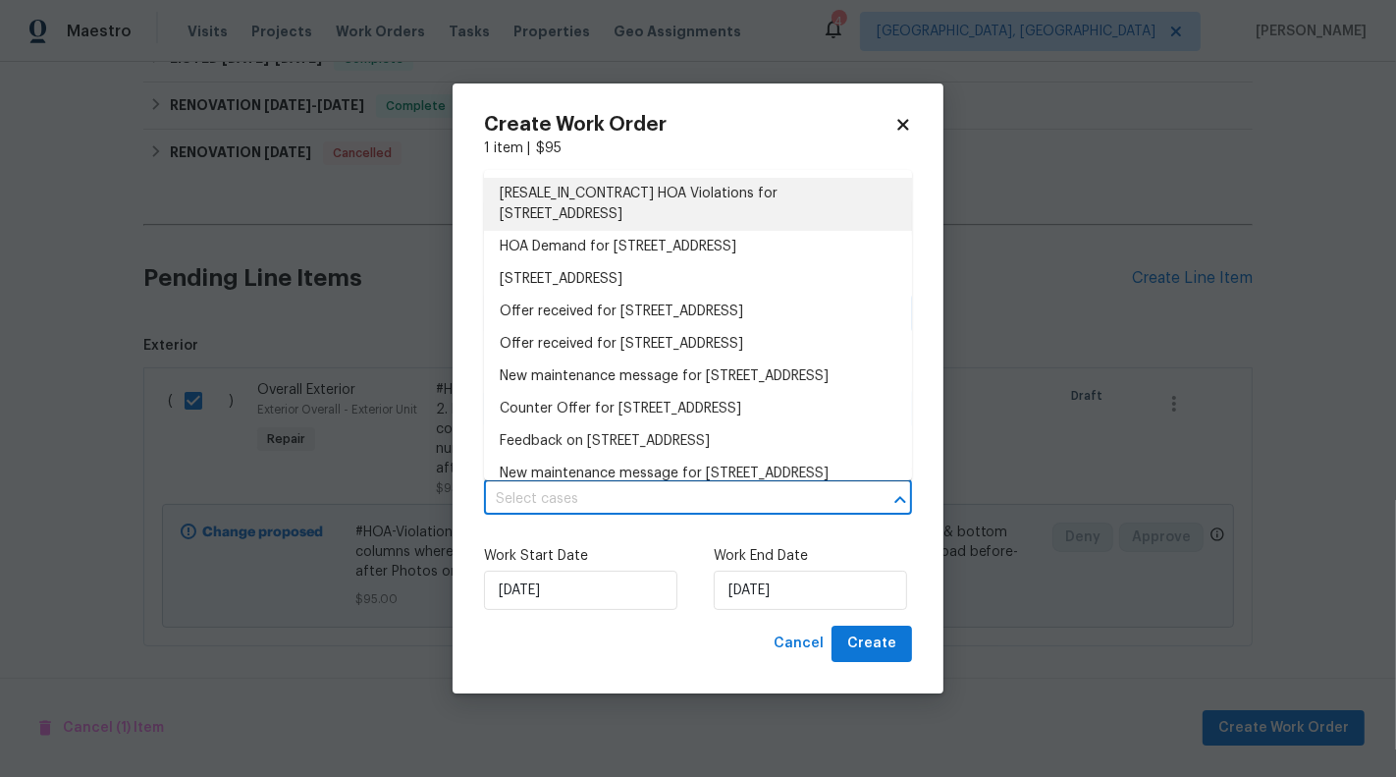
click at [602, 206] on li "[RESALE_IN_CONTRACT] HOA Violations for 529 Delafield Dr # 529, Summerville, SC…" at bounding box center [698, 204] width 428 height 53
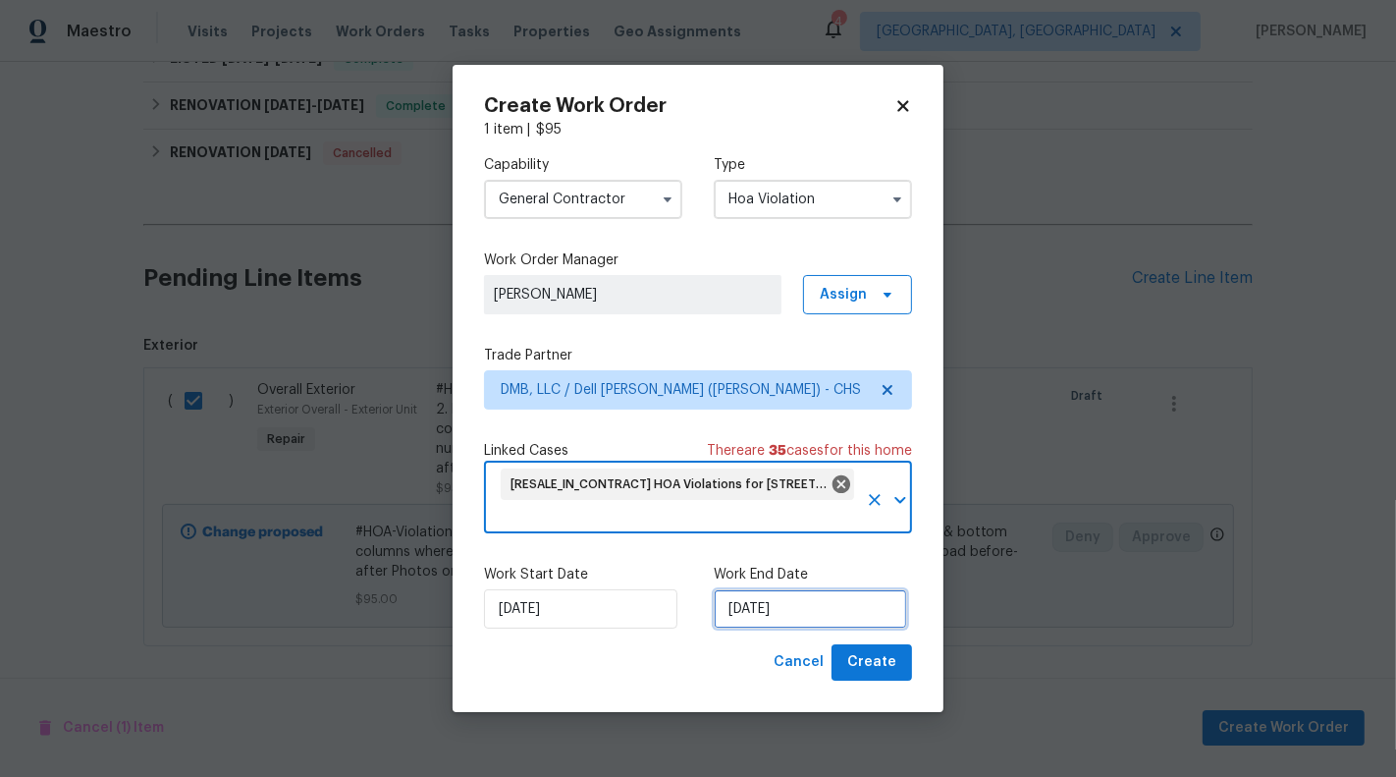
click at [777, 613] on input "19/08/2025" at bounding box center [810, 608] width 193 height 39
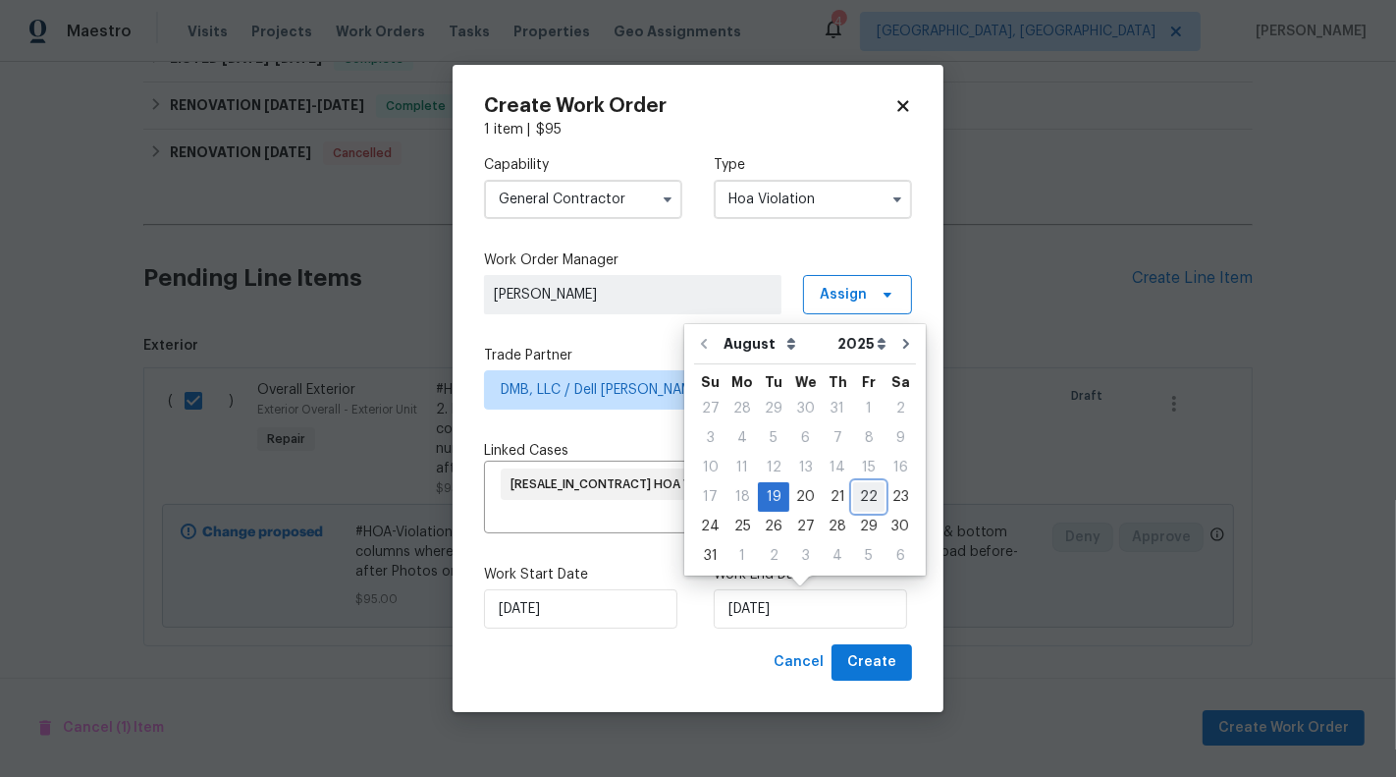
click at [853, 505] on div "22" at bounding box center [868, 496] width 31 height 27
type input "22/08/2025"
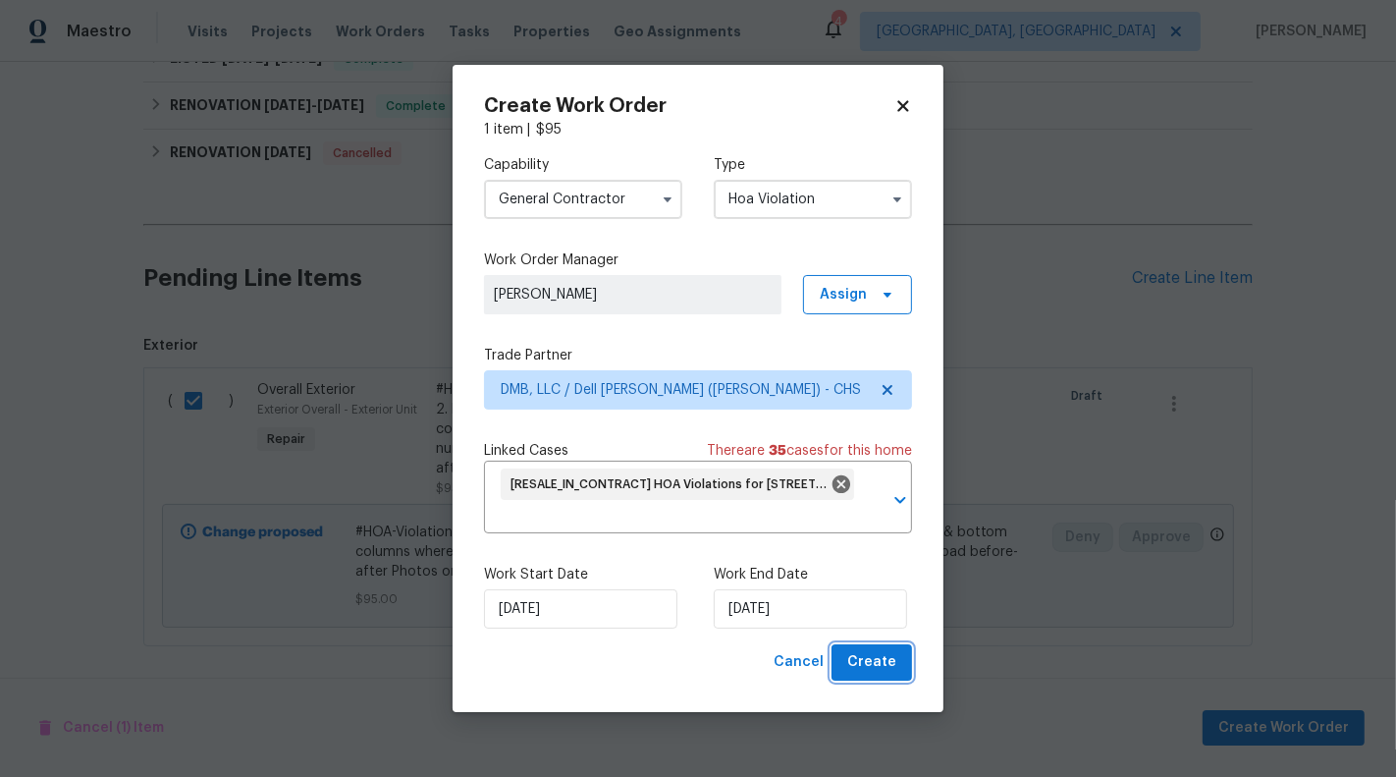
click at [868, 669] on span "Create" at bounding box center [871, 662] width 49 height 25
checkbox input "false"
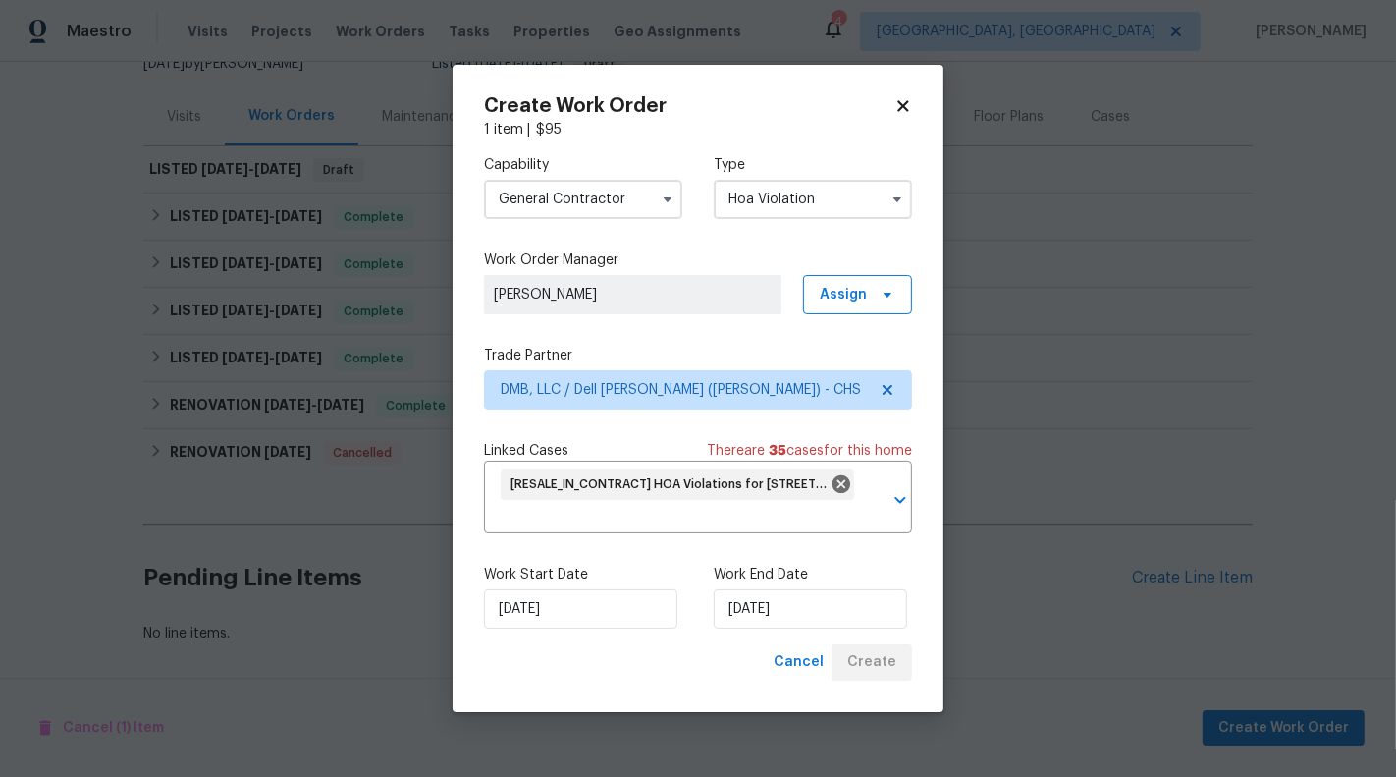
scroll to position [208, 0]
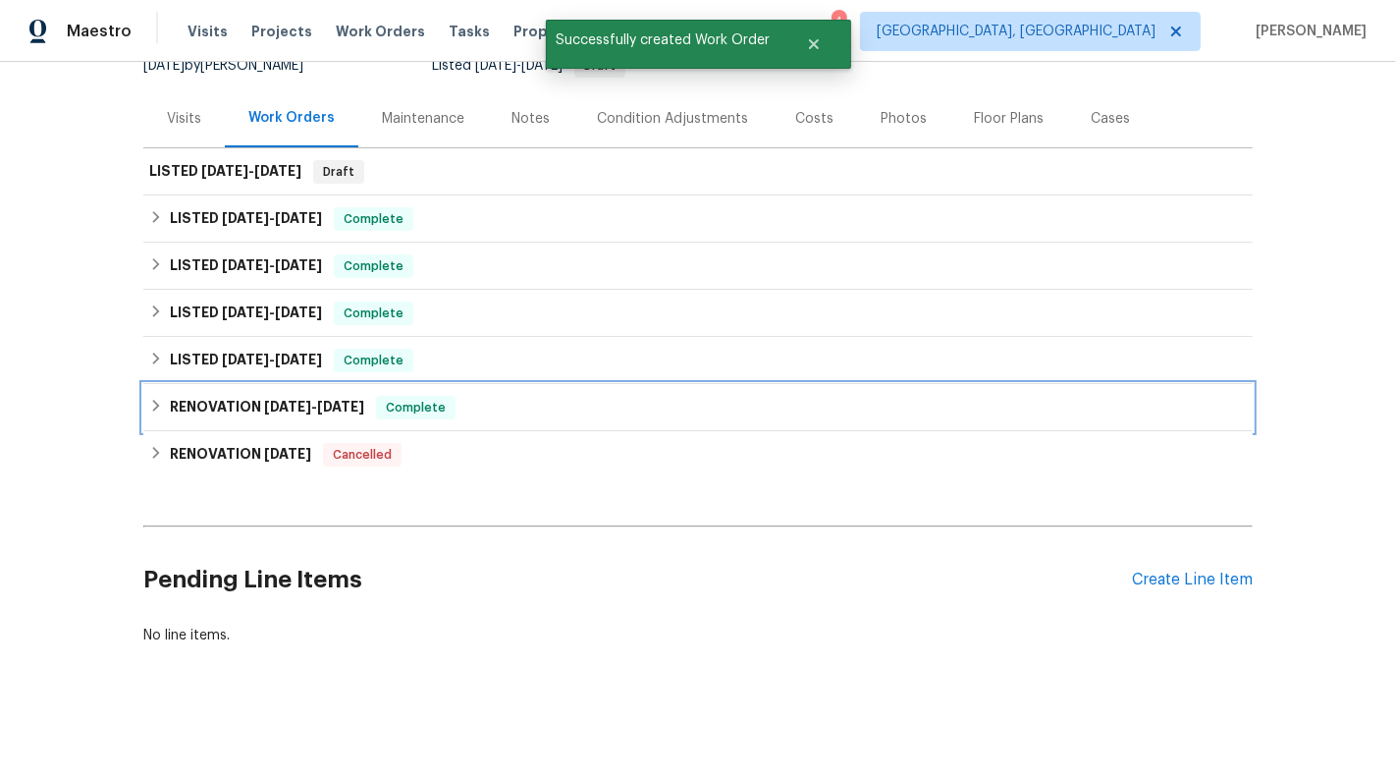
click at [980, 388] on div "RENOVATION 4/25/25 - 5/6/25 Complete" at bounding box center [698, 407] width 1110 height 47
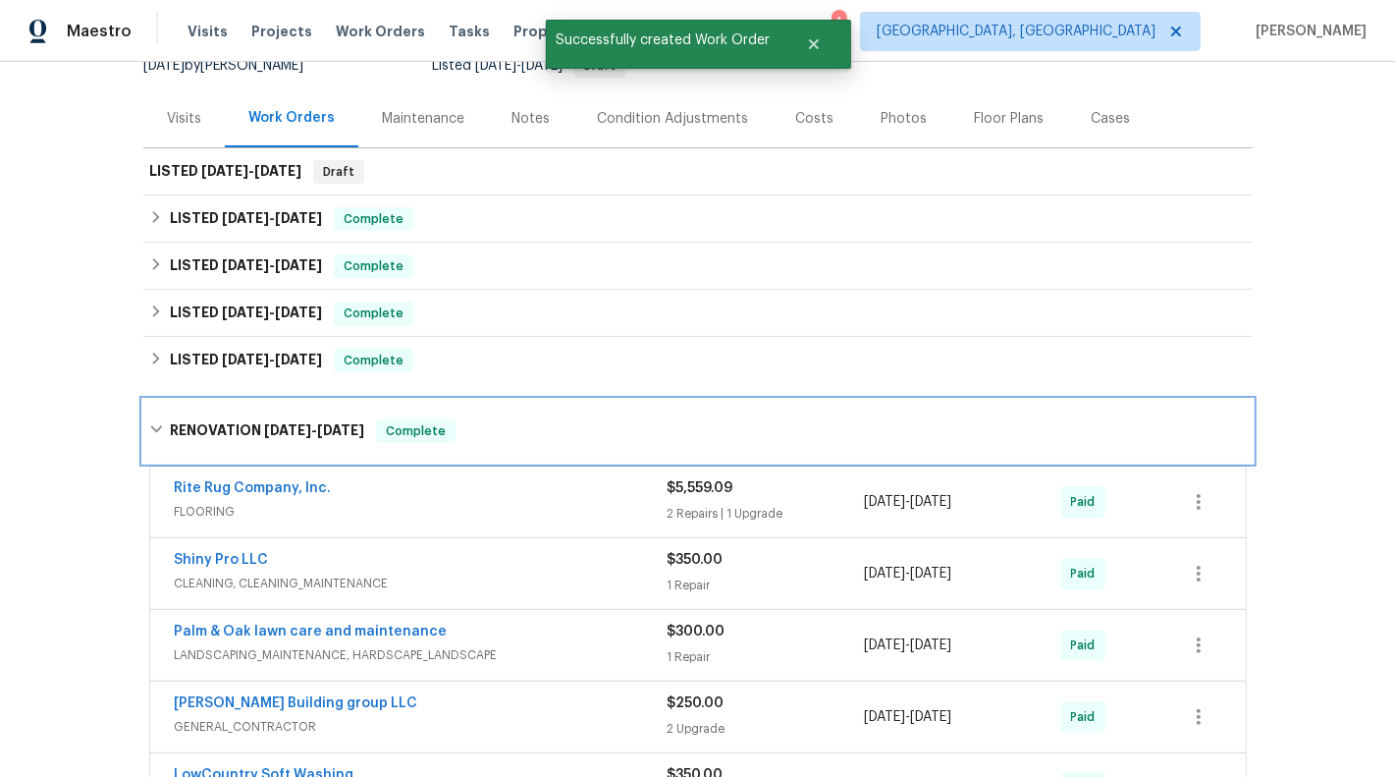
scroll to position [0, 0]
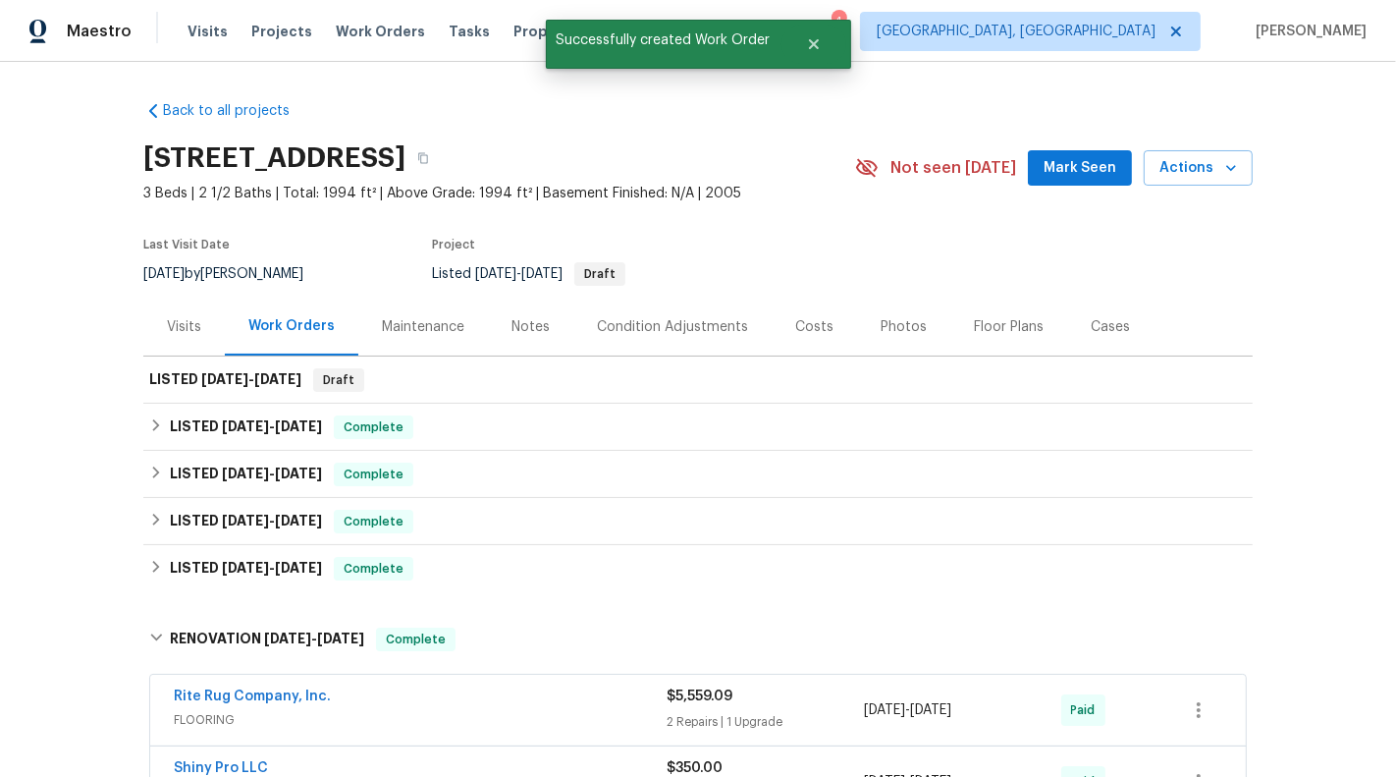
click at [1319, 342] on div "Back to all projects 529 Delafield Dr # 529, Summerville, SC 29483 3 Beds | 2 1…" at bounding box center [698, 419] width 1396 height 715
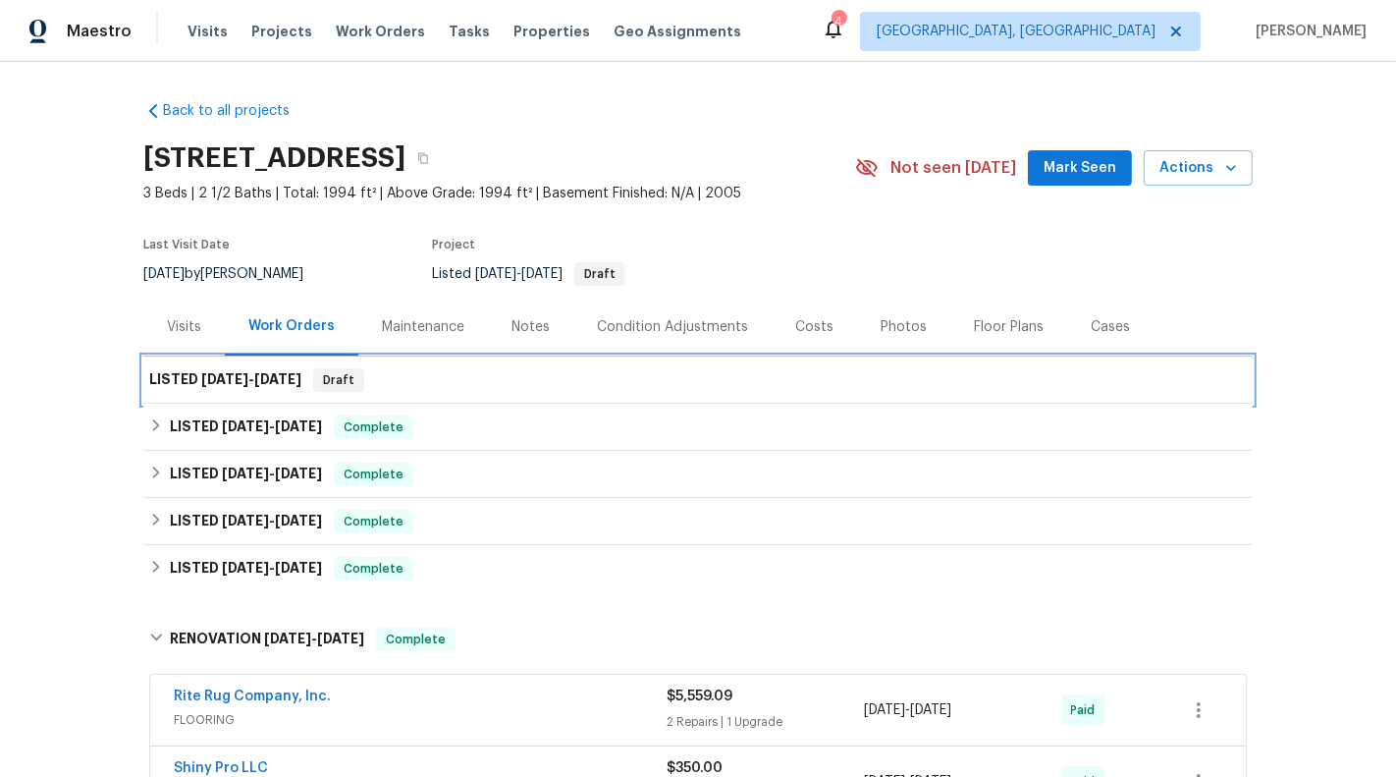
click at [459, 393] on div "LISTED 8/19/25 - 8/22/25 Draft" at bounding box center [698, 379] width 1110 height 47
click at [439, 371] on div "LISTED 8/19/25 - 8/22/25 Draft" at bounding box center [698, 380] width 1098 height 24
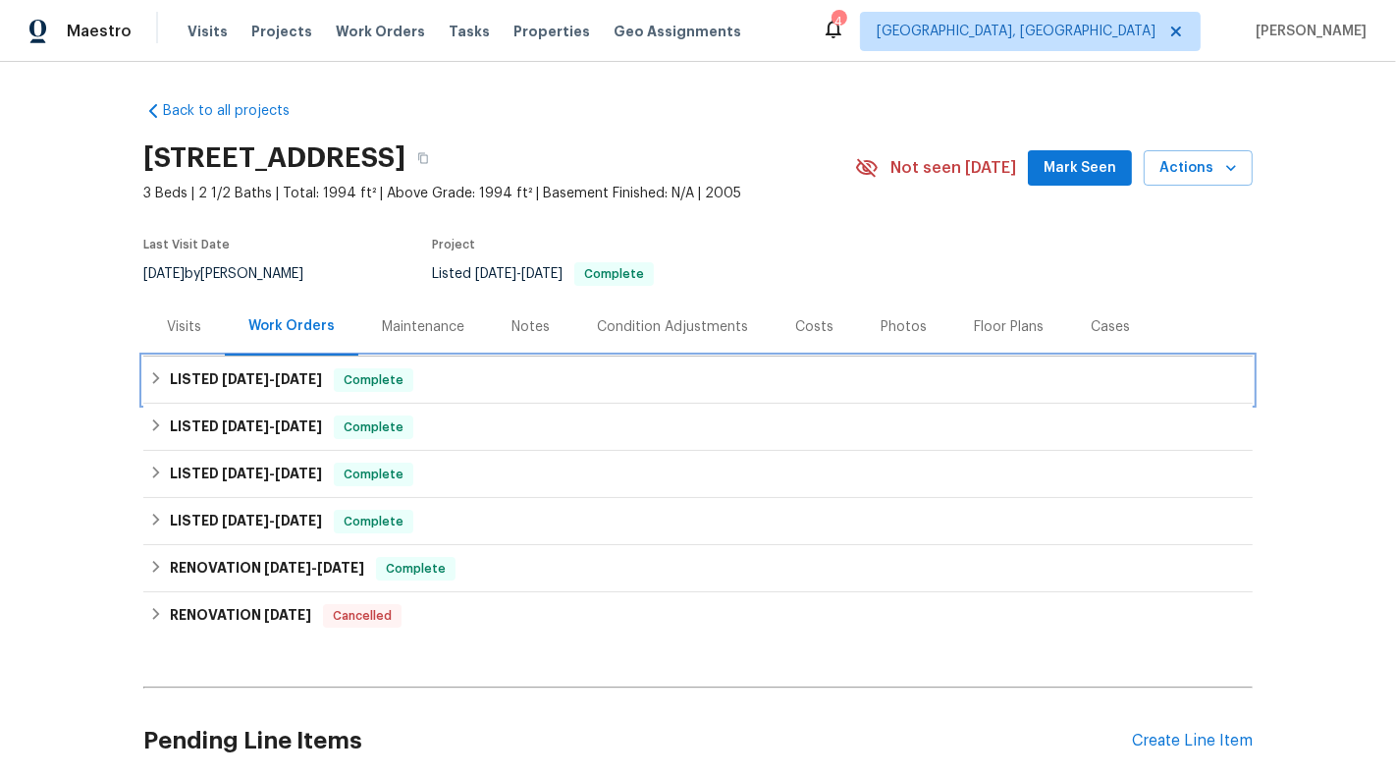
click at [863, 383] on div "LISTED 8/7/25 - 8/13/25 Complete" at bounding box center [698, 380] width 1098 height 24
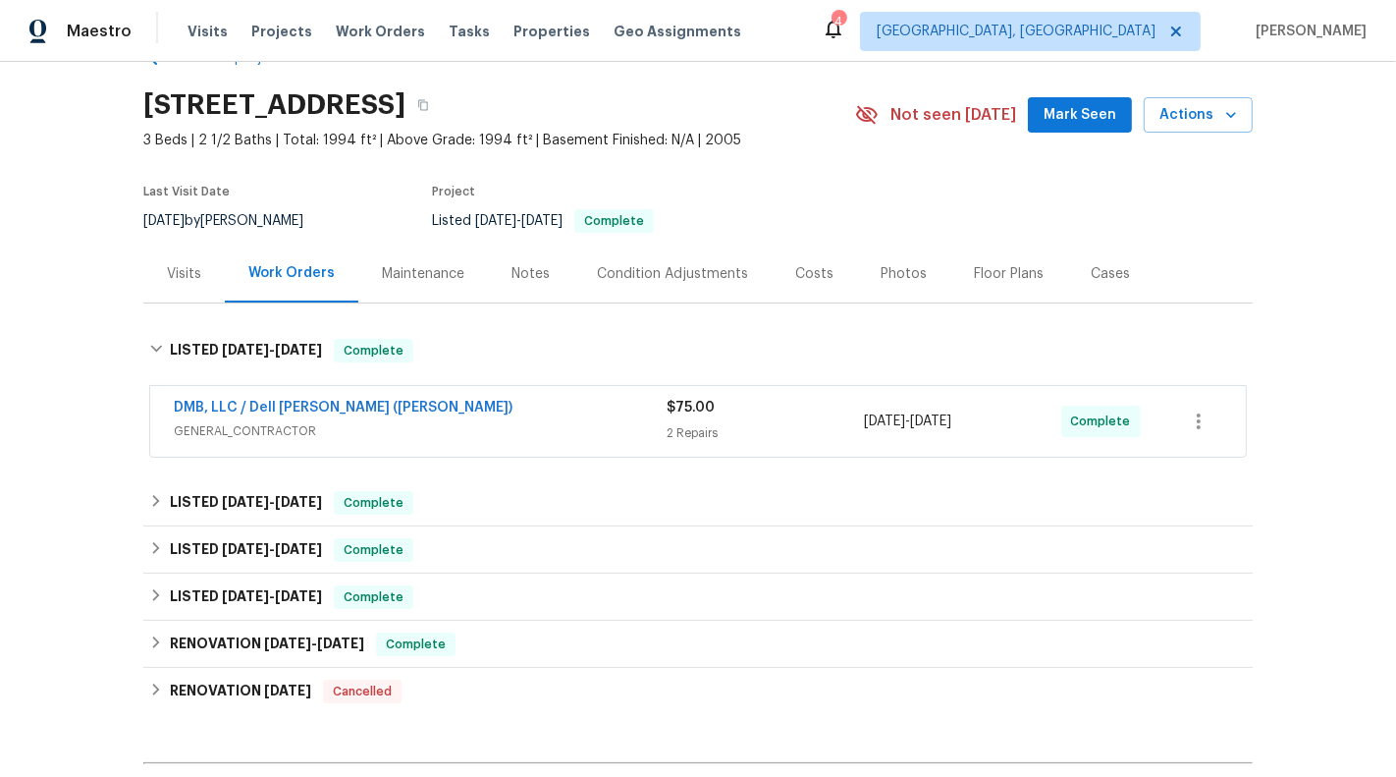
click at [865, 400] on div "8/8/2025 - 8/11/2025" at bounding box center [962, 421] width 197 height 47
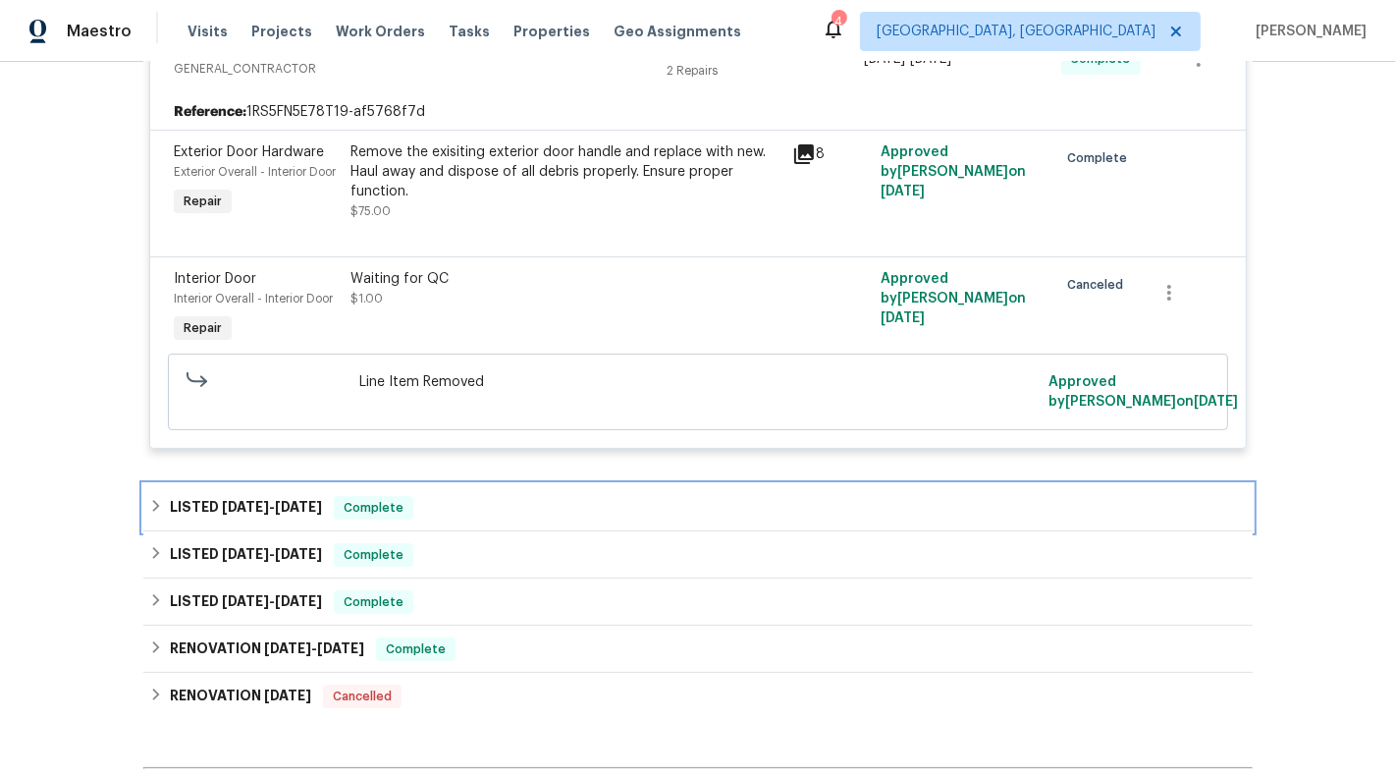
click at [714, 531] on div "LISTED 7/17/25 - 7/23/25 Complete" at bounding box center [698, 507] width 1110 height 47
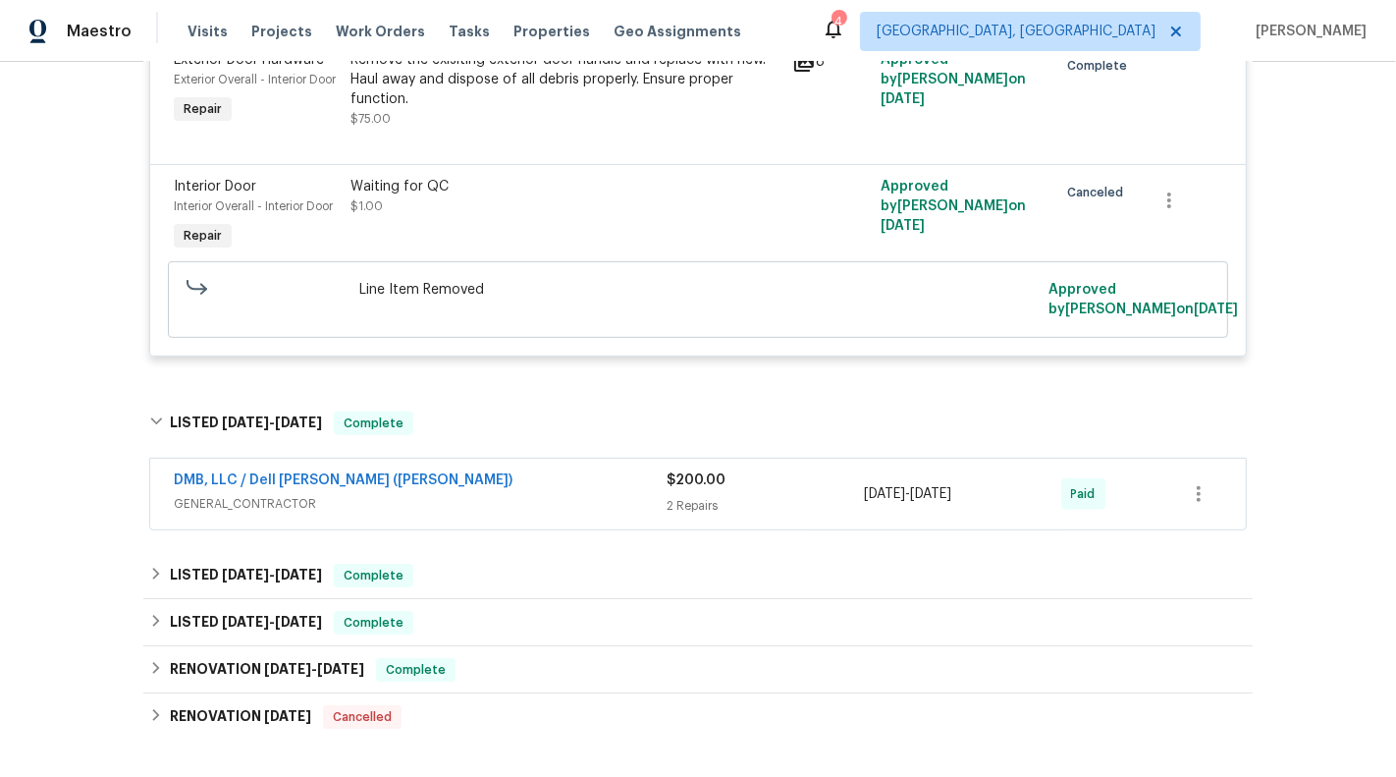
click at [717, 516] on div "2 Repairs" at bounding box center [765, 506] width 197 height 20
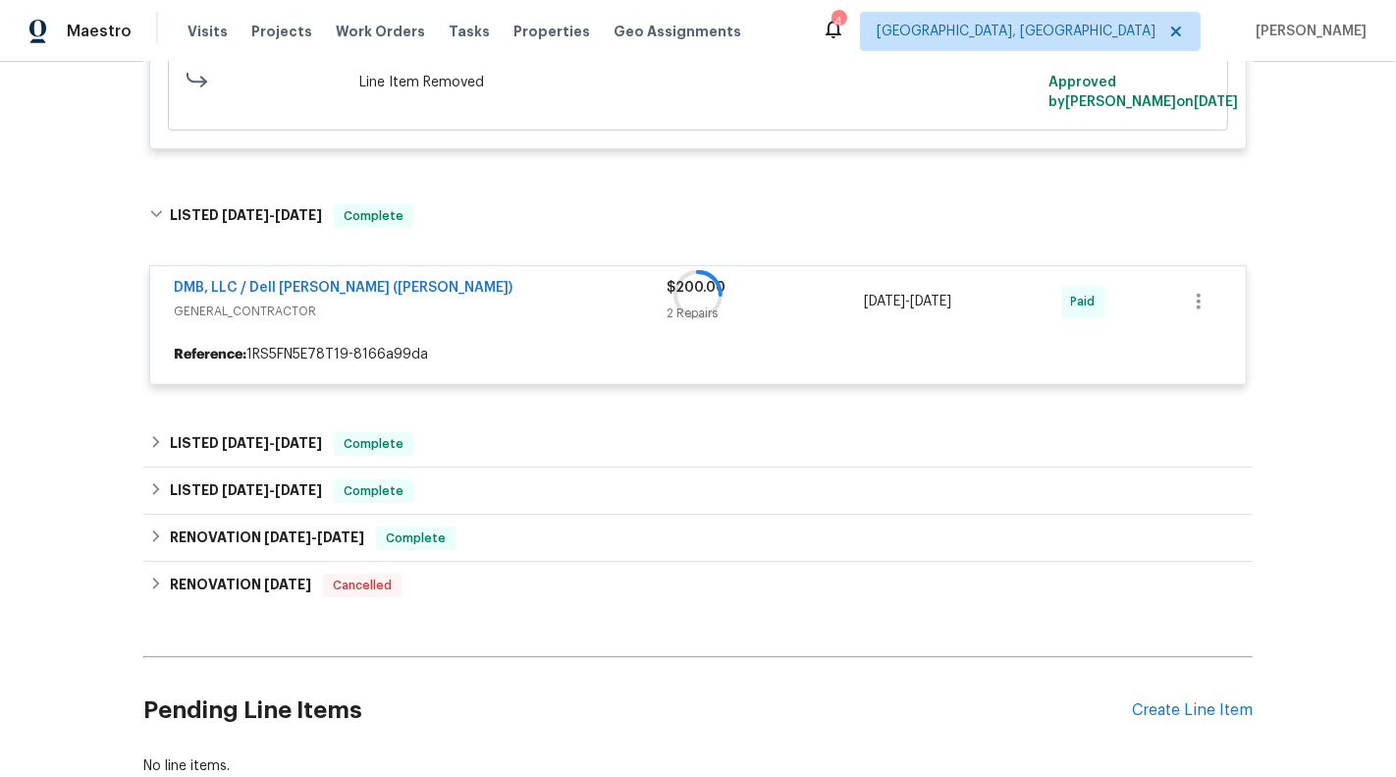
scroll to position [733, 0]
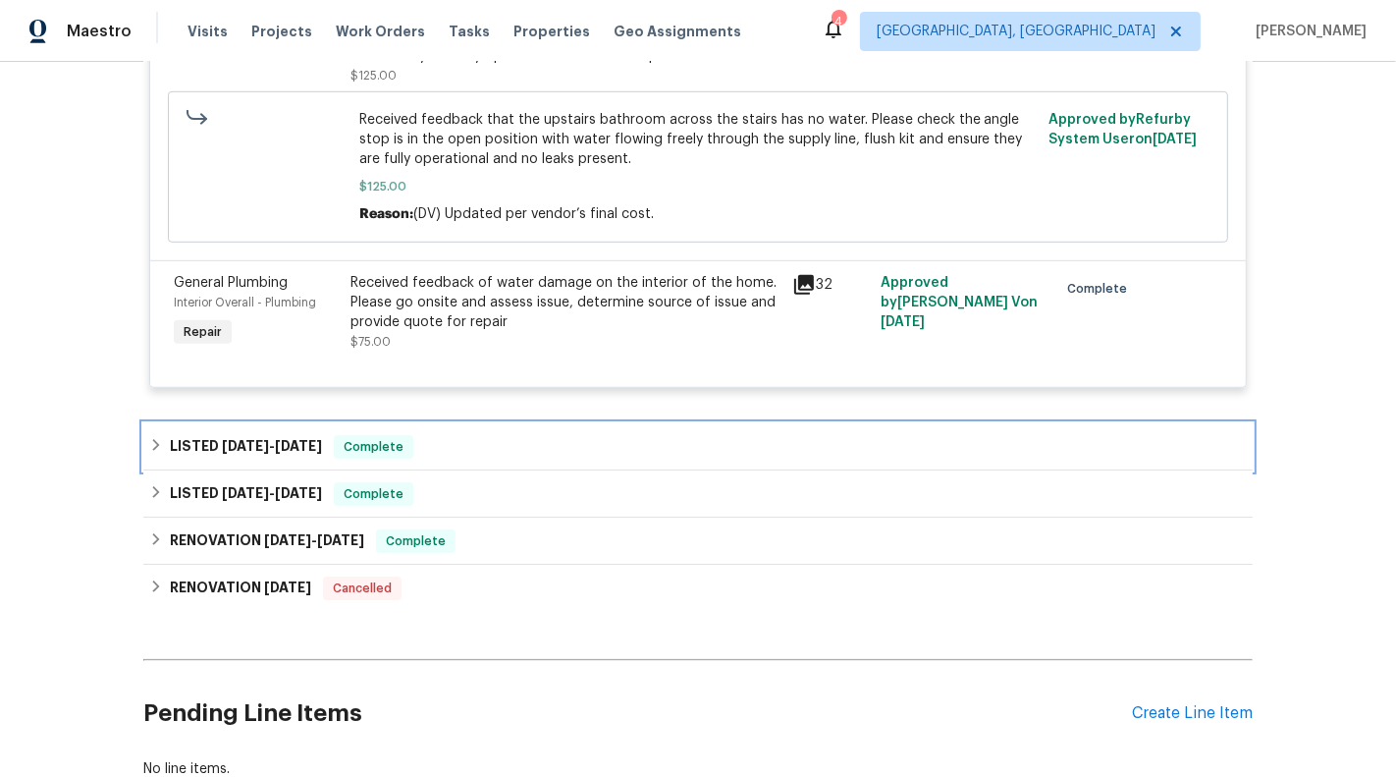
click at [717, 459] on div "LISTED 6/25/25 - 7/1/25 Complete" at bounding box center [698, 447] width 1098 height 24
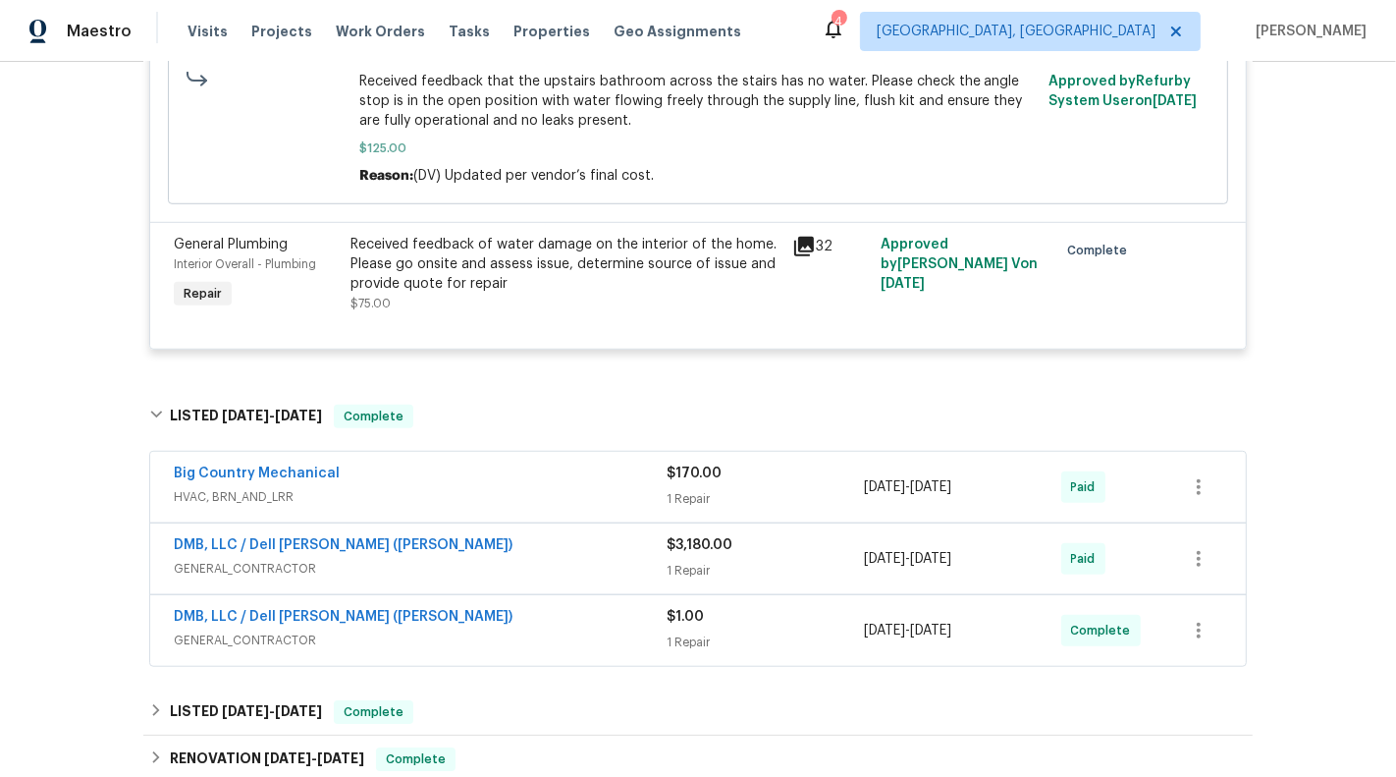
click at [719, 480] on span "$170.00" at bounding box center [694, 473] width 55 height 14
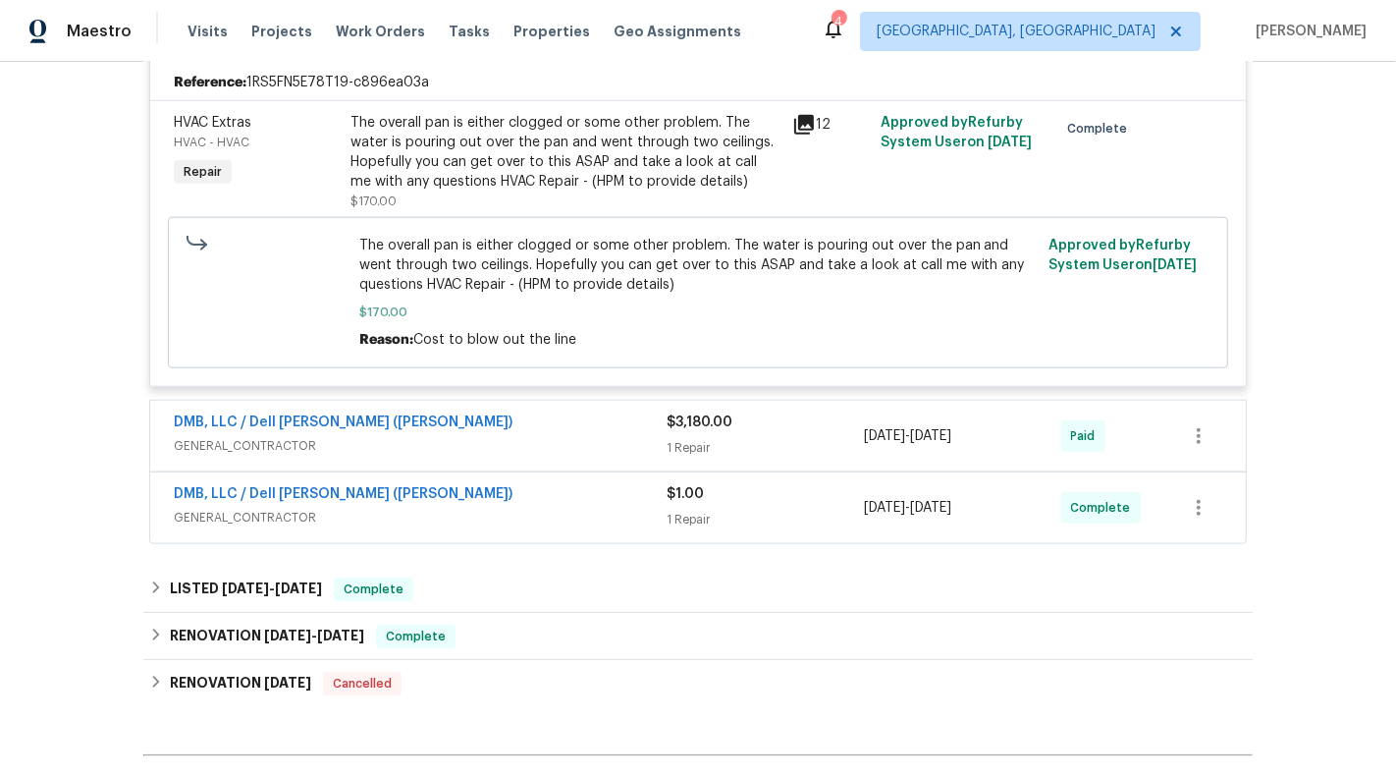
scroll to position [1642, 0]
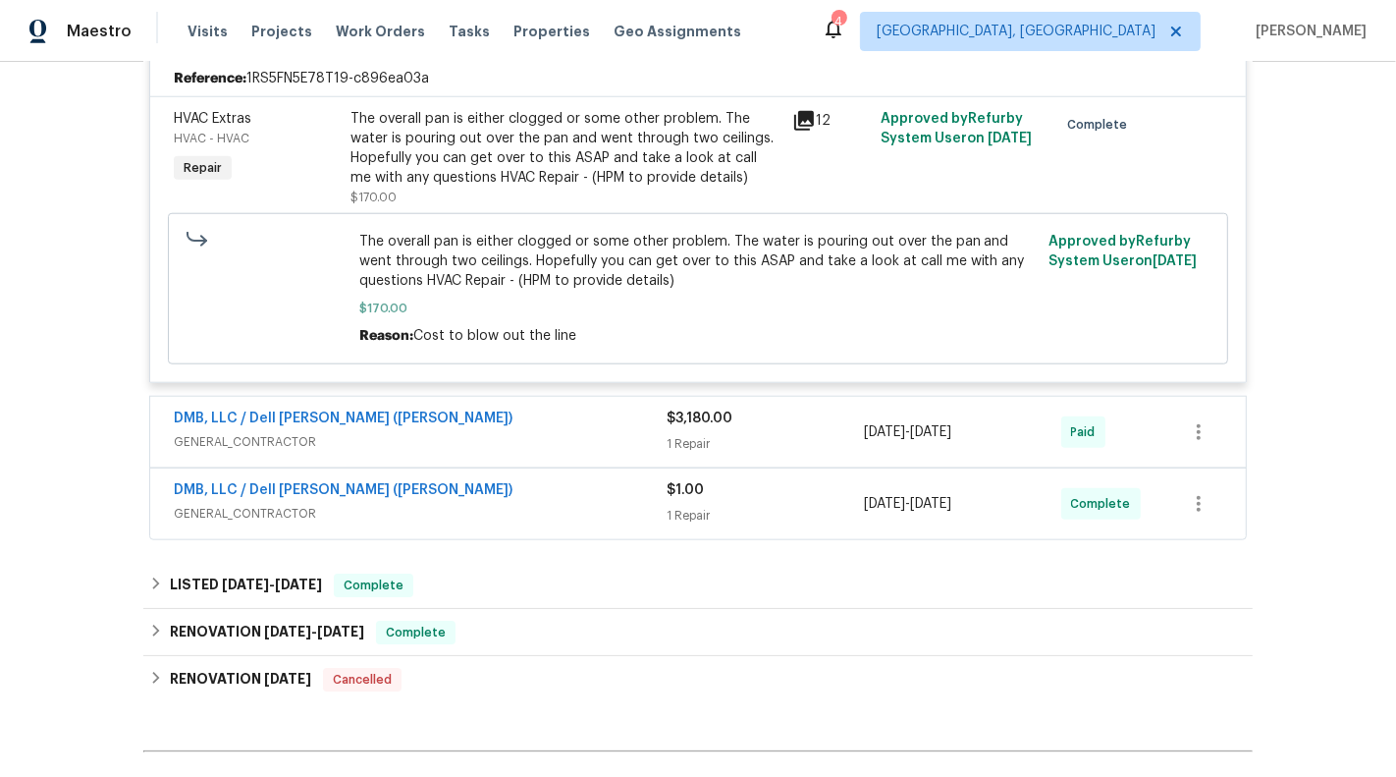
click at [721, 454] on div "1 Repair" at bounding box center [765, 444] width 197 height 20
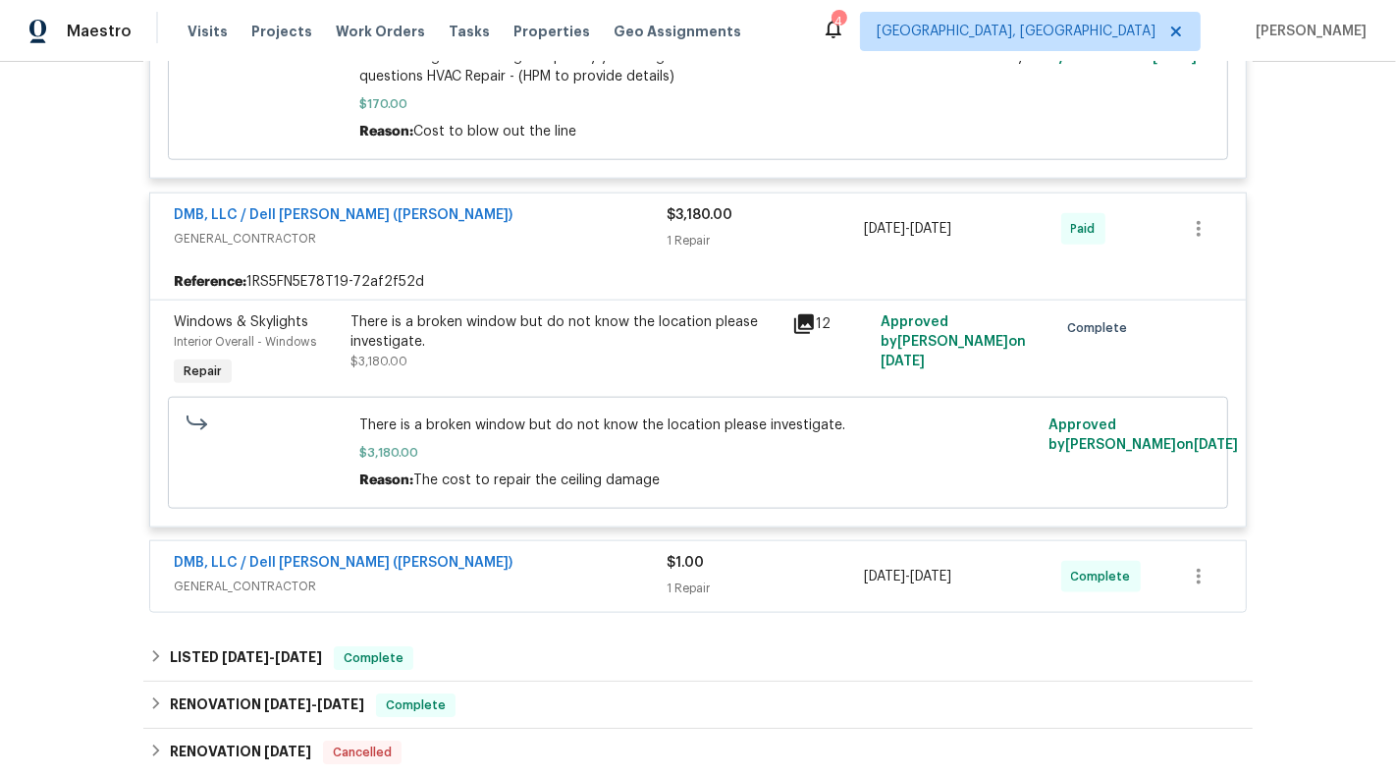
click at [720, 568] on div "$1.00" at bounding box center [765, 563] width 197 height 20
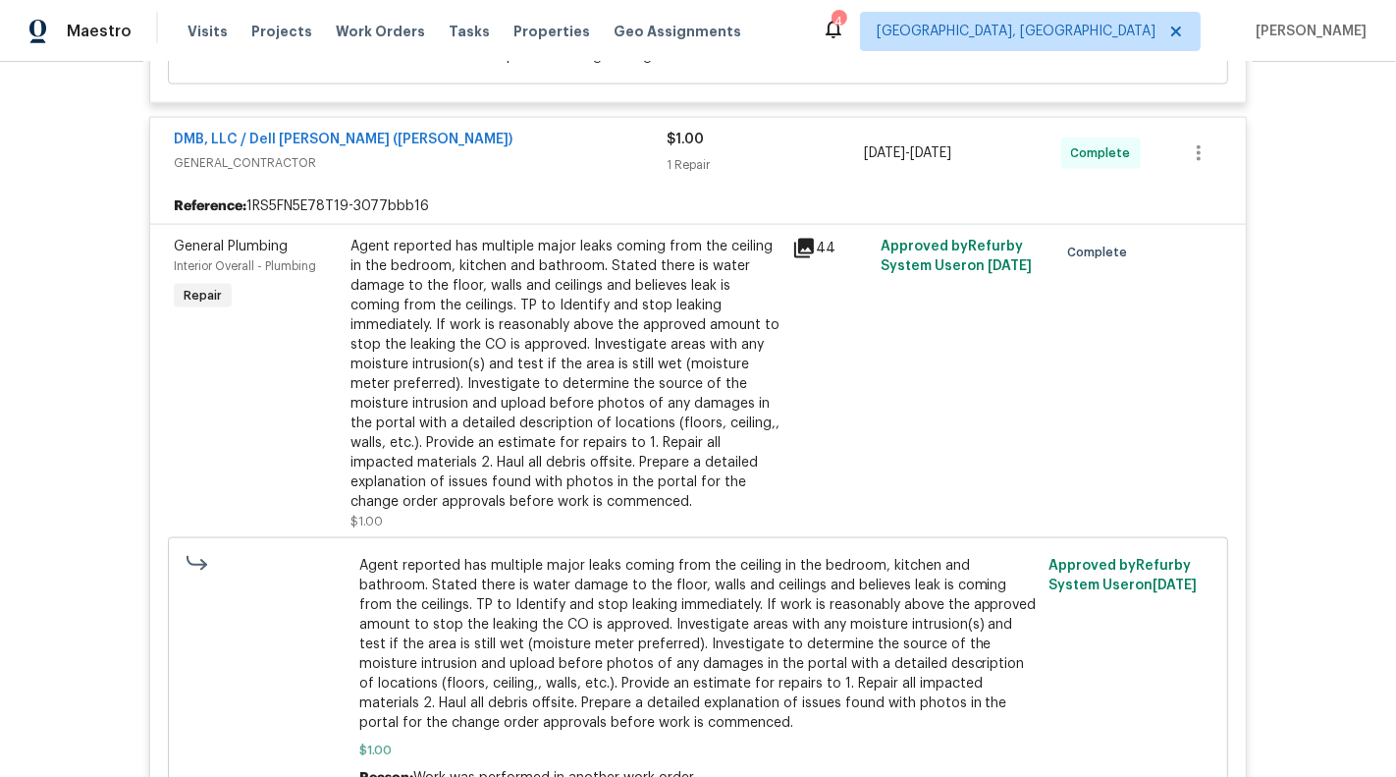
scroll to position [2807, 0]
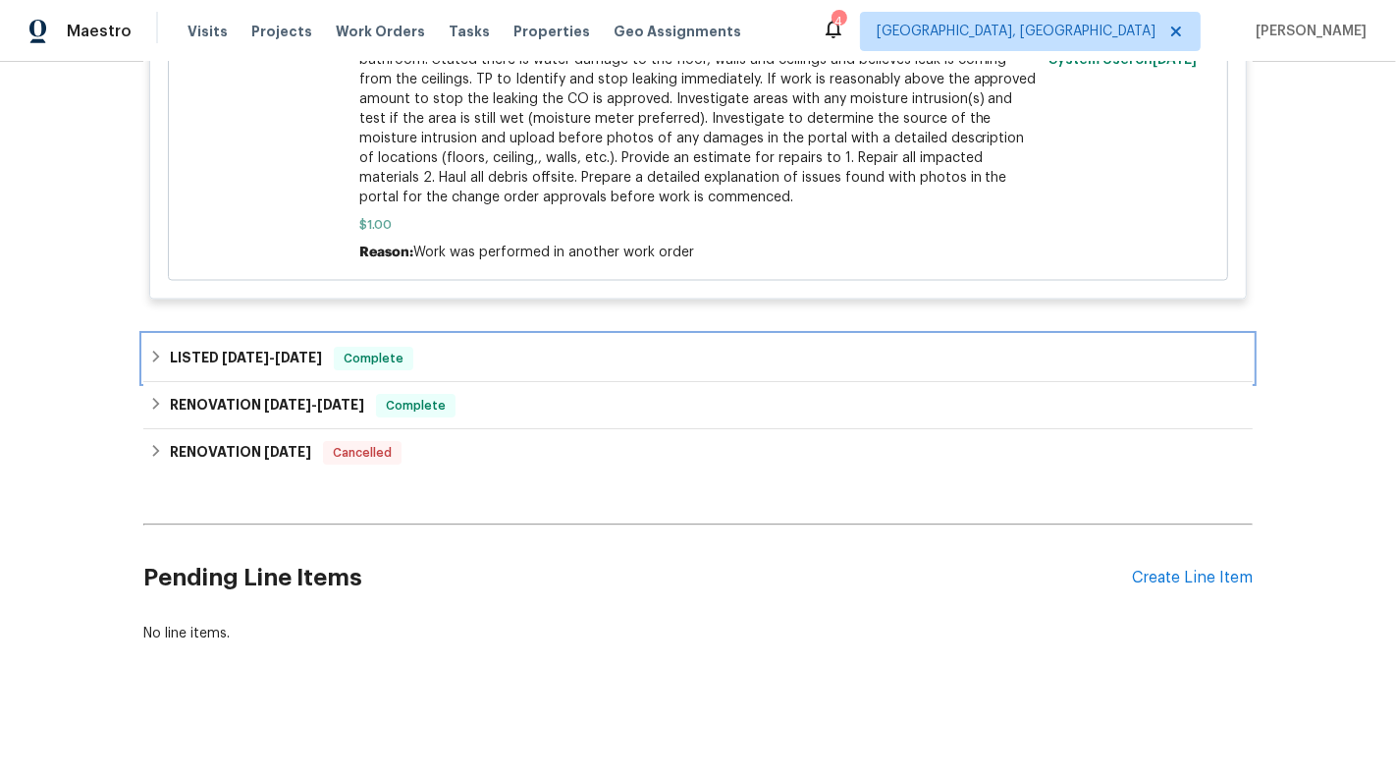
click at [657, 359] on div "LISTED 5/19/25 - 5/21/25 Complete" at bounding box center [698, 359] width 1098 height 24
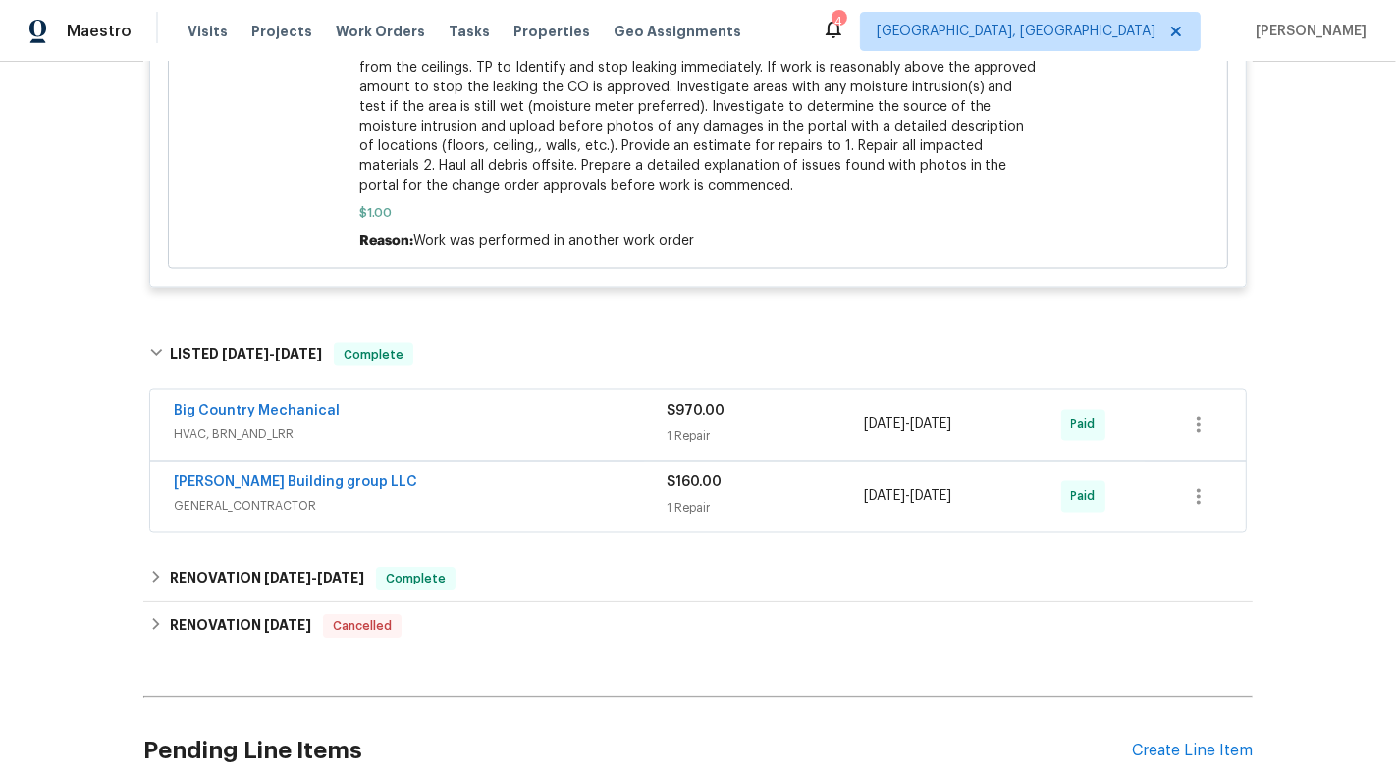
click at [669, 418] on span "$970.00" at bounding box center [696, 412] width 58 height 14
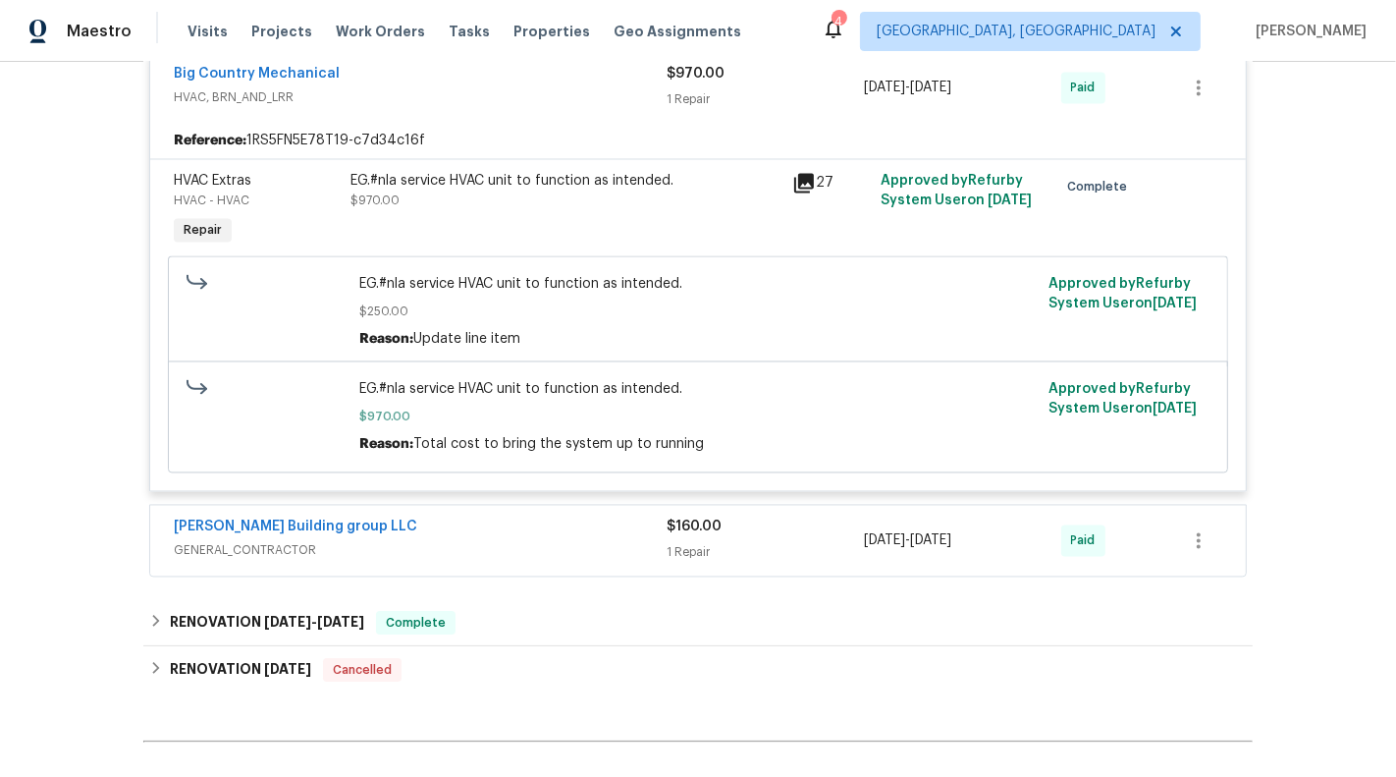
click at [589, 560] on span "GENERAL_CONTRACTOR" at bounding box center [420, 551] width 493 height 20
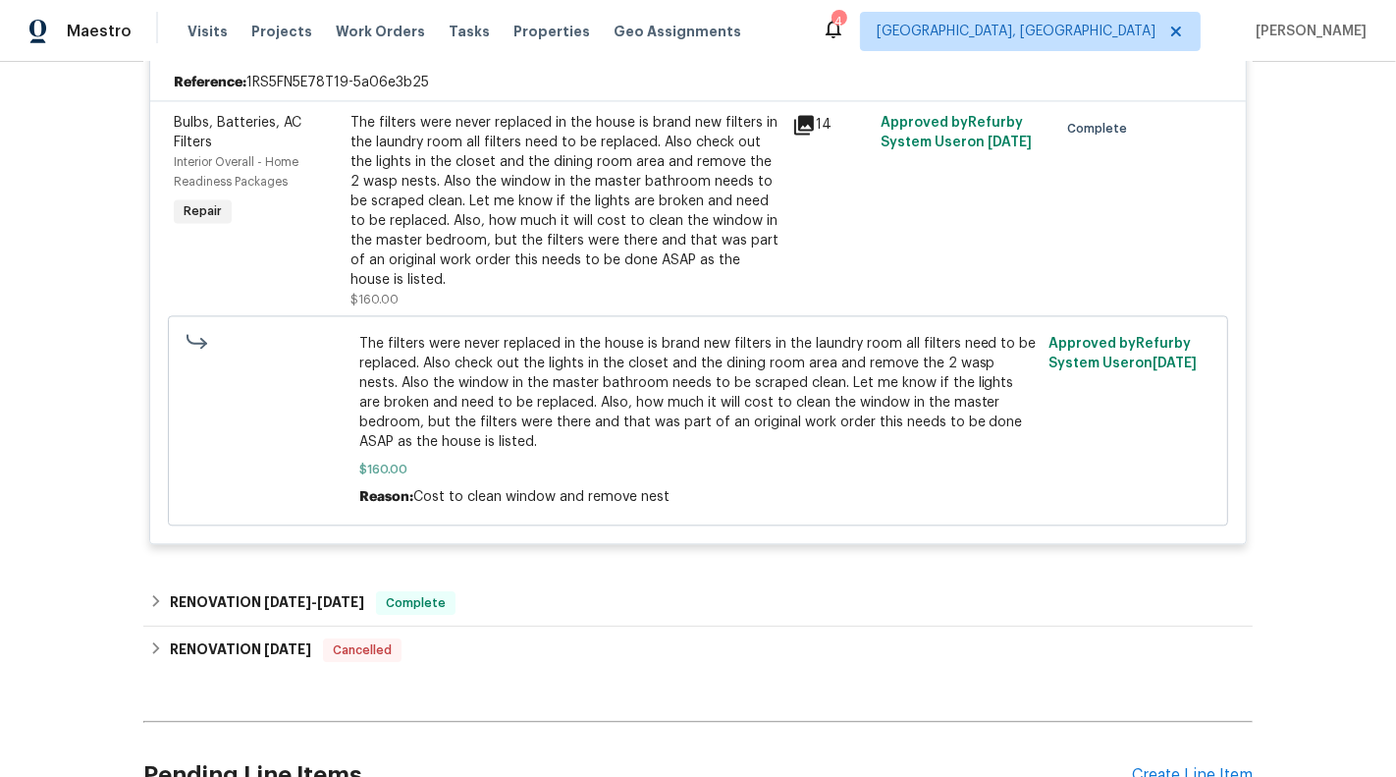
scroll to position [3879, 0]
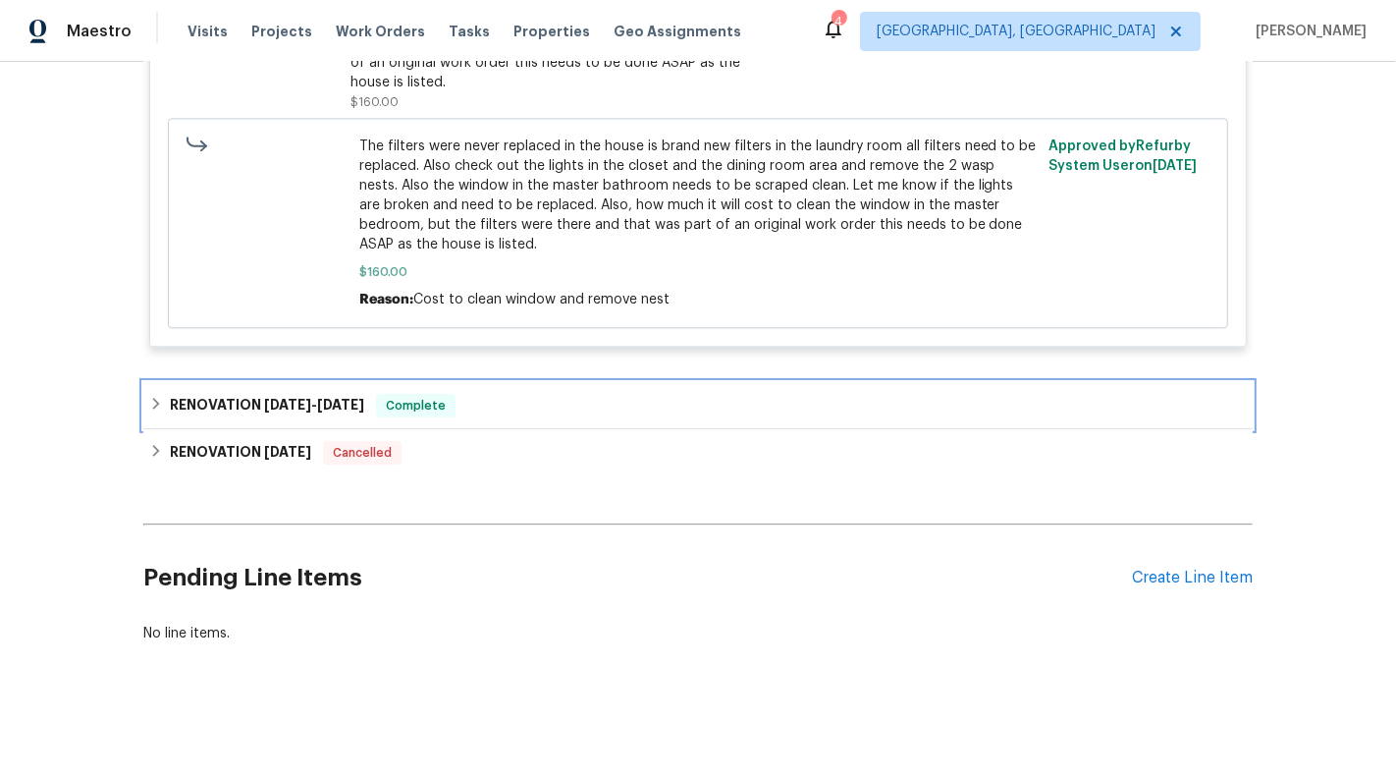
click at [563, 422] on div "RENOVATION 4/25/25 - 5/6/25 Complete" at bounding box center [698, 405] width 1110 height 47
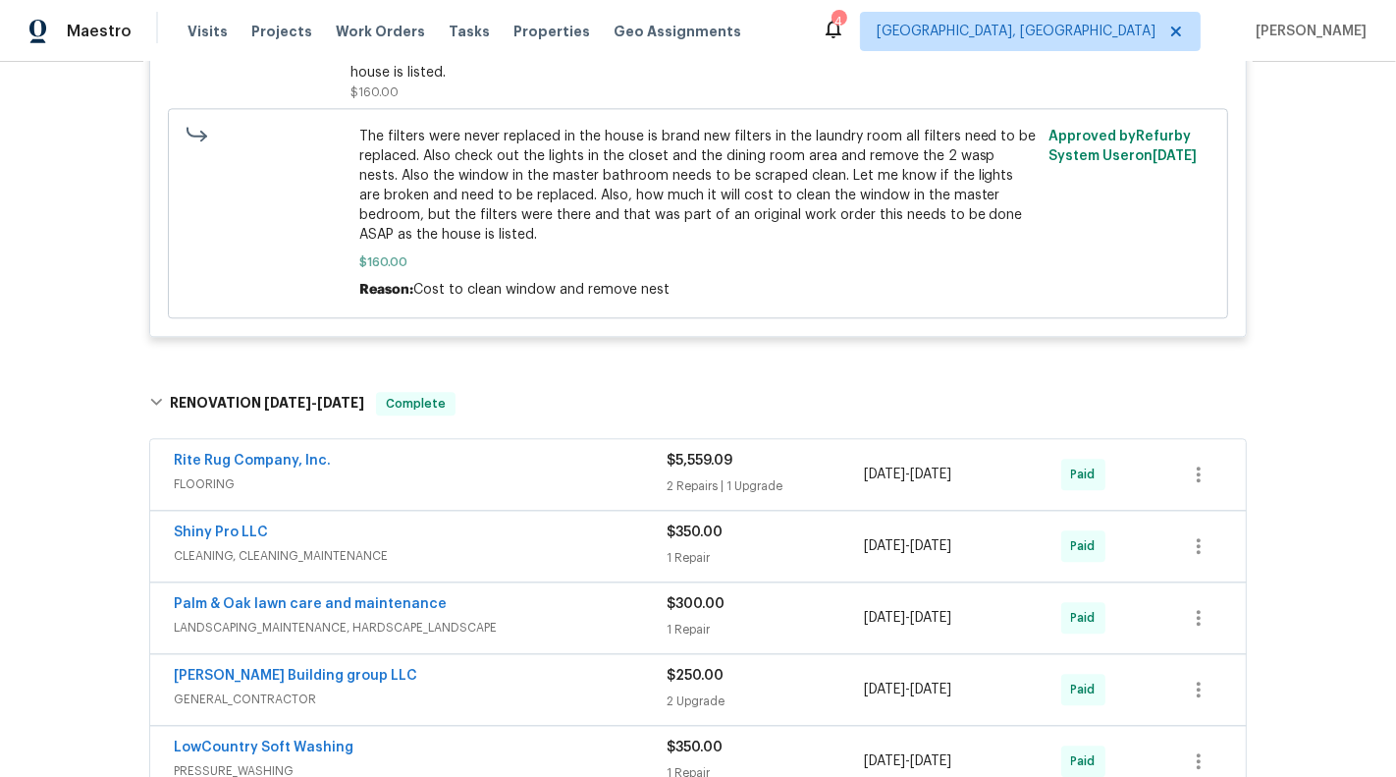
click at [569, 494] on span "FLOORING" at bounding box center [420, 484] width 493 height 20
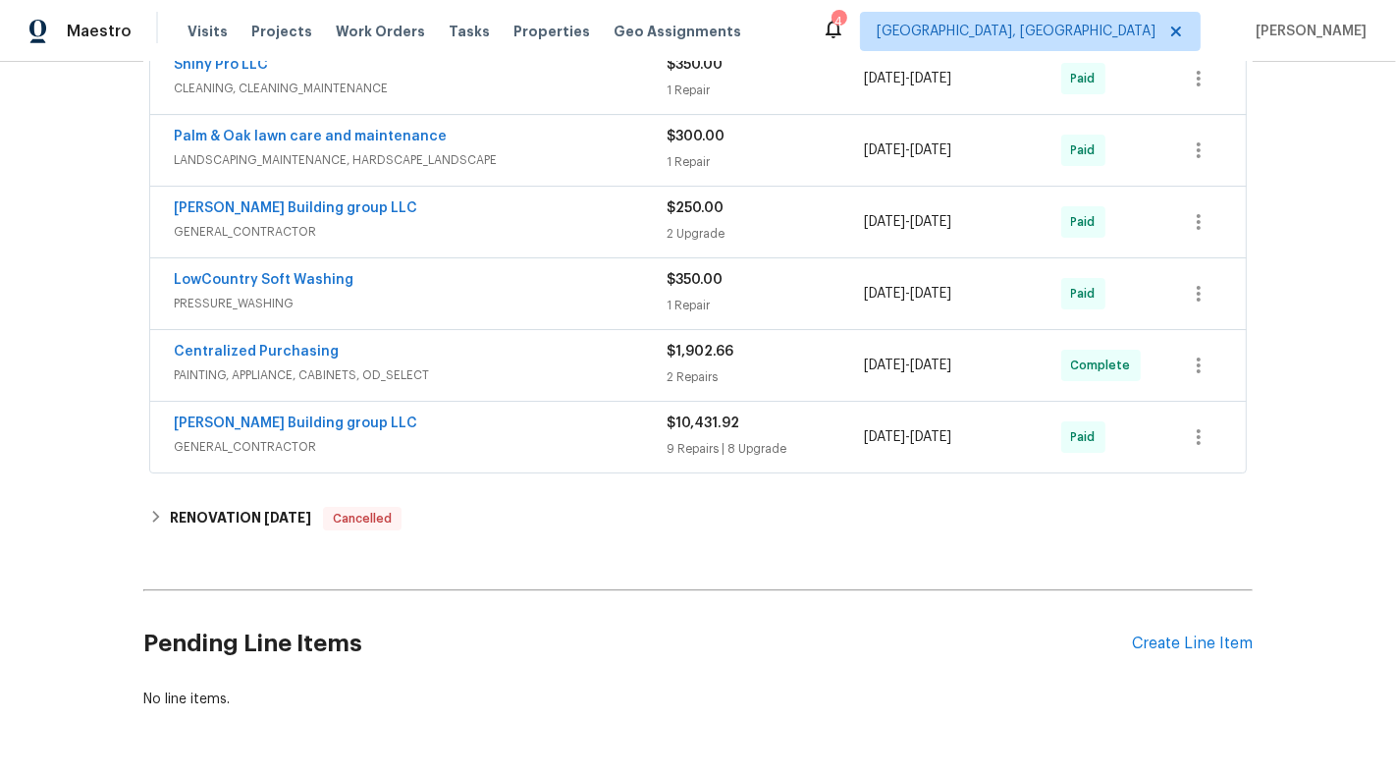
scroll to position [5776, 0]
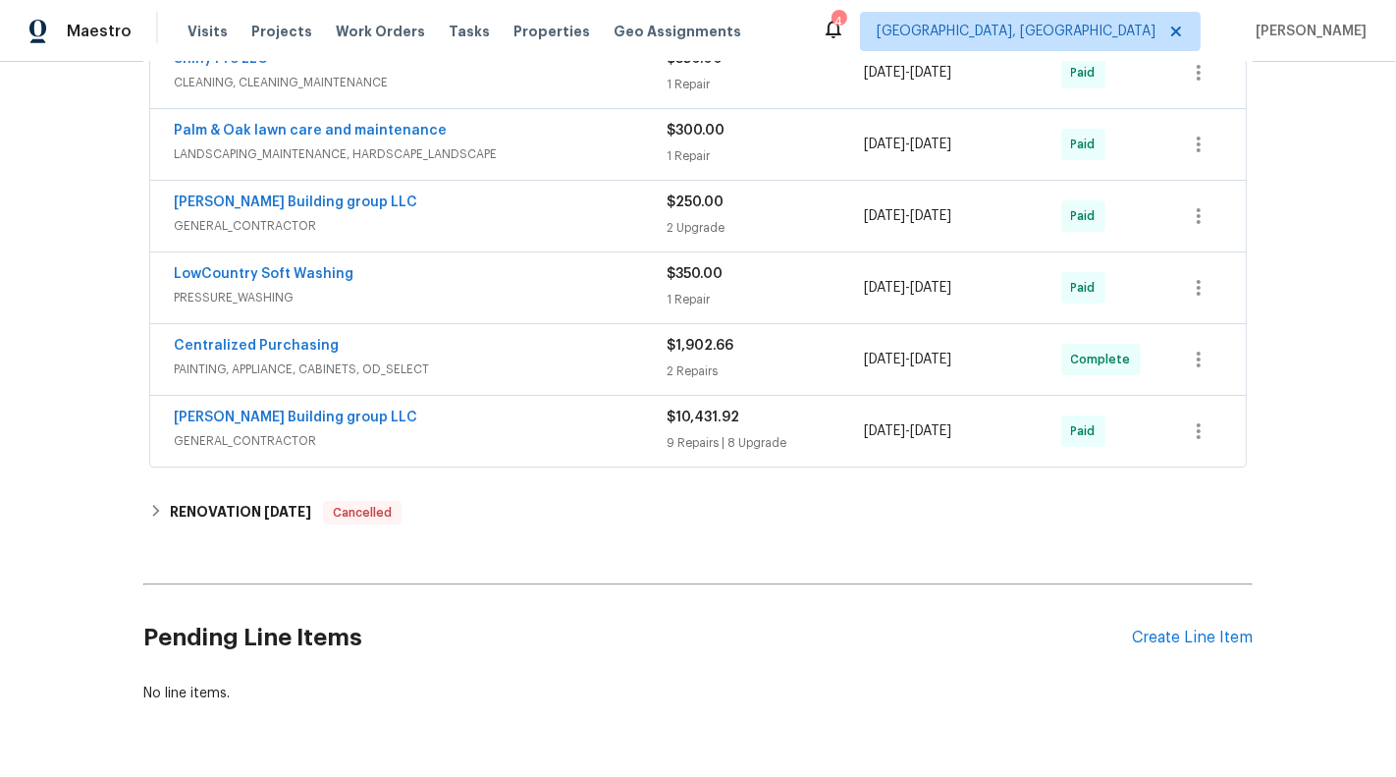
click at [619, 451] on span "GENERAL_CONTRACTOR" at bounding box center [420, 441] width 493 height 20
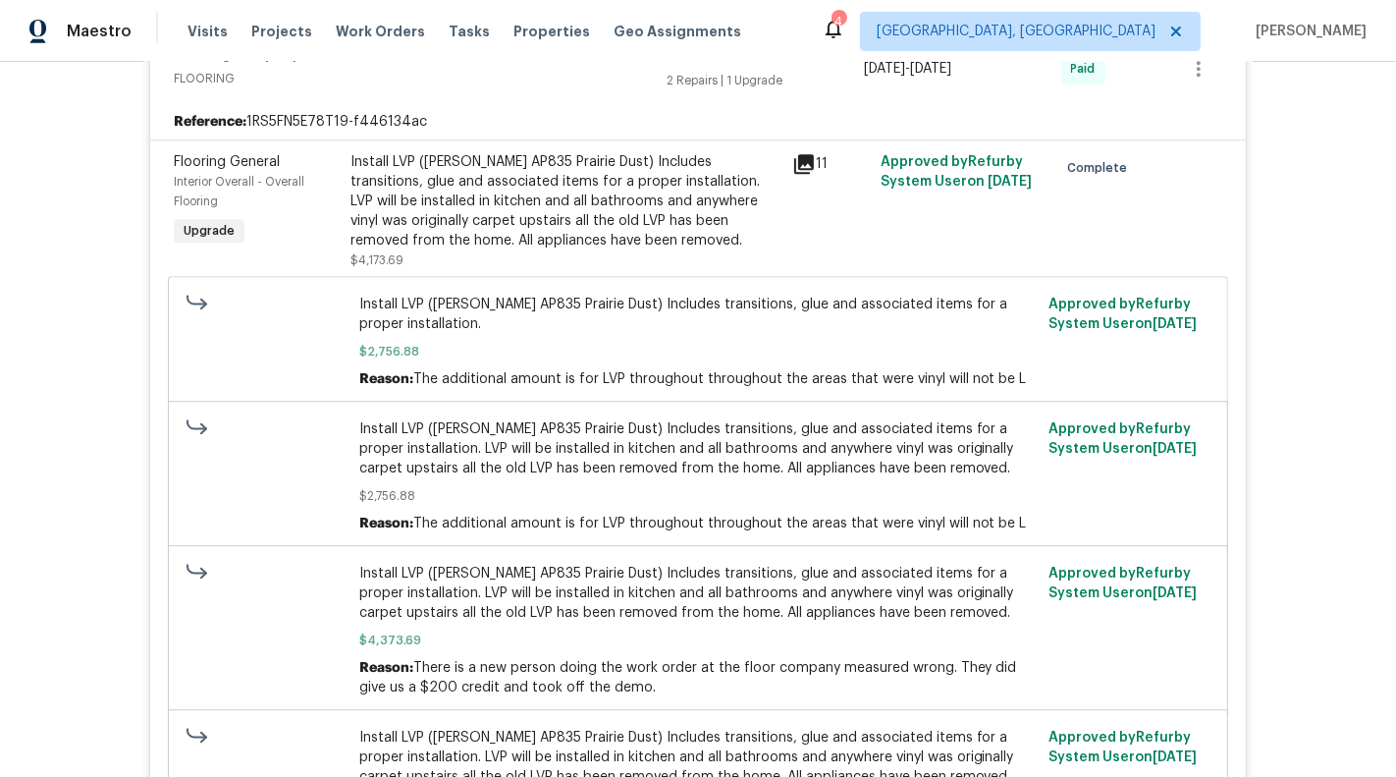
scroll to position [3743, 0]
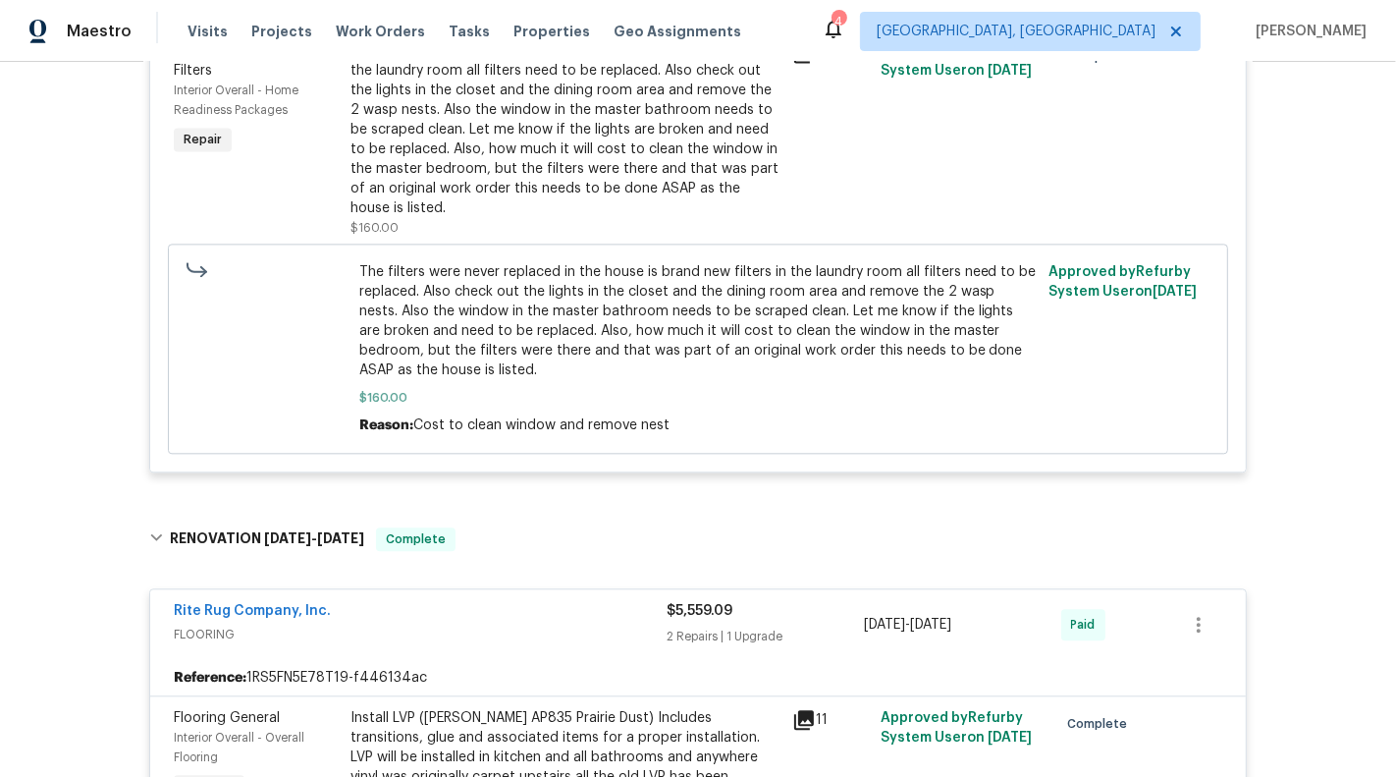
click at [699, 776] on div "Install LVP (Knighton AP835 Prairie Dust) Includes transitions, glue and associ…" at bounding box center [566, 757] width 430 height 98
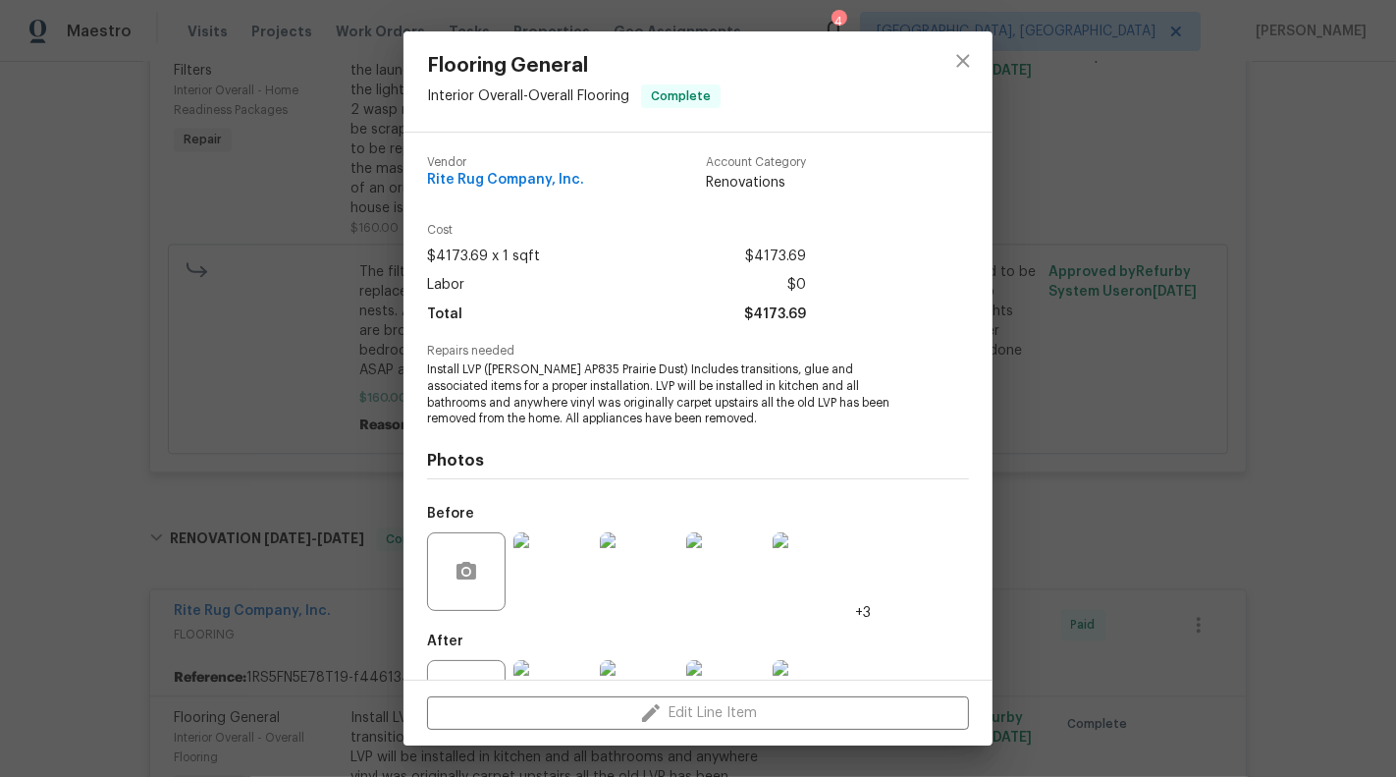
click at [1049, 753] on div "Flooring General Interior Overall - Overall Flooring Complete Vendor Rite Rug C…" at bounding box center [698, 388] width 1396 height 777
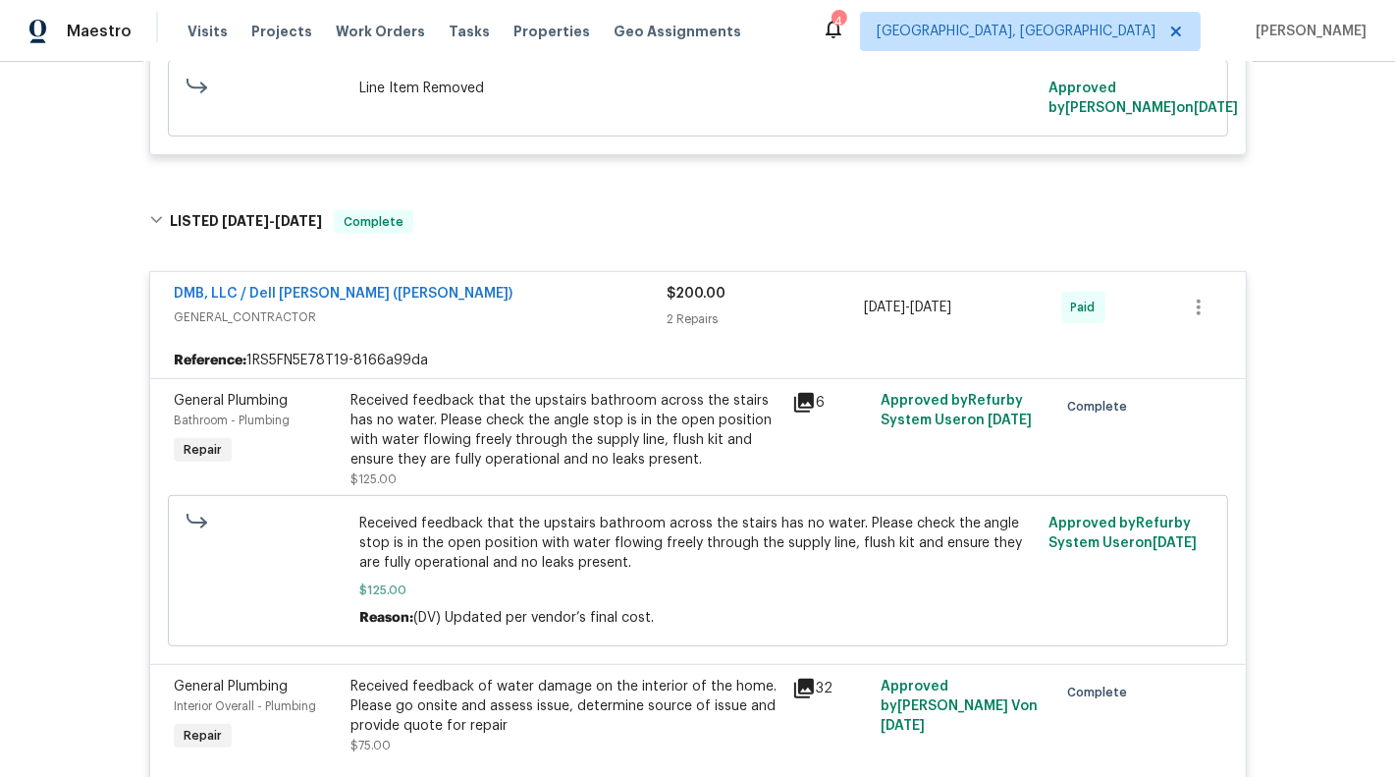
scroll to position [0, 0]
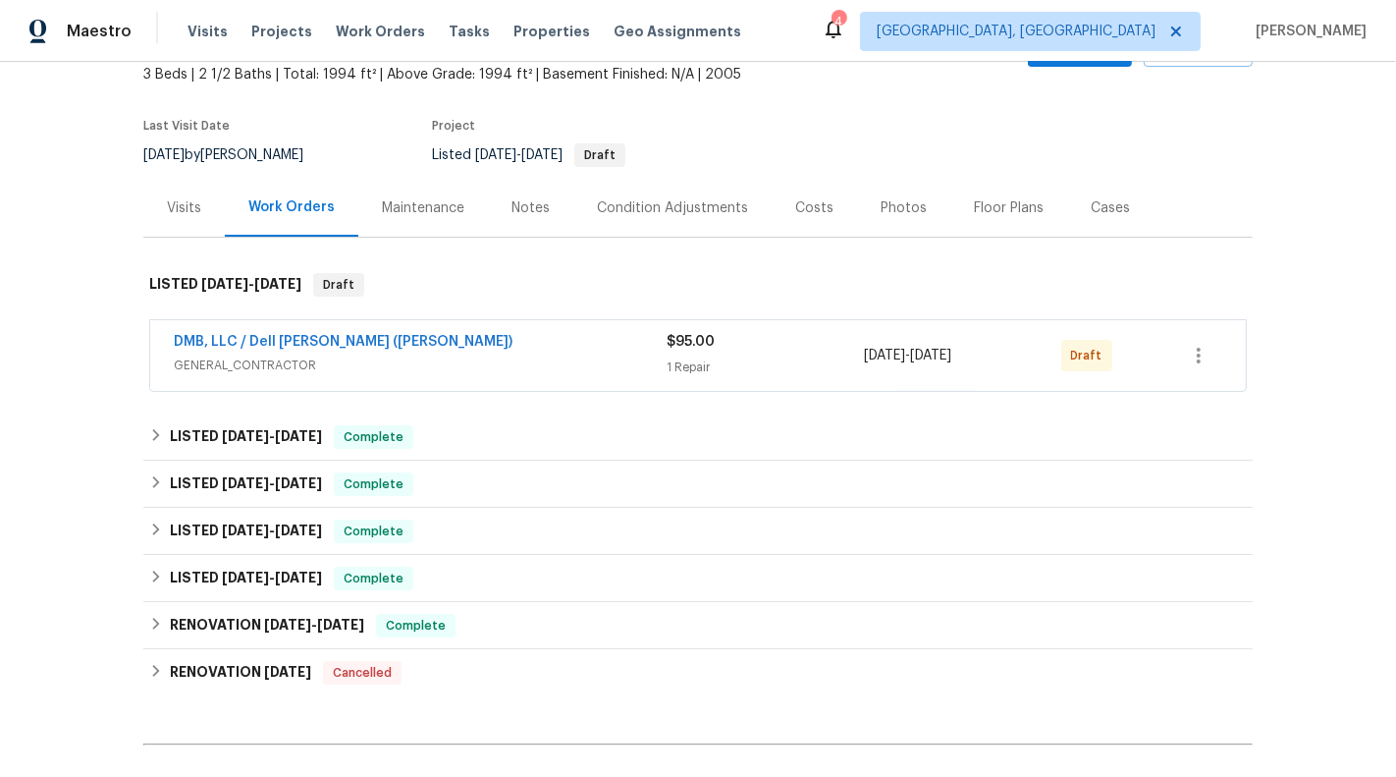
scroll to position [198, 0]
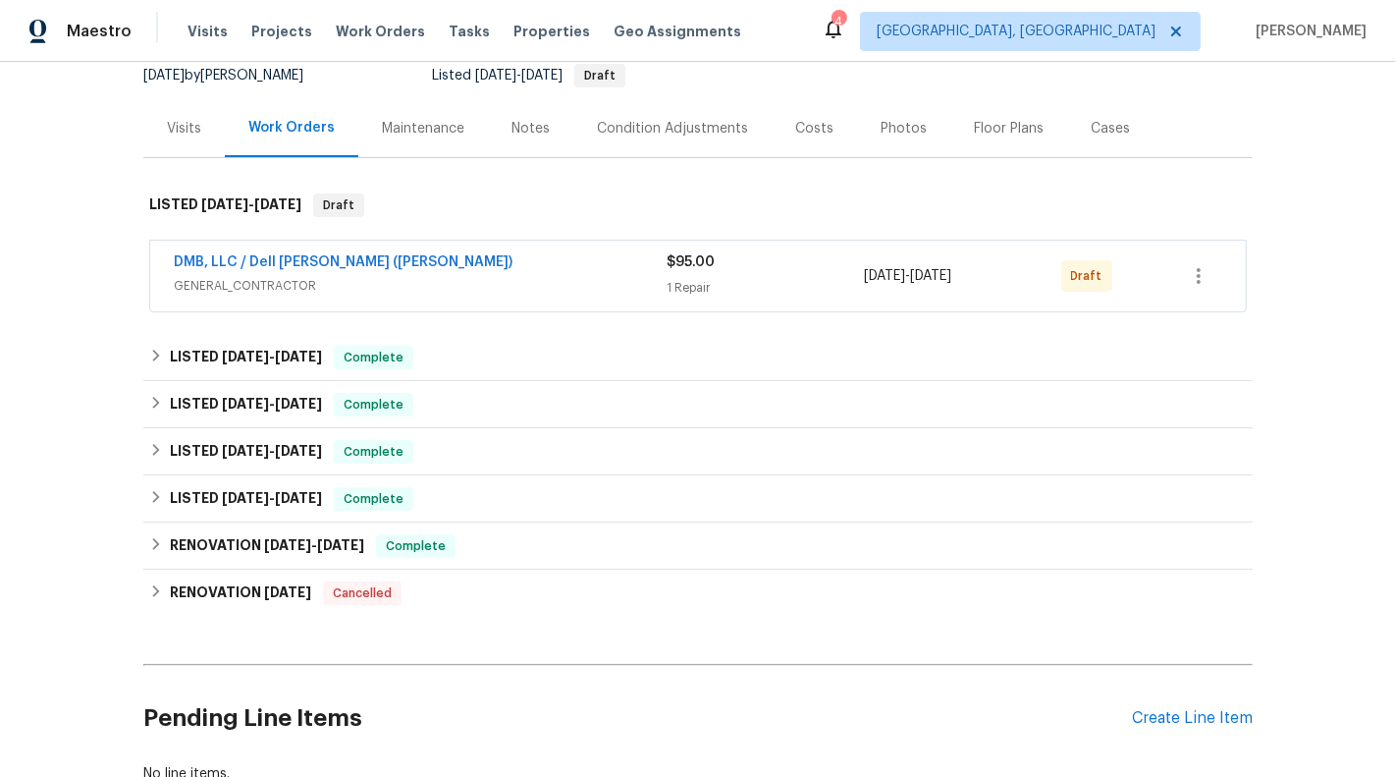
click at [895, 282] on span "8/19/2025 - 8/22/2025" at bounding box center [907, 276] width 87 height 20
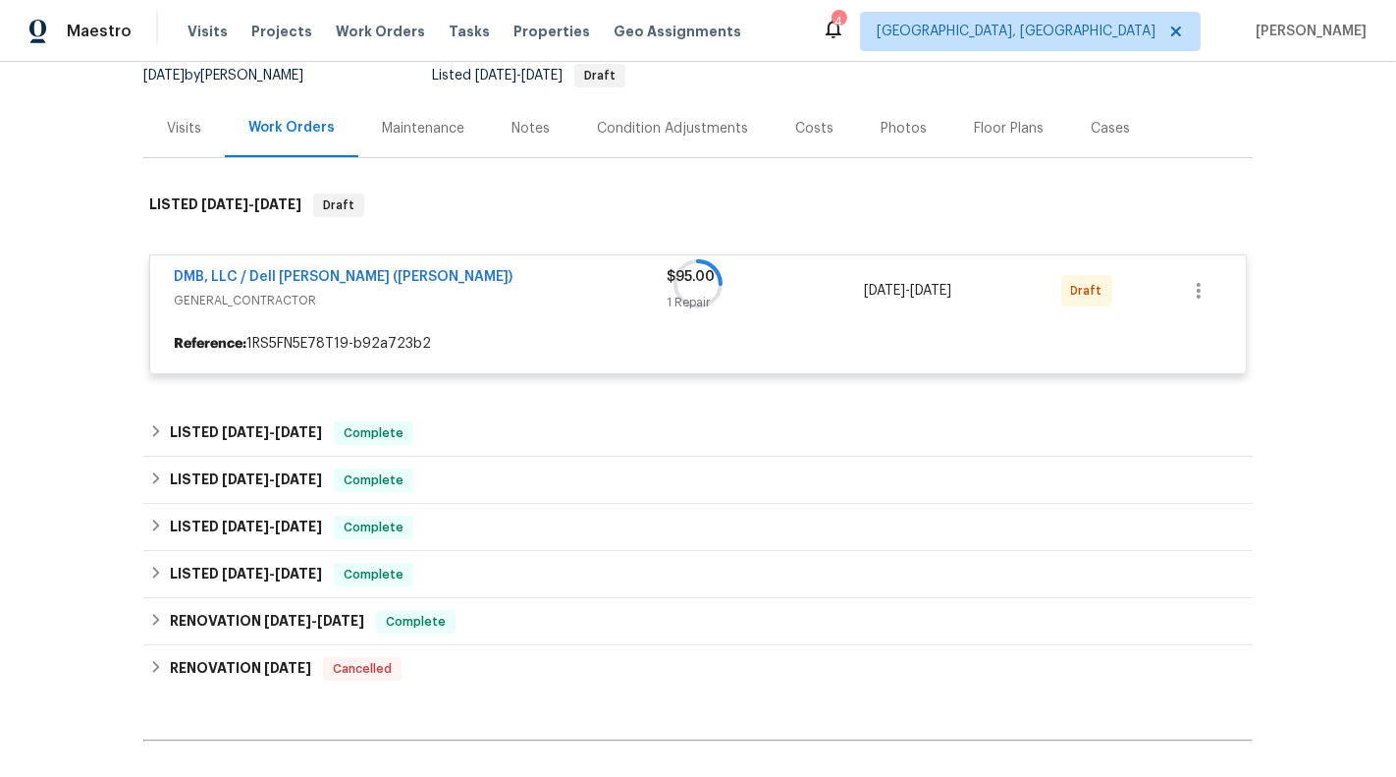
click at [1206, 291] on div at bounding box center [698, 284] width 1110 height 220
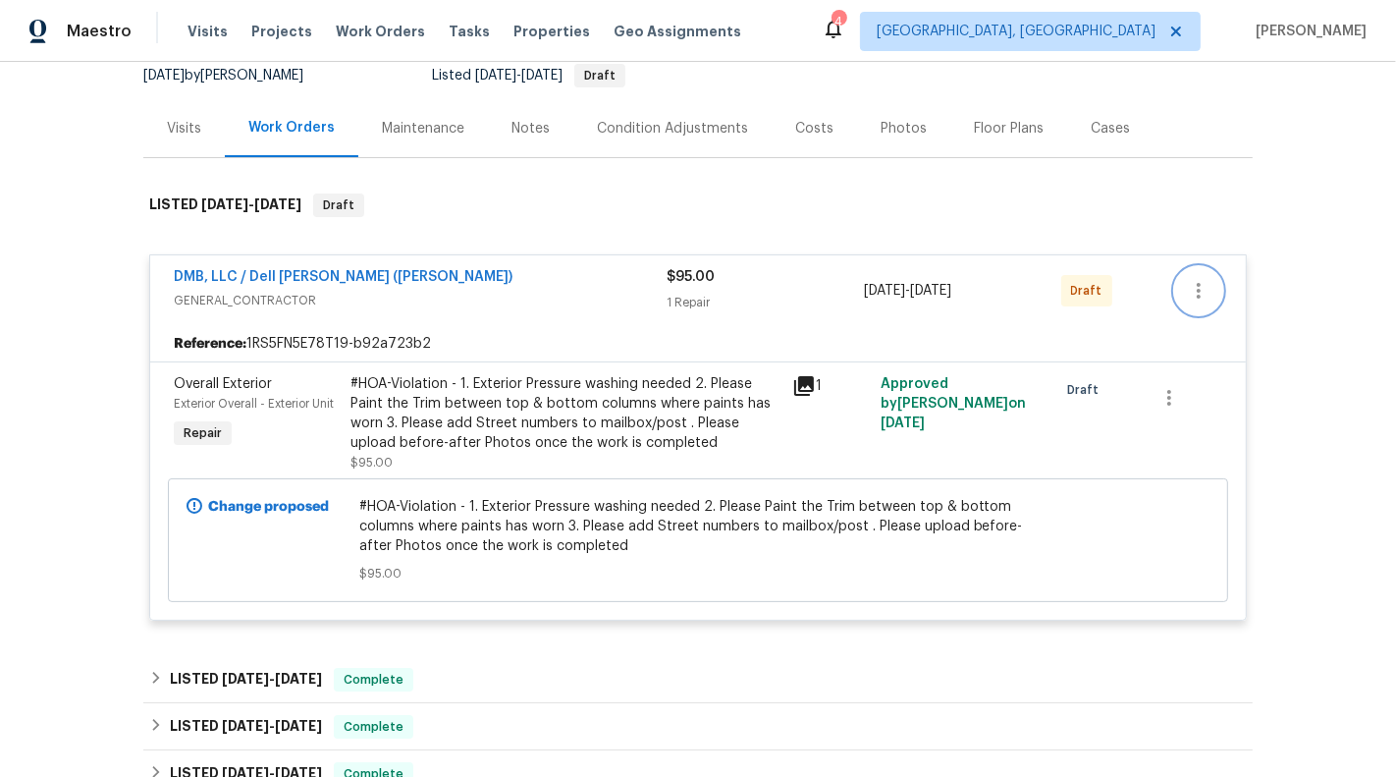
click at [1199, 292] on icon "button" at bounding box center [1199, 291] width 24 height 24
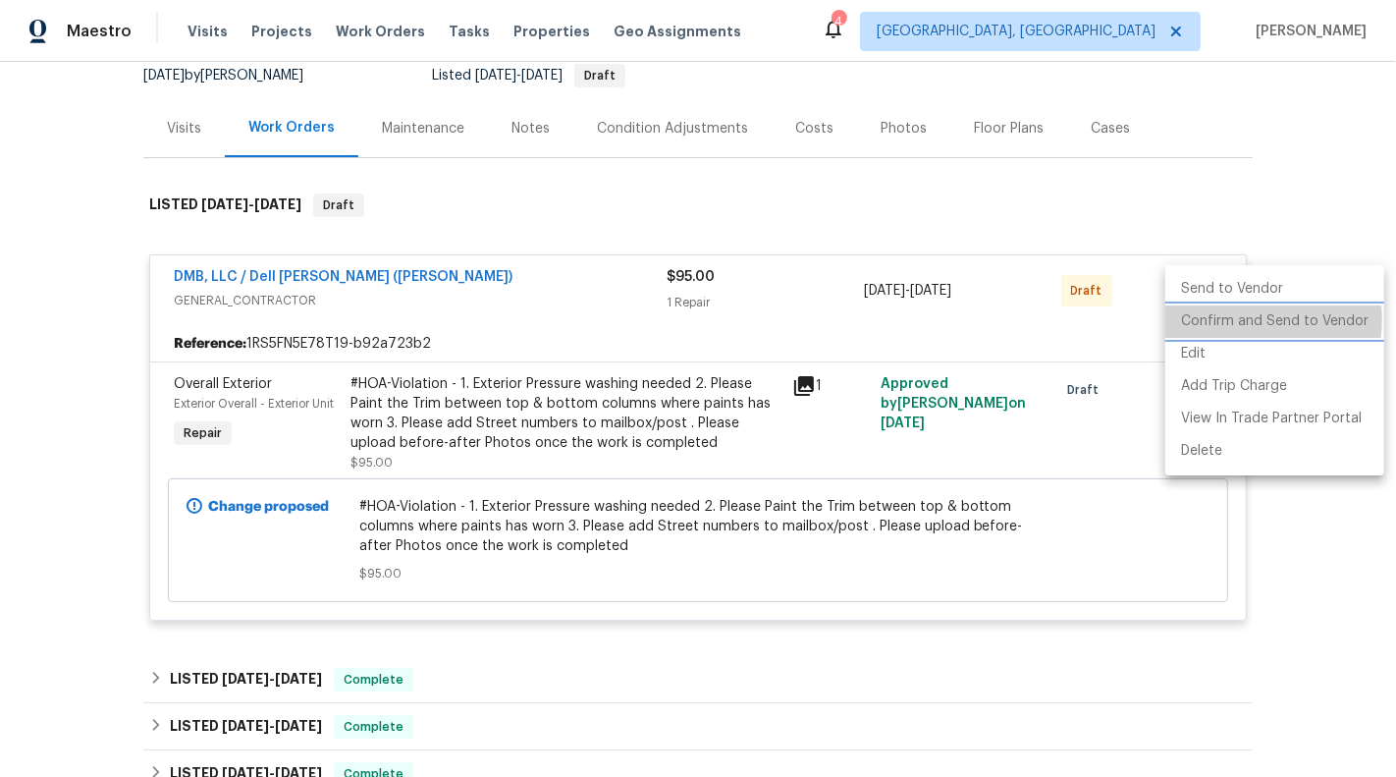
click at [1239, 319] on li "Confirm and Send to Vendor" at bounding box center [1275, 321] width 219 height 32
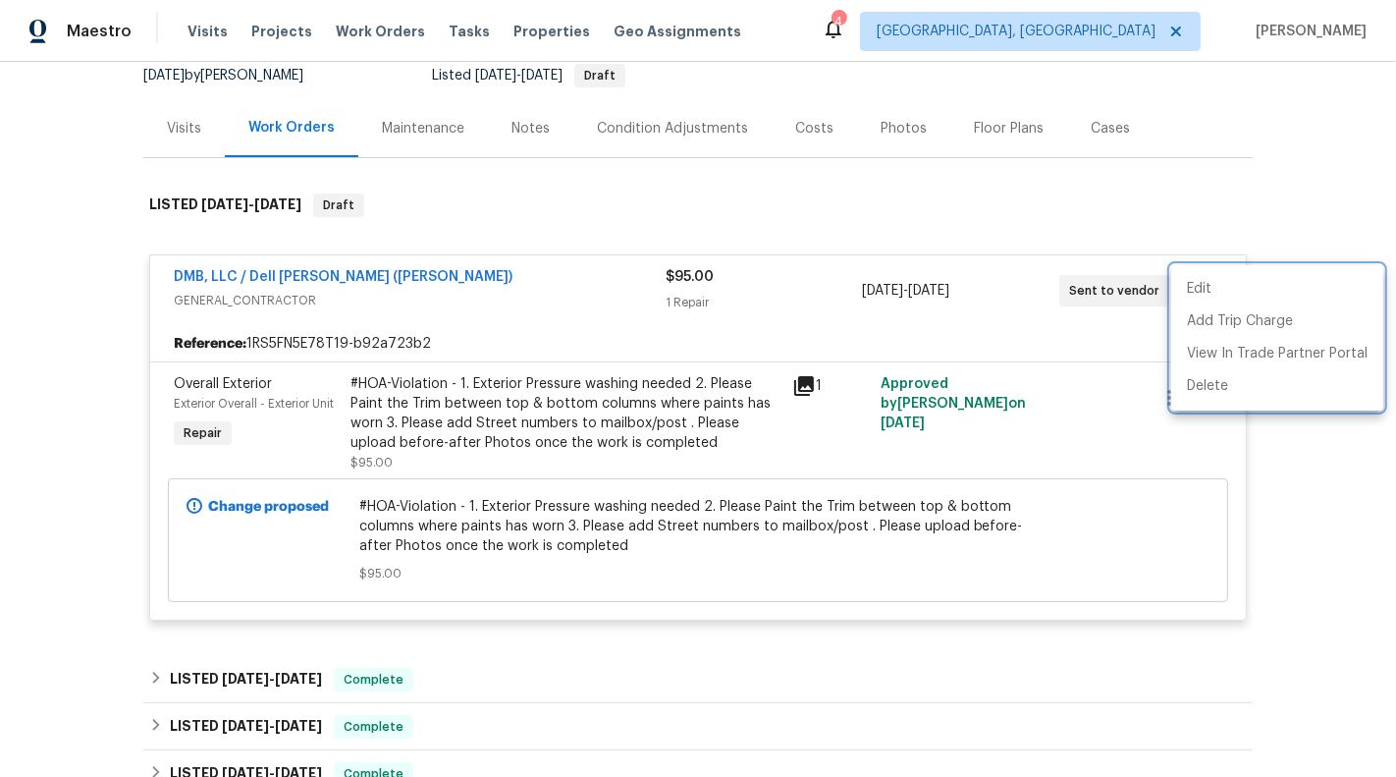
click at [273, 270] on div at bounding box center [698, 388] width 1396 height 777
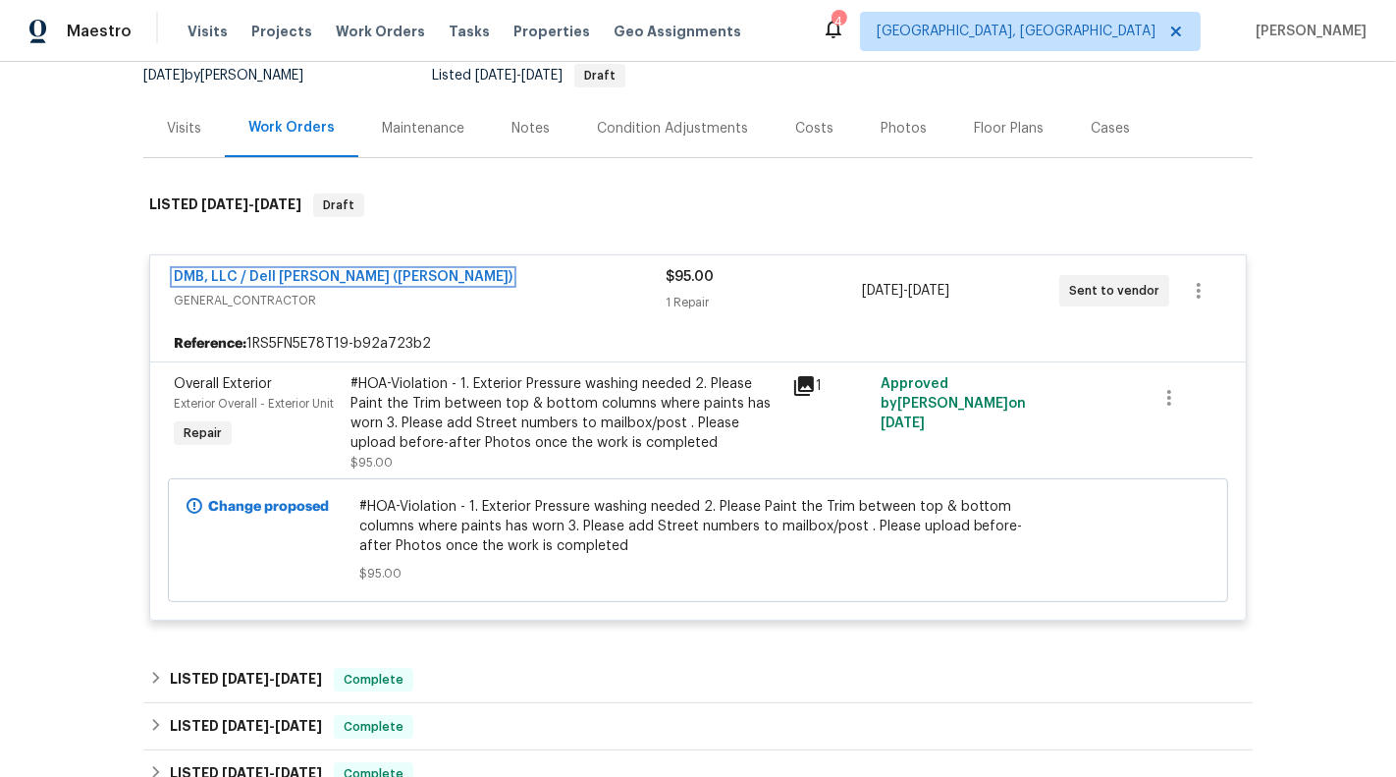
click at [273, 272] on link "DMB, LLC / Dell Bryson (Heise)" at bounding box center [343, 277] width 339 height 14
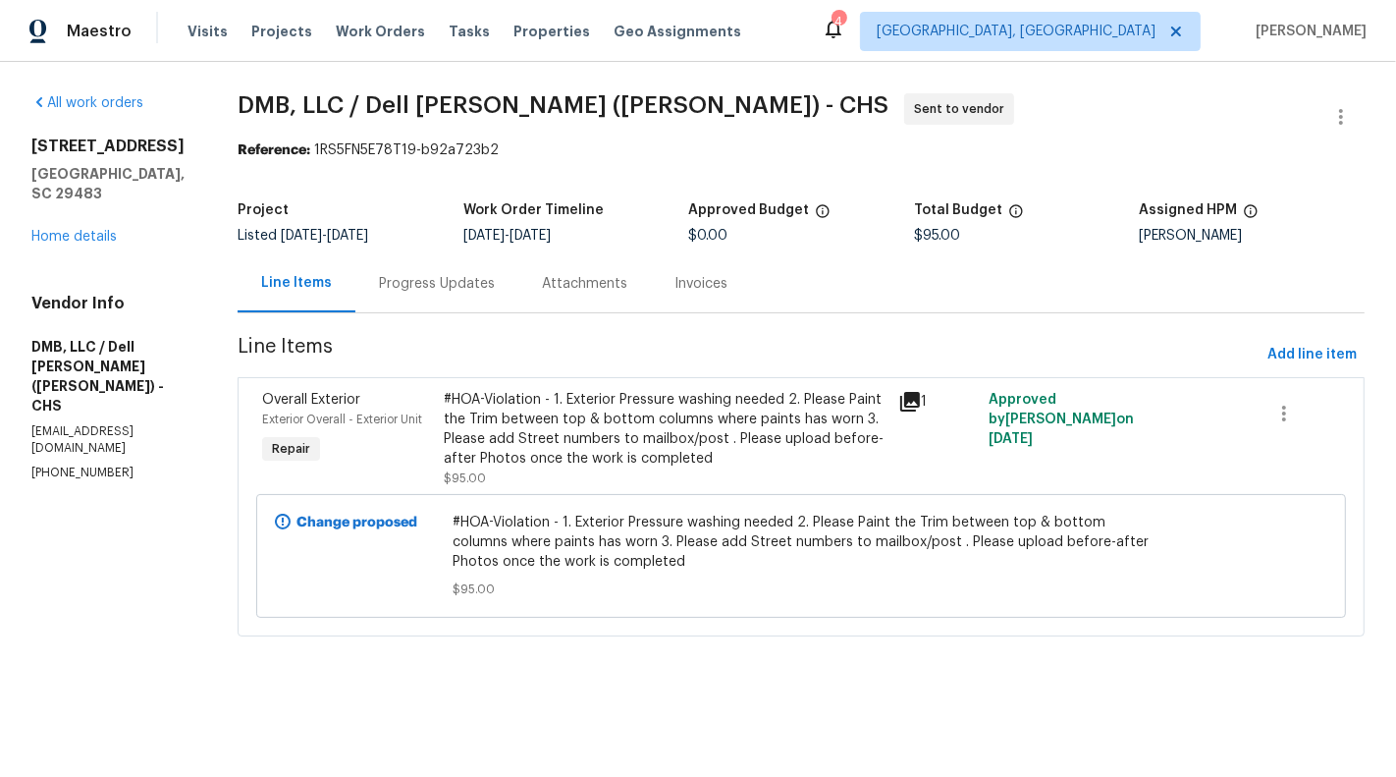
click at [435, 289] on div "Progress Updates" at bounding box center [437, 284] width 116 height 20
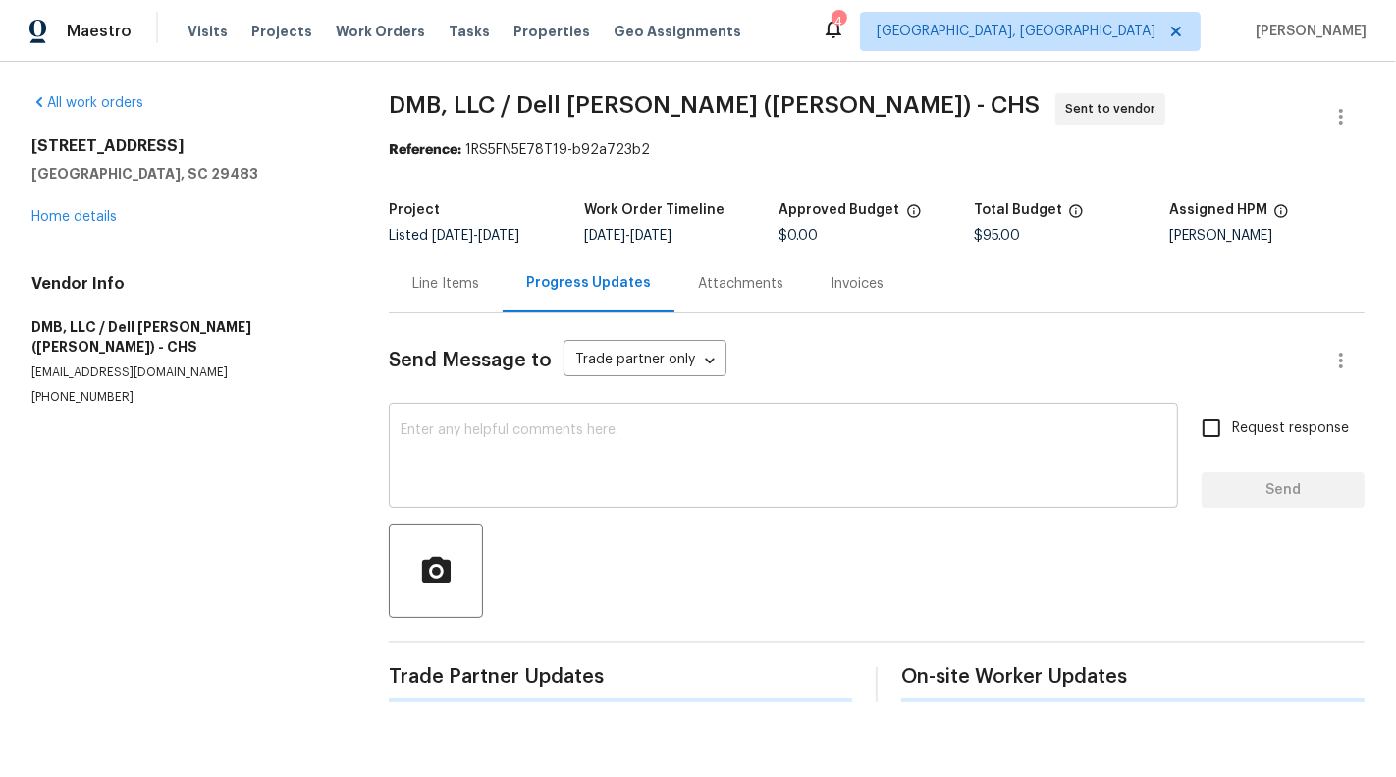
click at [505, 459] on textarea at bounding box center [784, 457] width 766 height 69
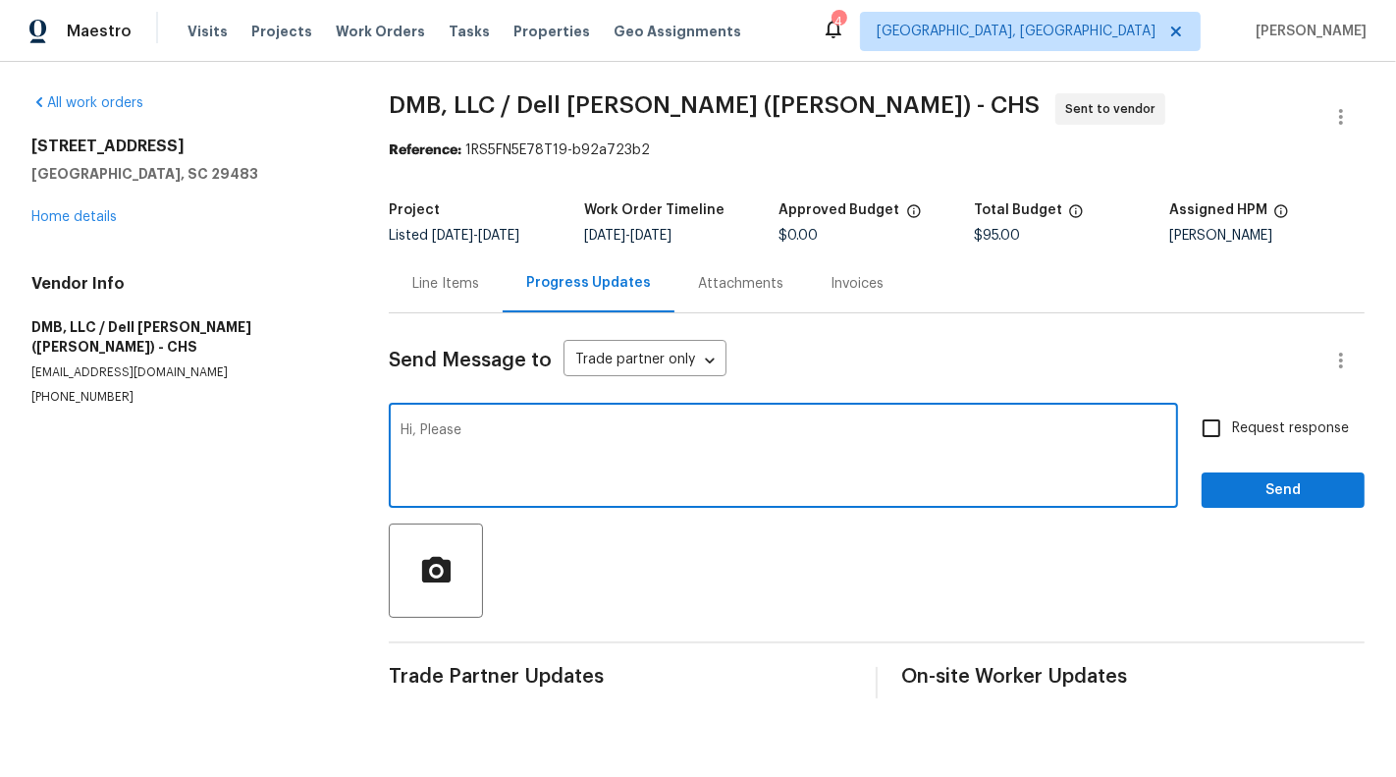
drag, startPoint x: 420, startPoint y: 429, endPoint x: 534, endPoint y: 429, distance: 113.9
click at [534, 429] on textarea "Hi, Please" at bounding box center [784, 457] width 766 height 69
drag, startPoint x: 400, startPoint y: 428, endPoint x: 699, endPoint y: 432, distance: 299.5
click at [699, 431] on textarea "Hi, the painting the trim should b" at bounding box center [784, 457] width 766 height 69
type textarea "Hi, please use the existing paint color to paint the Trim."
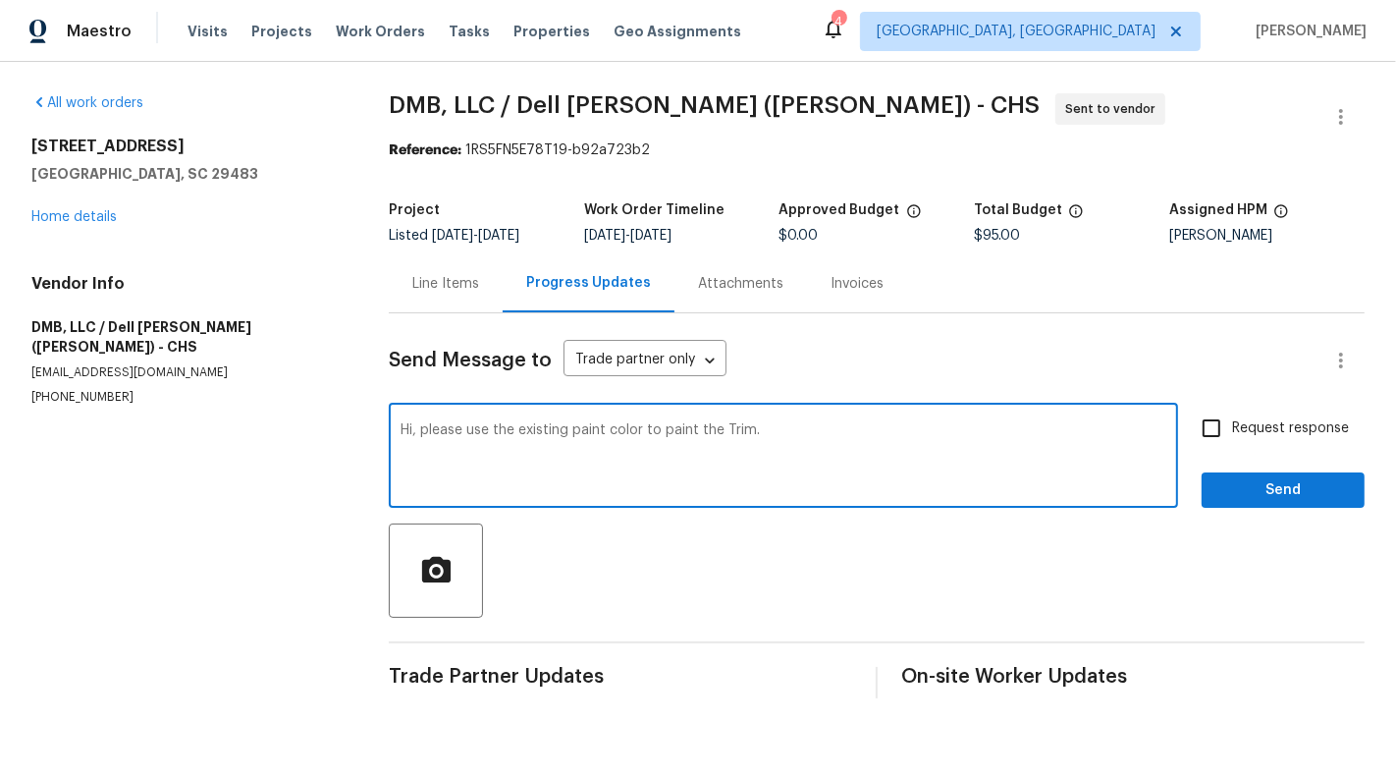
click at [1302, 422] on span "Request response" at bounding box center [1290, 428] width 117 height 21
click at [1232, 422] on input "Request response" at bounding box center [1211, 428] width 41 height 41
checkbox input "true"
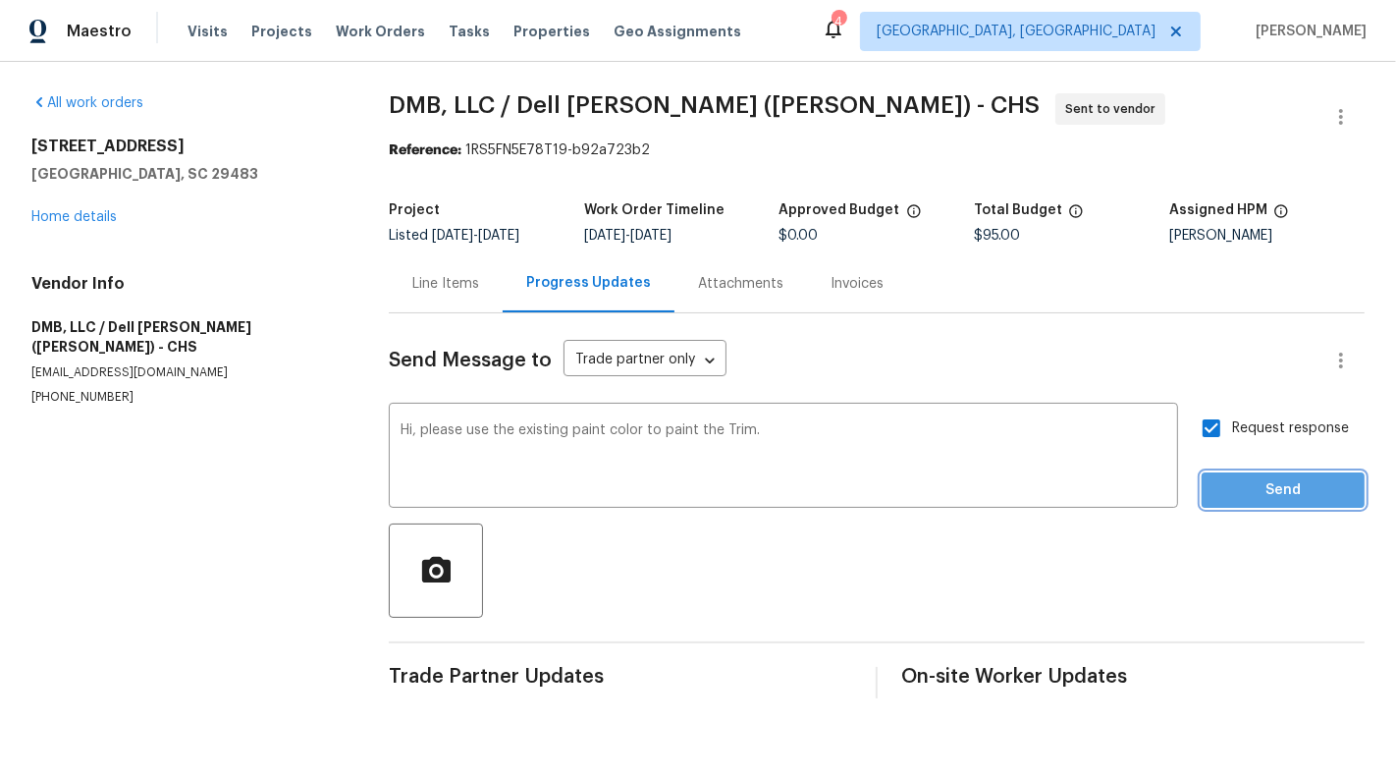
click at [1307, 476] on button "Send" at bounding box center [1283, 490] width 163 height 36
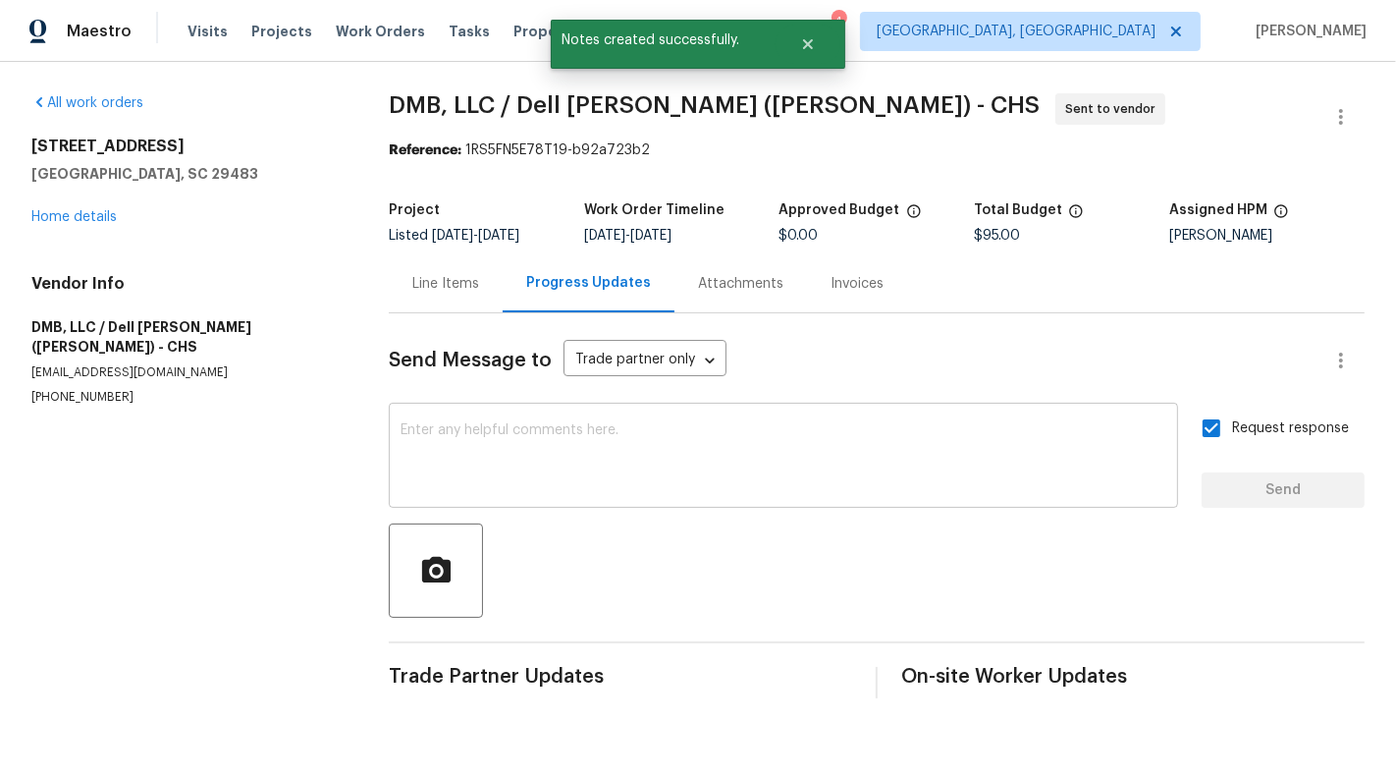
click at [788, 464] on textarea at bounding box center [784, 457] width 766 height 69
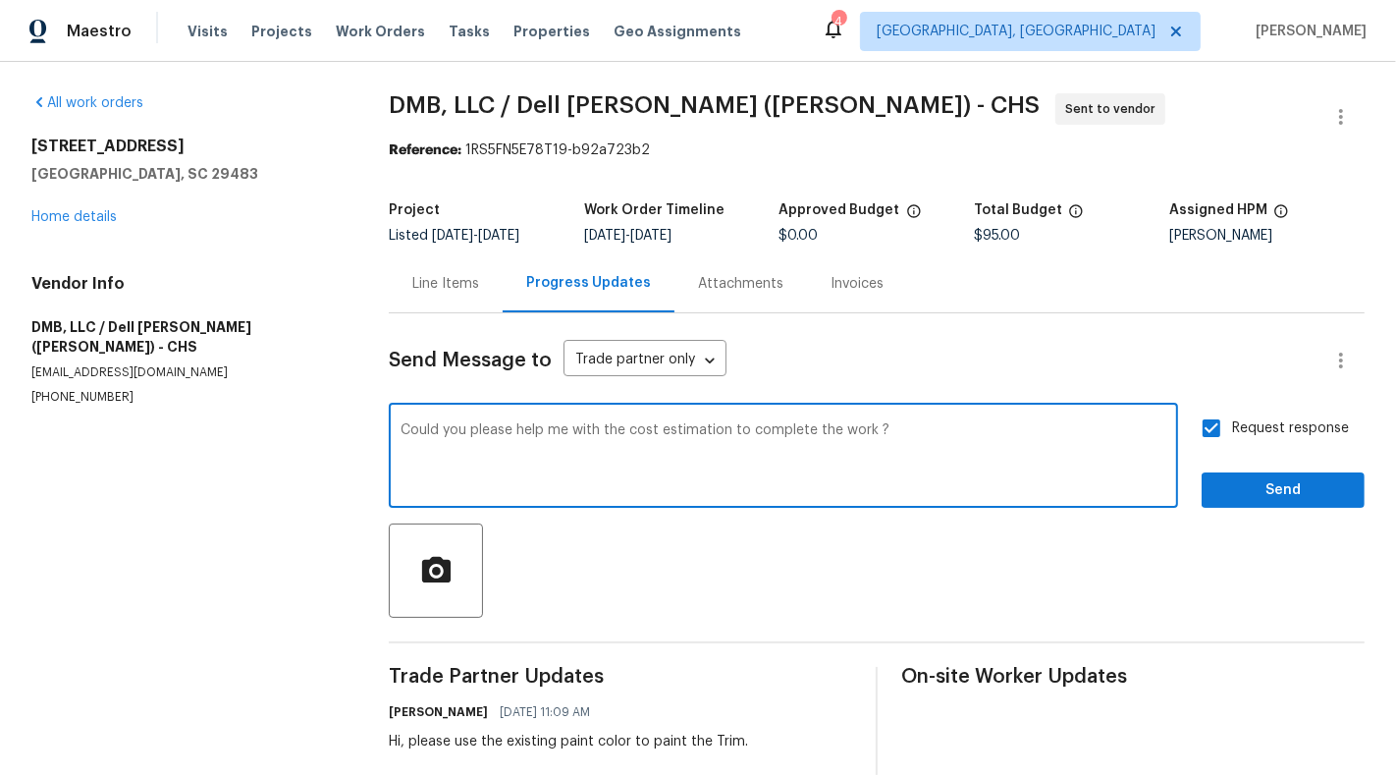
type textarea "Could you please help me with the cost estimation to complete the work ?"
click at [1265, 497] on span "Send" at bounding box center [1284, 490] width 132 height 25
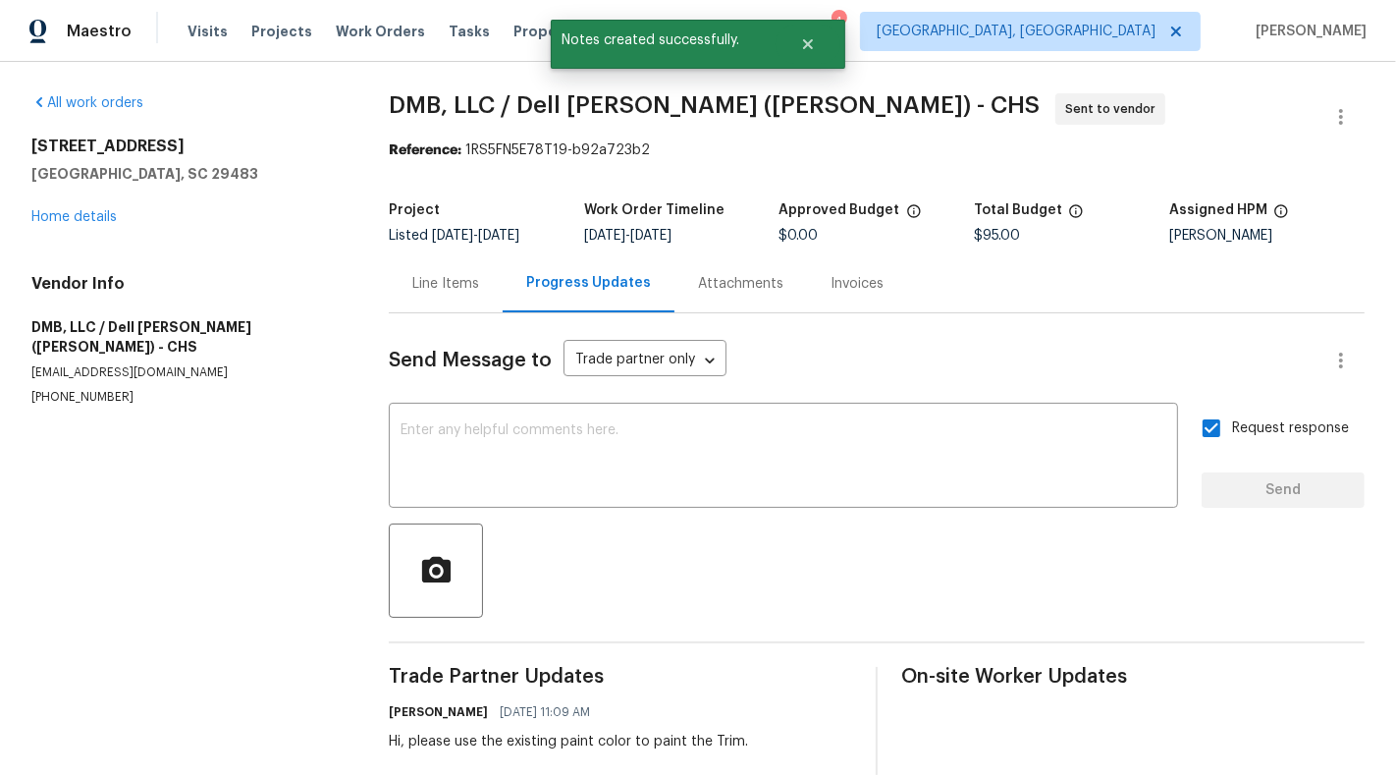
click at [443, 298] on div "Line Items" at bounding box center [446, 283] width 114 height 58
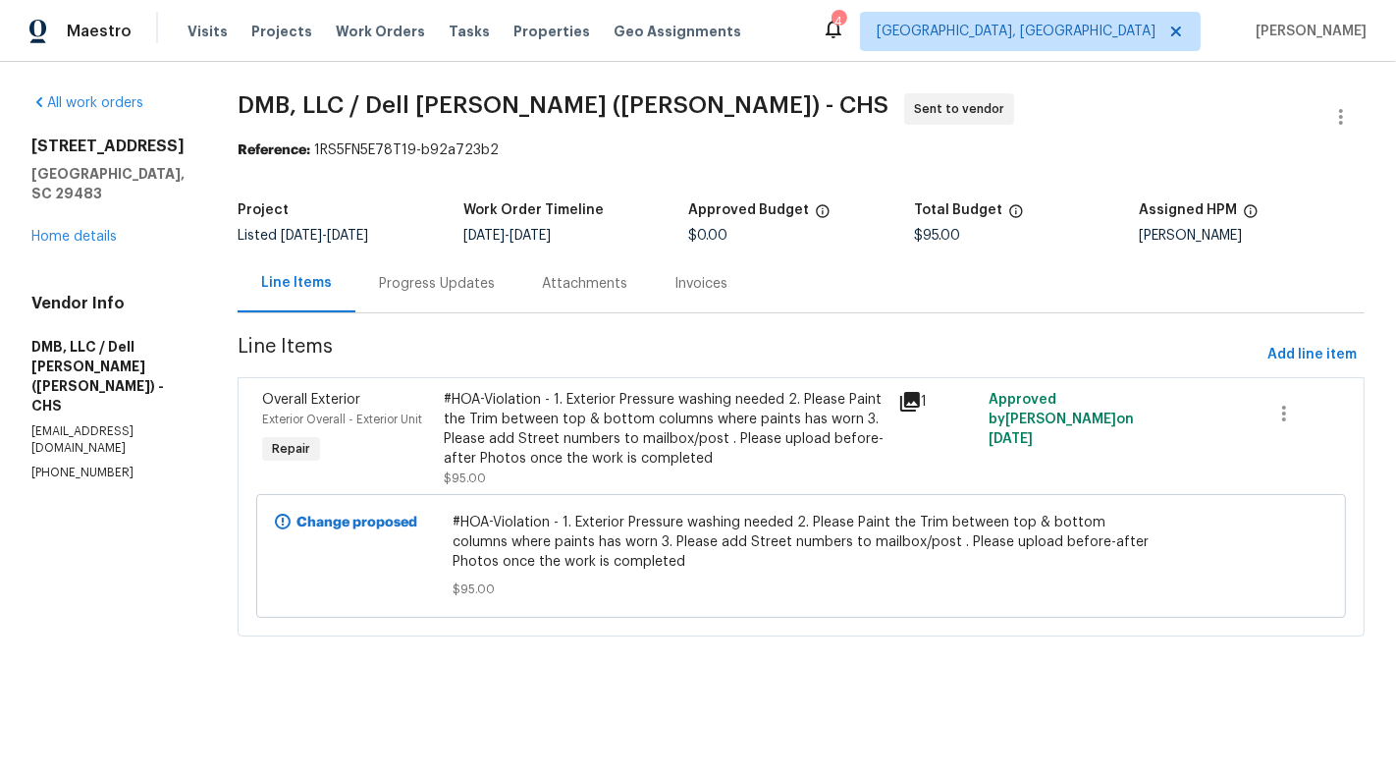
click at [530, 423] on div "#HOA-Violation - 1. Exterior Pressure washing needed 2. Please Paint the Trim b…" at bounding box center [665, 429] width 442 height 79
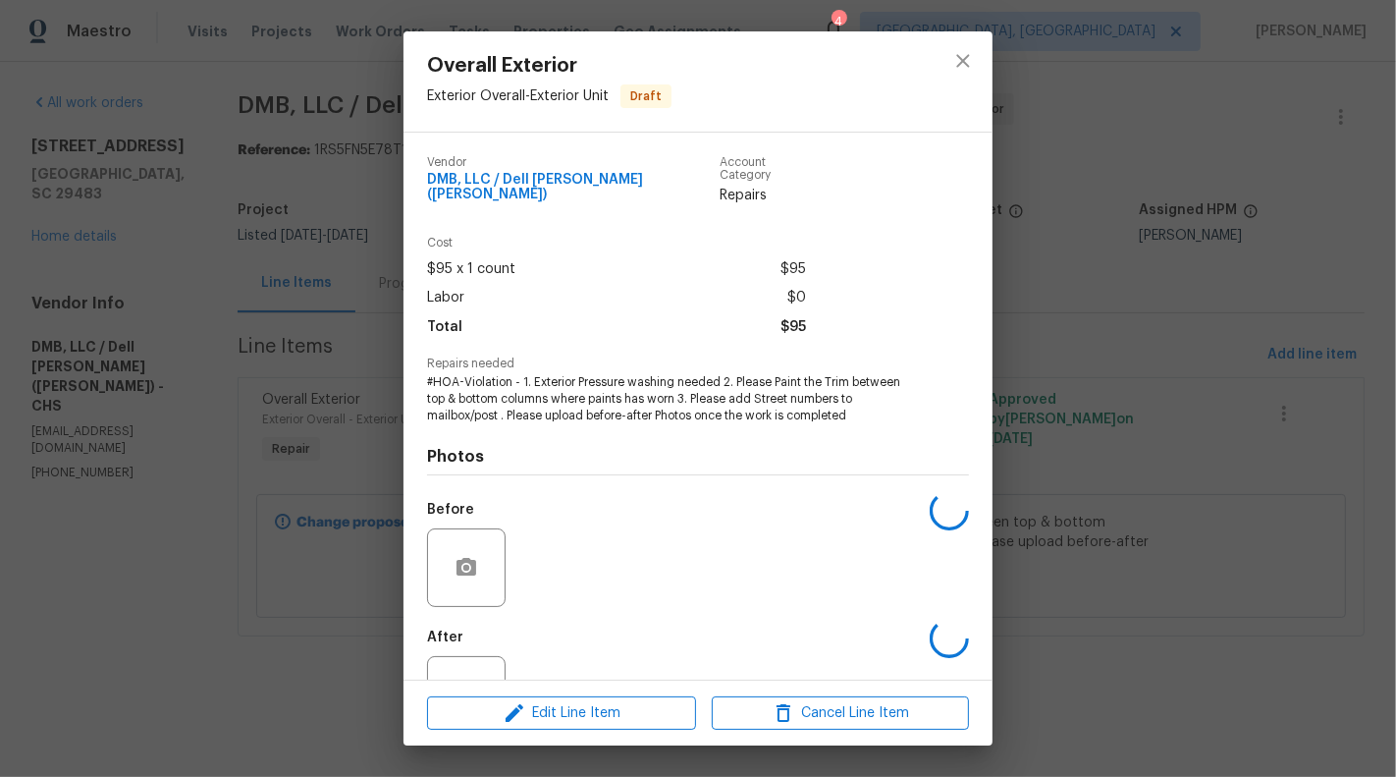
scroll to position [62, 0]
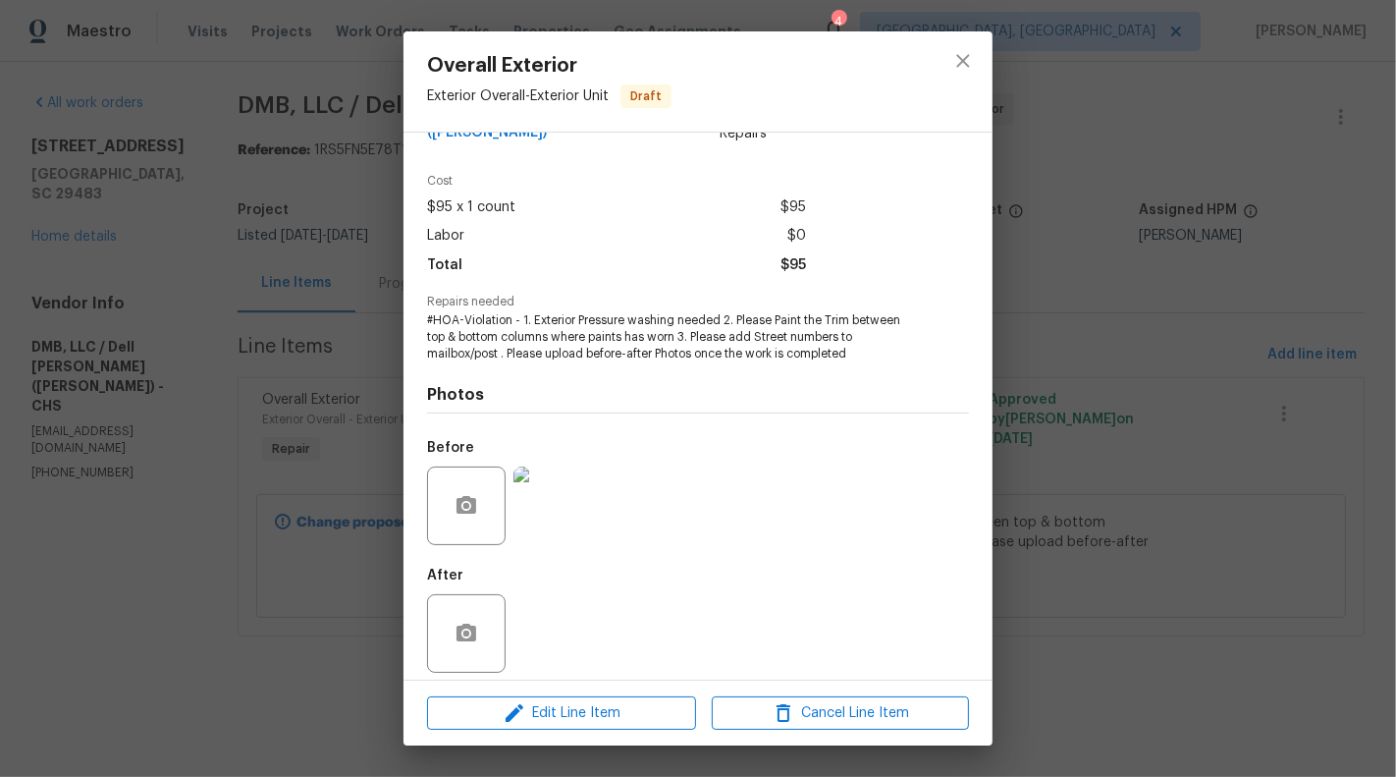
click at [441, 466] on div at bounding box center [466, 505] width 79 height 79
click at [456, 494] on icon "button" at bounding box center [467, 506] width 24 height 24
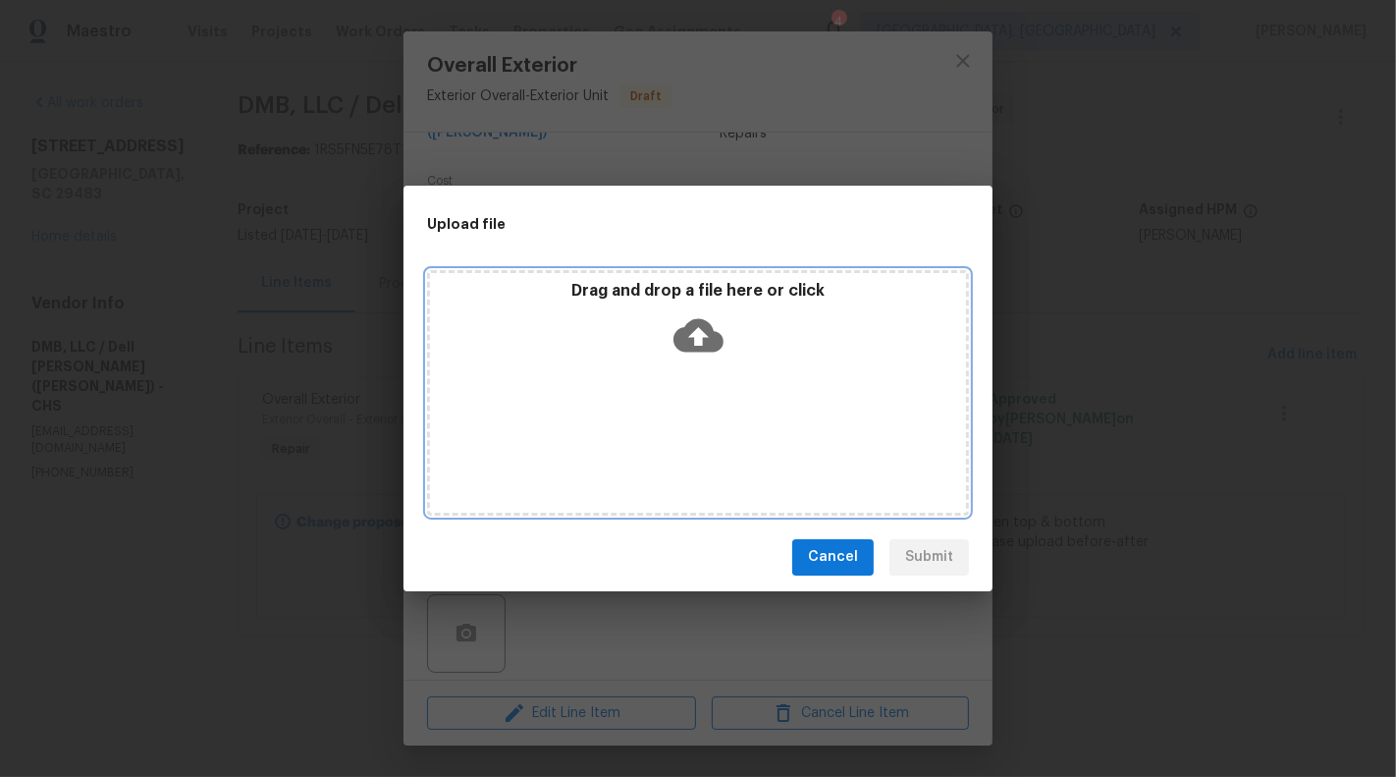
click at [716, 373] on div "Drag and drop a file here or click" at bounding box center [698, 392] width 542 height 245
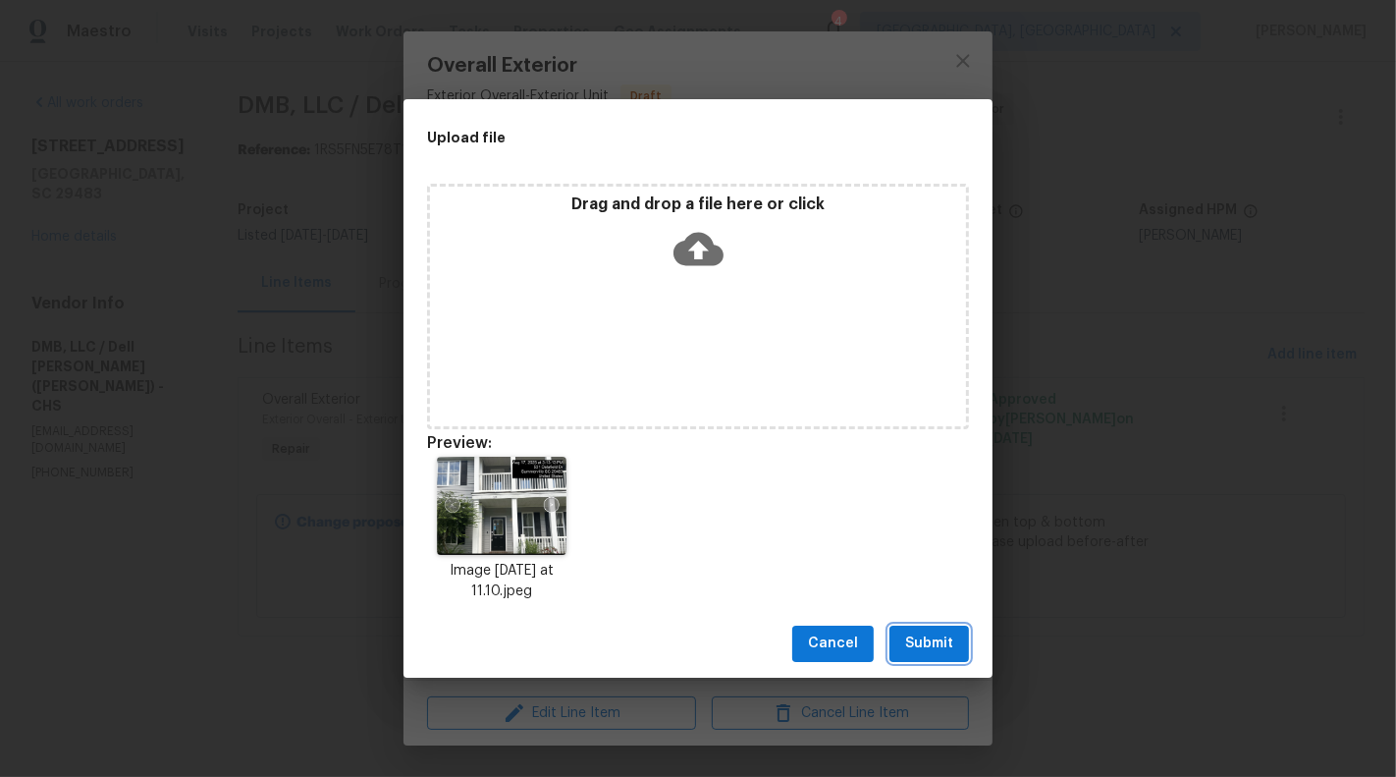
click at [956, 642] on button "Submit" at bounding box center [930, 643] width 80 height 36
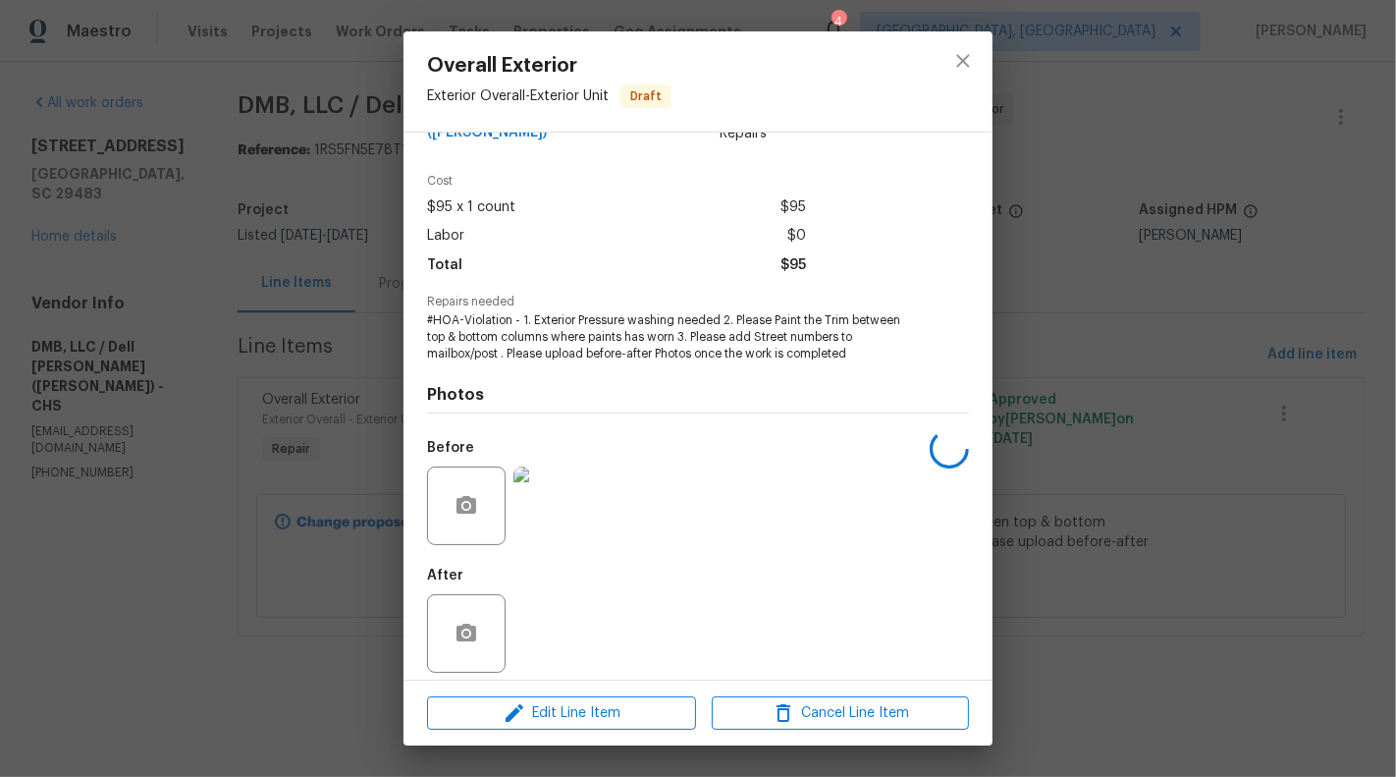
click at [1131, 571] on div "Overall Exterior Exterior Overall - Exterior Unit Draft Vendor DMB, LLC / Dell …" at bounding box center [698, 388] width 1396 height 777
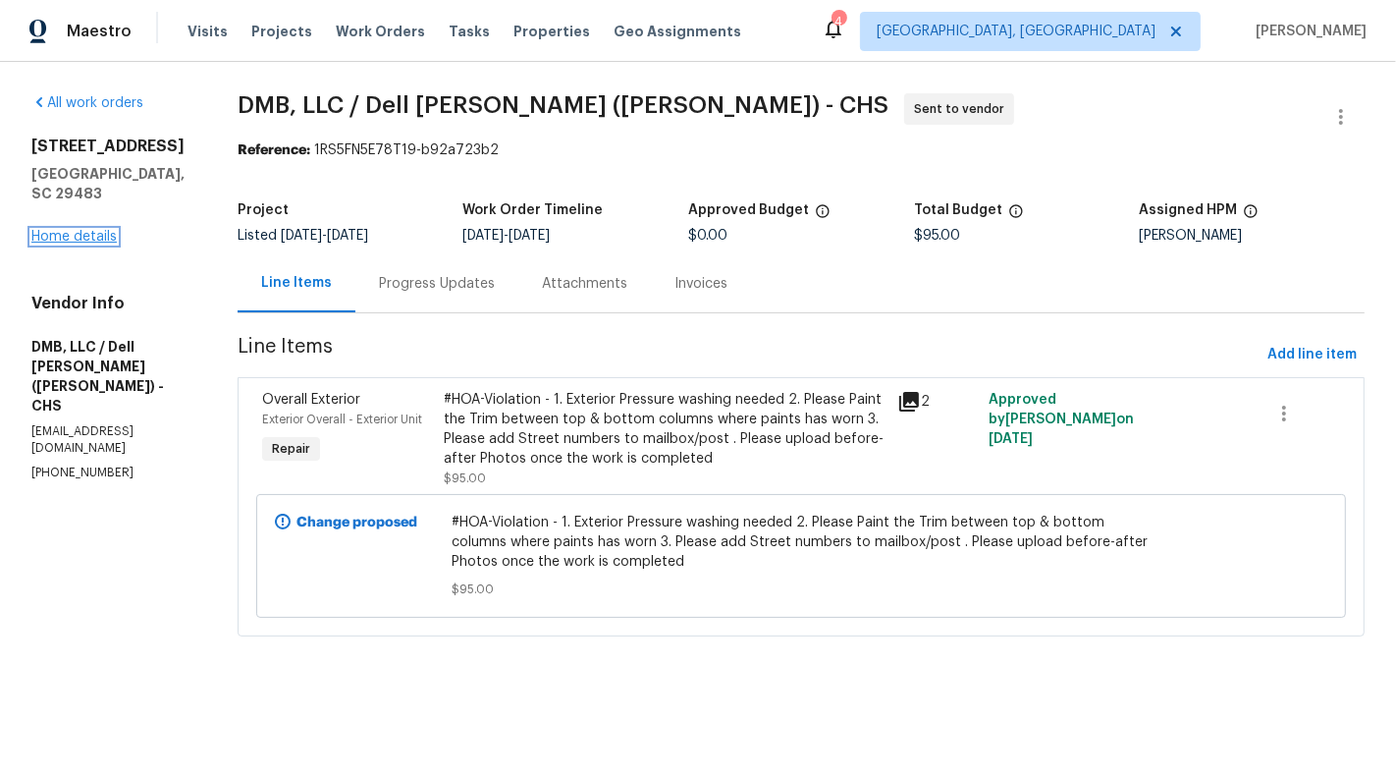
click at [100, 241] on link "Home details" at bounding box center [73, 237] width 85 height 14
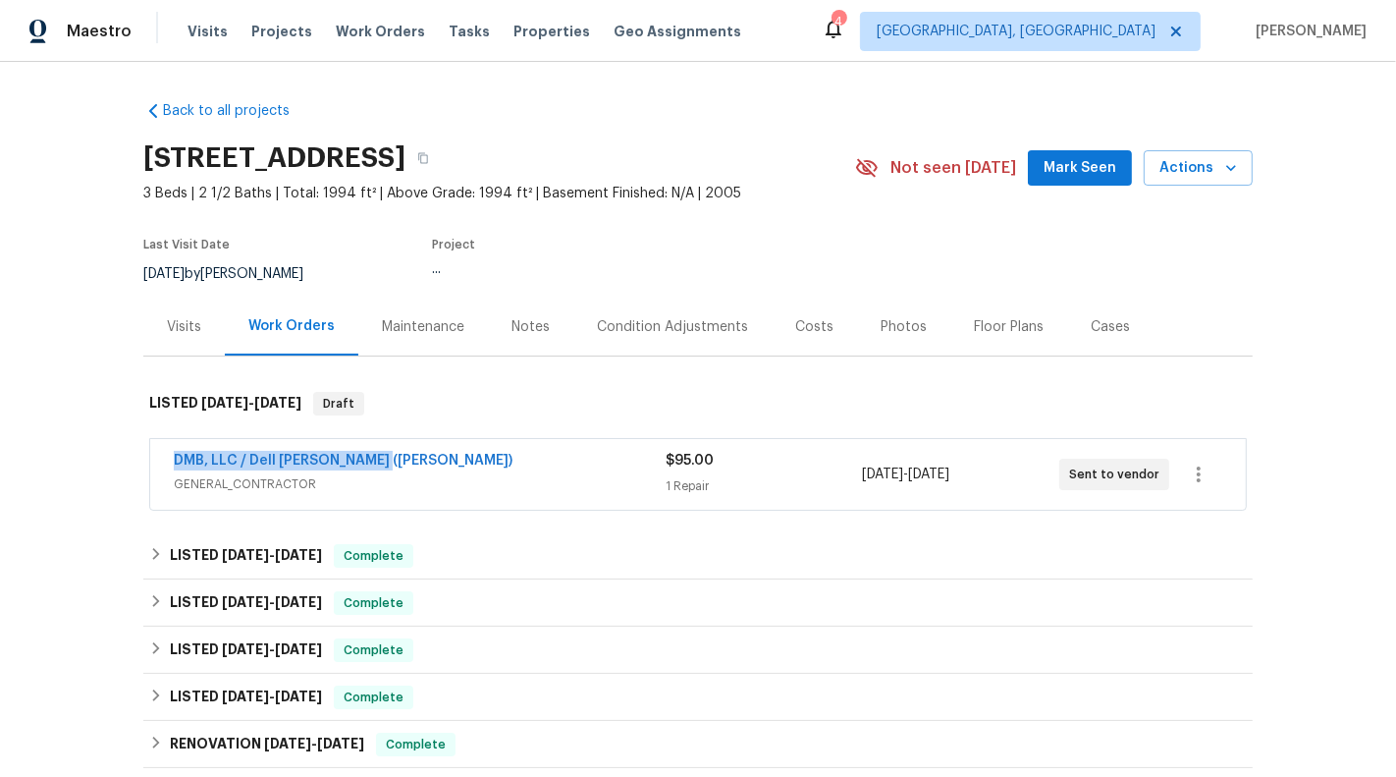
drag, startPoint x: 213, startPoint y: 451, endPoint x: 470, endPoint y: 451, distance: 257.3
click at [470, 451] on div "DMB, LLC / Dell Bryson (Heise) GENERAL_CONTRACTOR $95.00 1 Repair 8/19/2025 - 8…" at bounding box center [698, 474] width 1096 height 71
copy link "DMB, LLC / Dell Bryson (Heise)"
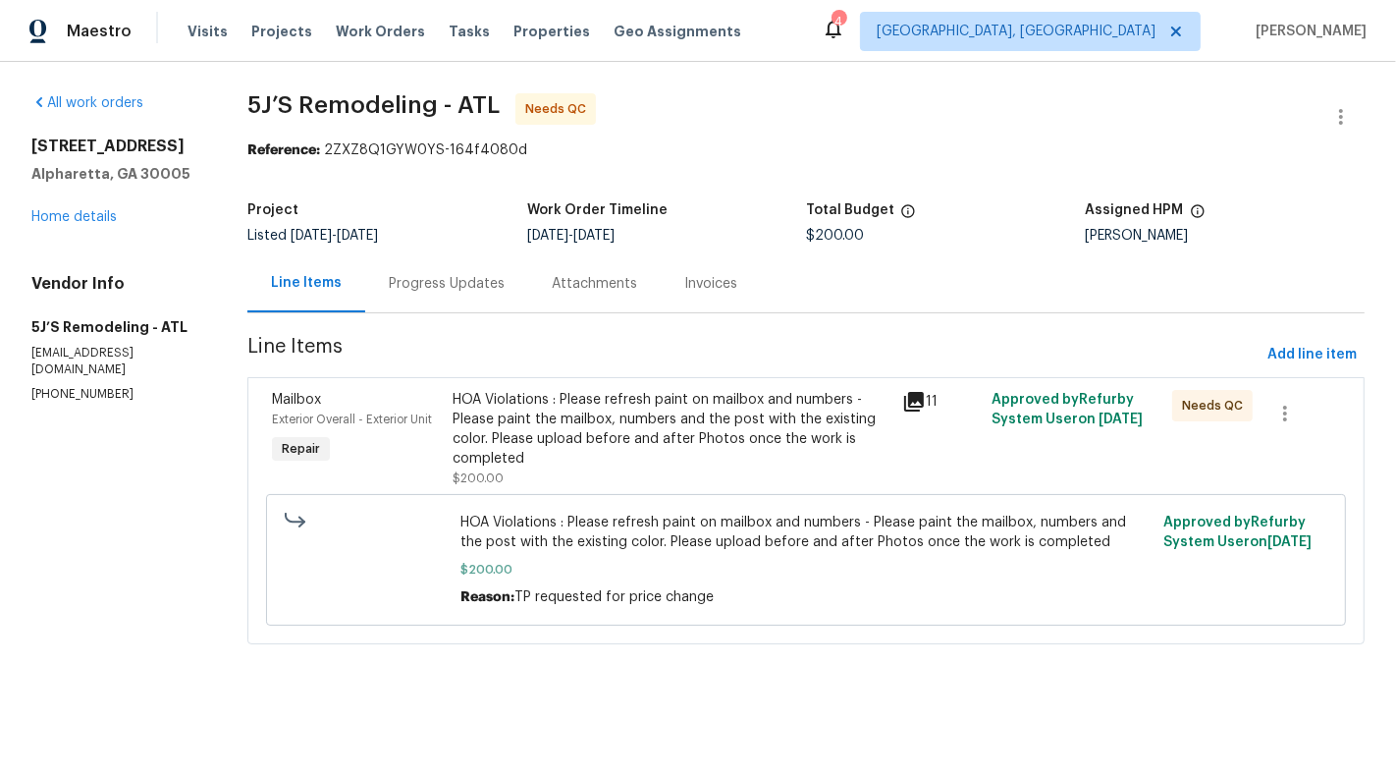
click at [747, 438] on div "HOA Violations : Please refresh paint on mailbox and numbers - Please paint the…" at bounding box center [672, 429] width 438 height 79
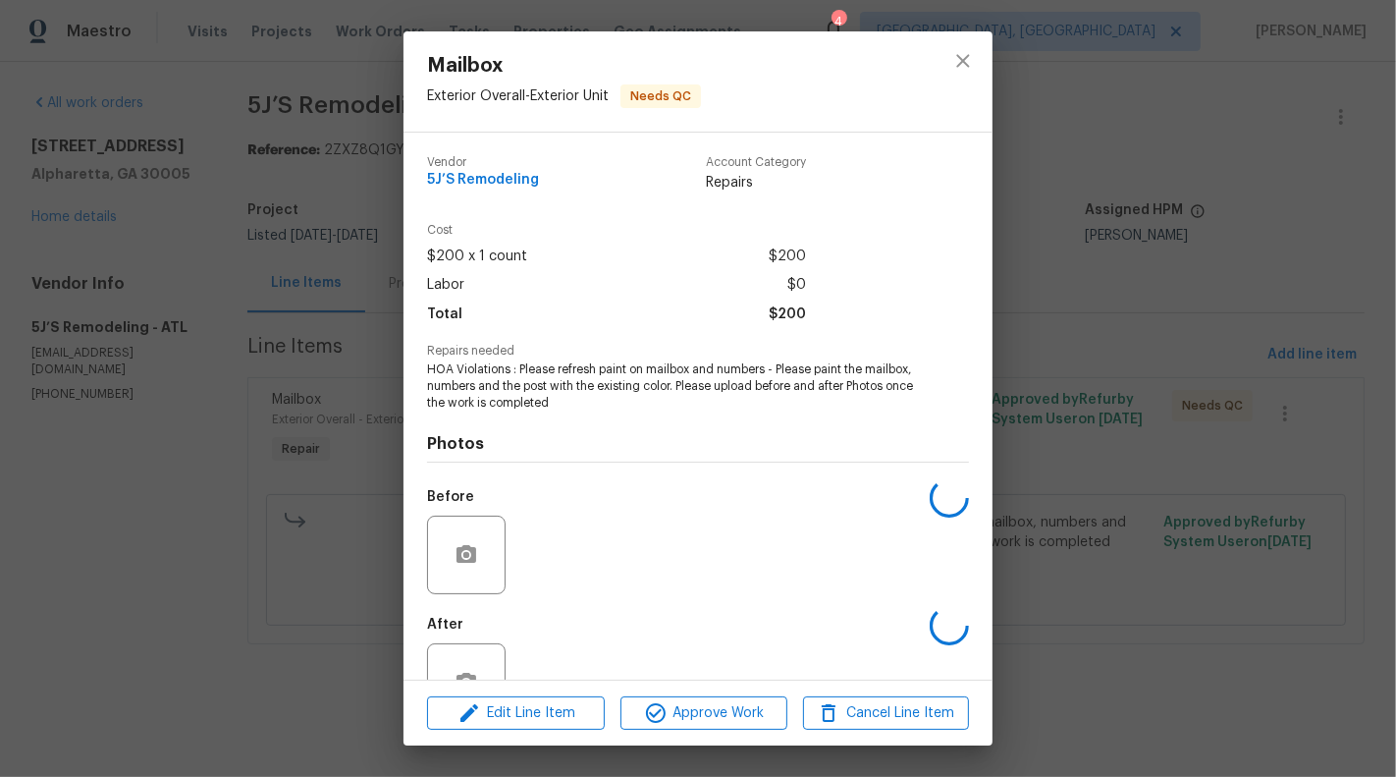
scroll to position [62, 0]
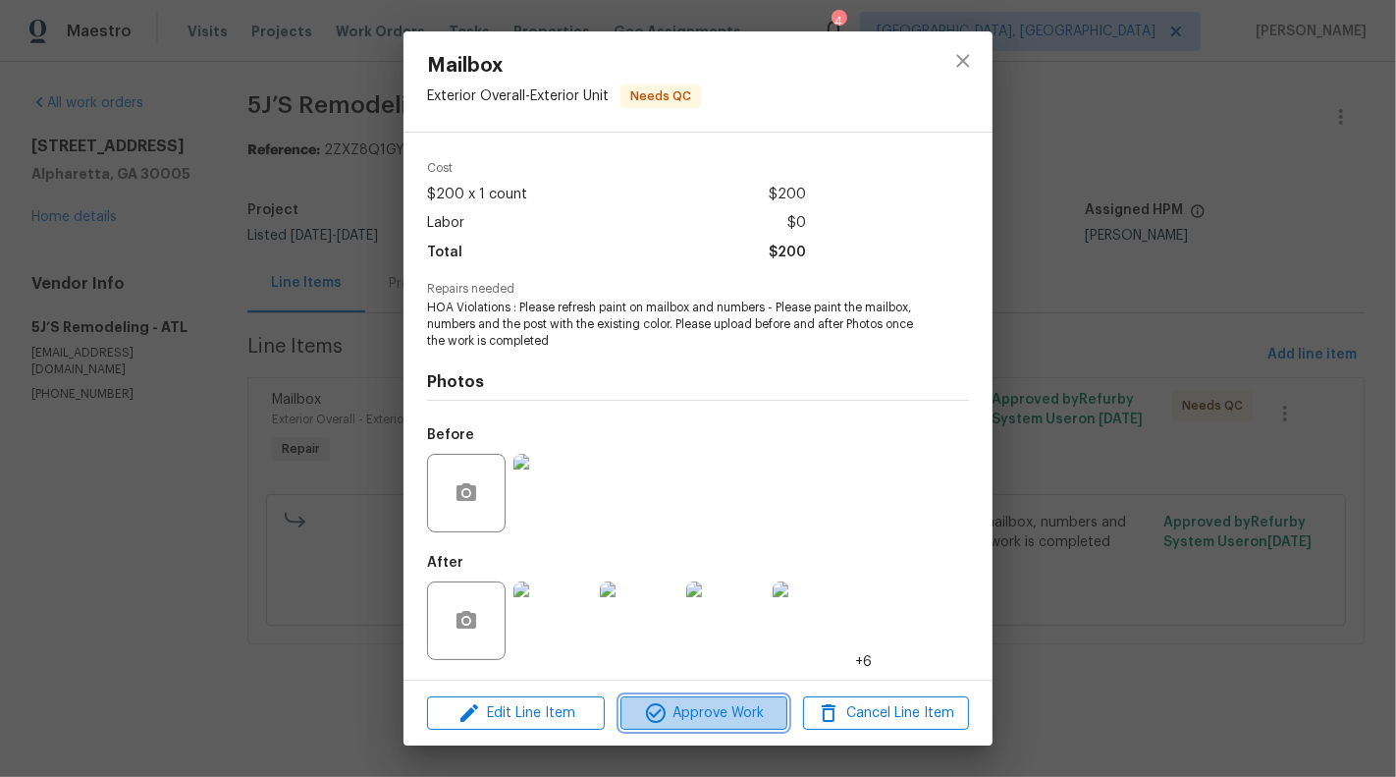
click at [673, 706] on span "Approve Work" at bounding box center [703, 713] width 154 height 25
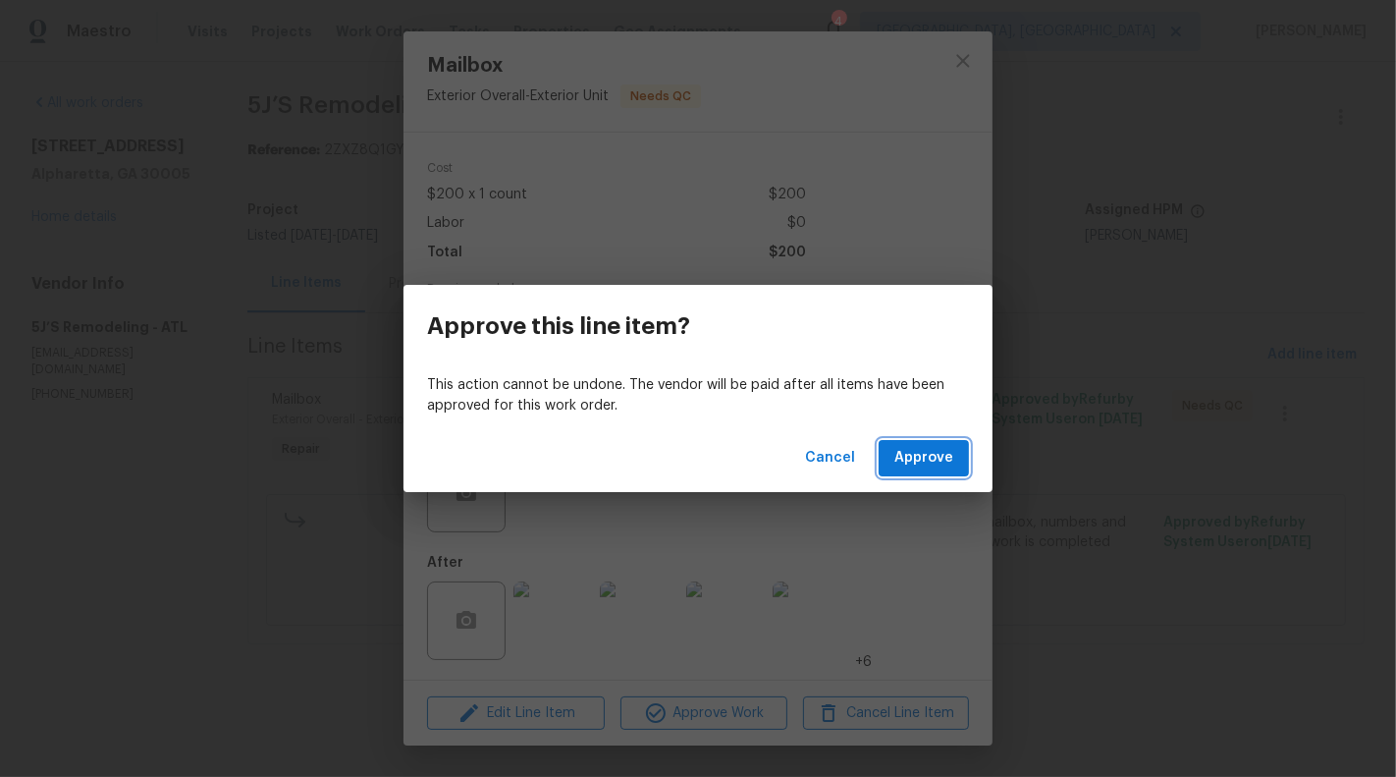
click at [917, 471] on button "Approve" at bounding box center [924, 458] width 90 height 36
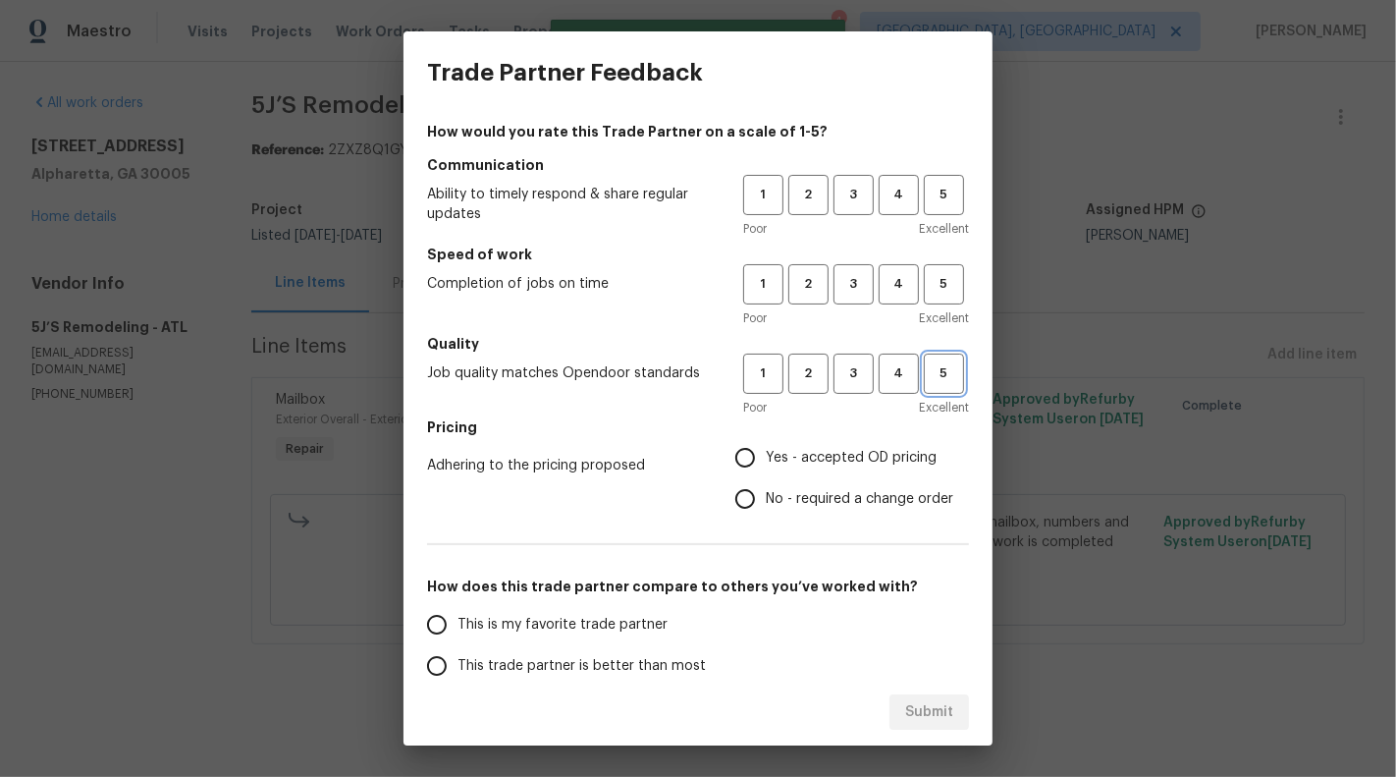
click at [955, 379] on span "5" at bounding box center [944, 373] width 36 height 23
click at [944, 292] on span "5" at bounding box center [944, 284] width 36 height 23
click at [944, 209] on button "5" at bounding box center [944, 195] width 40 height 40
click at [787, 446] on label "Yes - accepted OD pricing" at bounding box center [839, 457] width 229 height 41
click at [766, 446] on input "Yes - accepted OD pricing" at bounding box center [745, 457] width 41 height 41
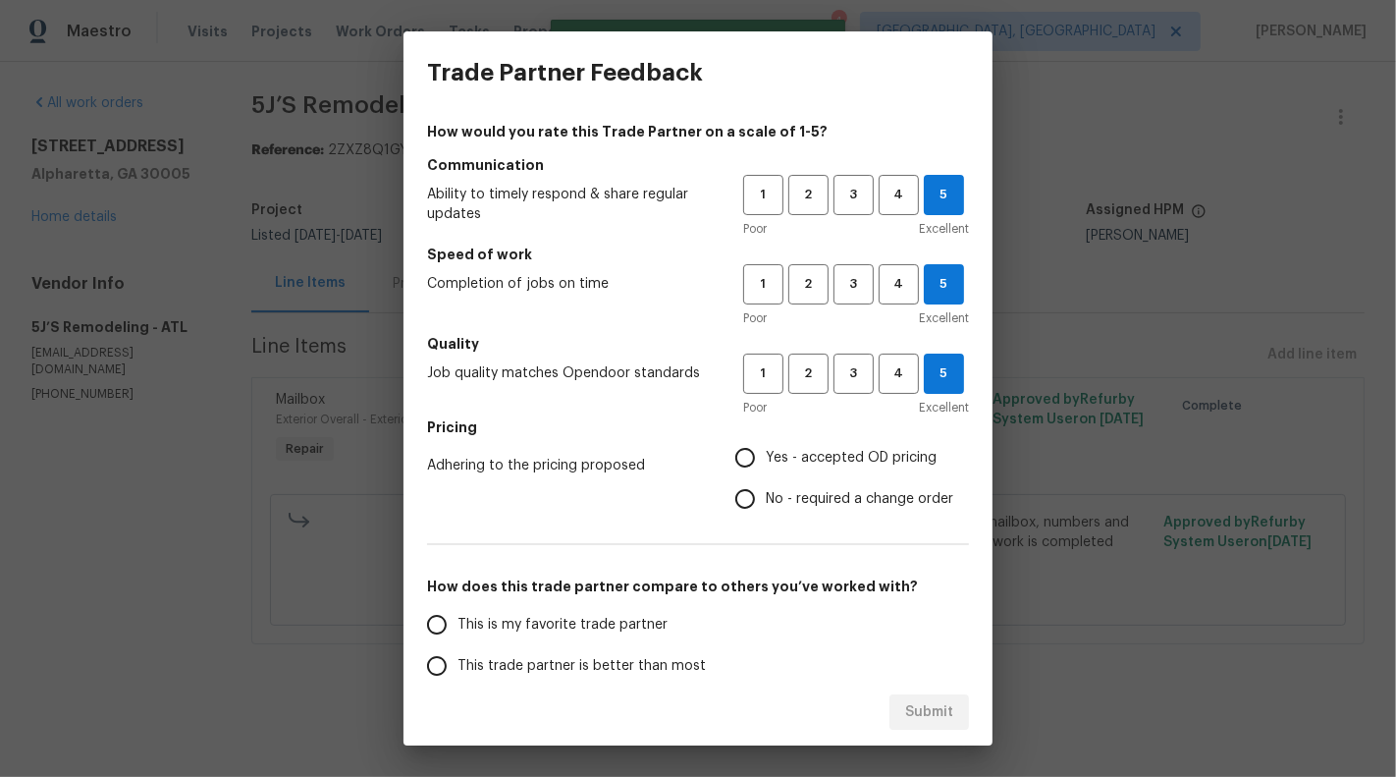
radio input "true"
click at [542, 608] on label "This is my favorite trade partner" at bounding box center [571, 624] width 310 height 41
click at [458, 608] on input "This is my favorite trade partner" at bounding box center [436, 624] width 41 height 41
click at [960, 719] on button "Submit" at bounding box center [930, 712] width 80 height 36
radio input "true"
